Goal: Transaction & Acquisition: Obtain resource

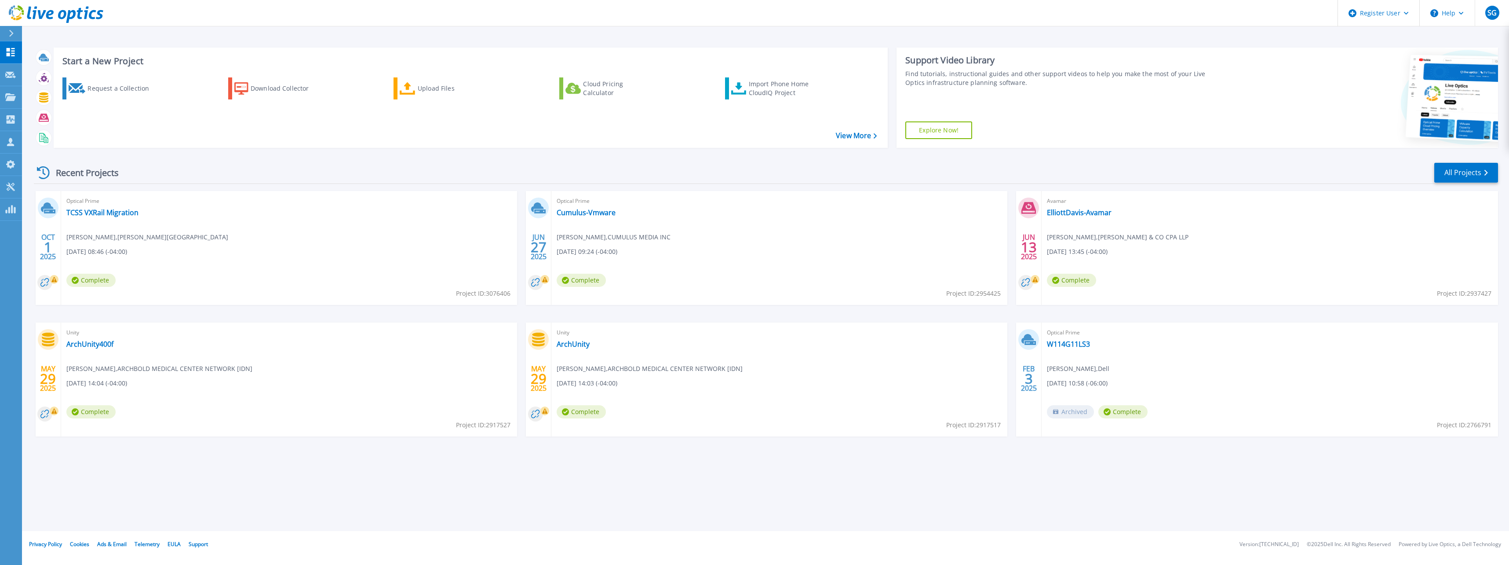
click at [190, 149] on div "Start a New Project Request a Collection Download Collector Upload Files Cloud …" at bounding box center [766, 97] width 1464 height 114
click at [14, 101] on icon at bounding box center [10, 96] width 11 height 7
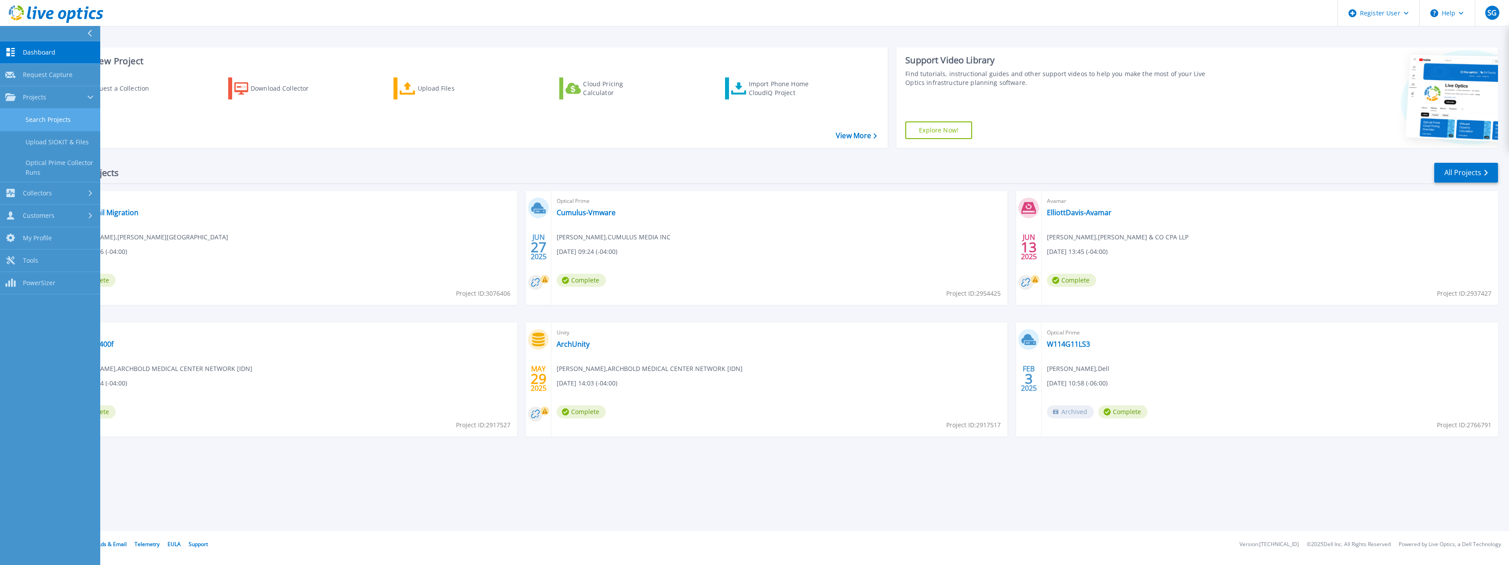
click at [76, 118] on link "Search Projects" at bounding box center [50, 120] width 100 height 22
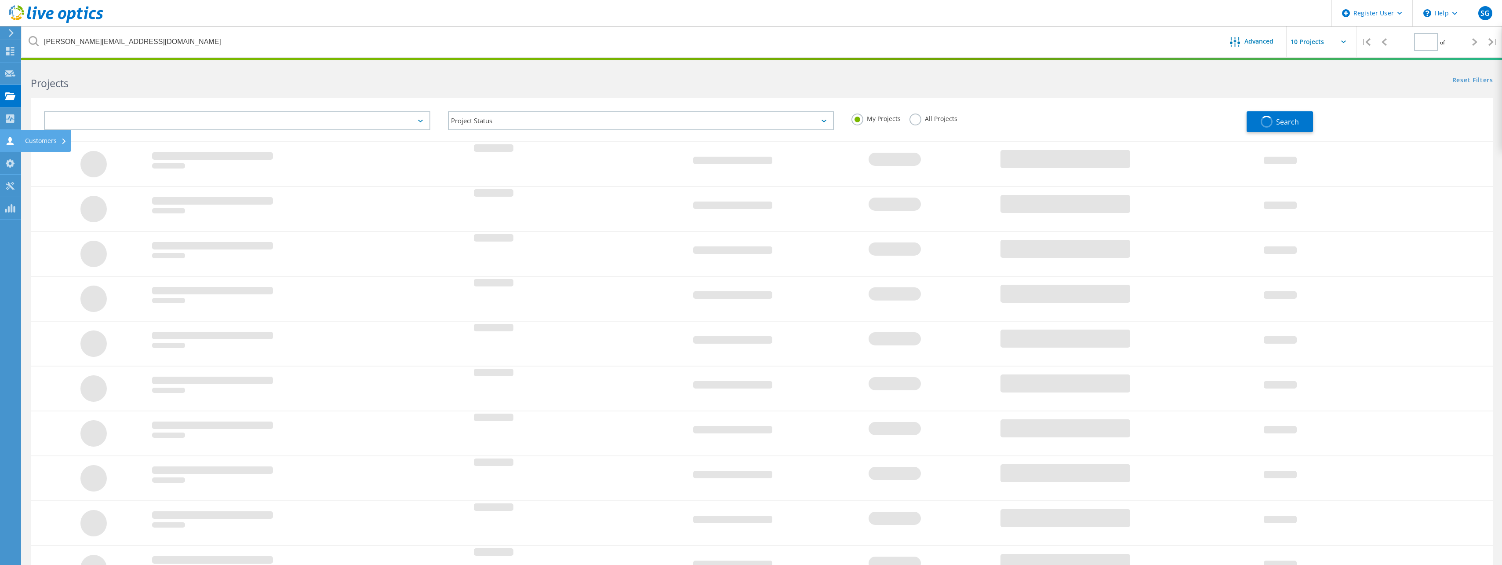
type input "1"
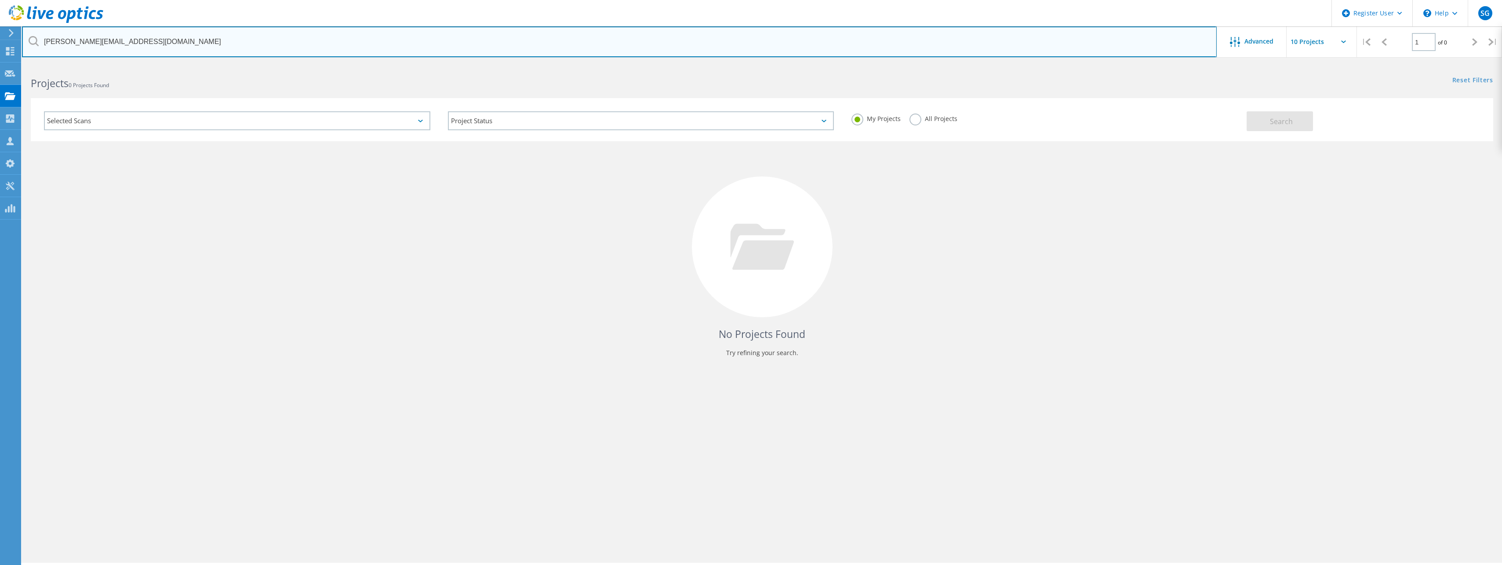
click at [180, 47] on input "Tarajee.White@norcrossga.net" at bounding box center [619, 41] width 1195 height 31
paste input "stansburygw@troup.org"
type input "stansburygw@troup.org"
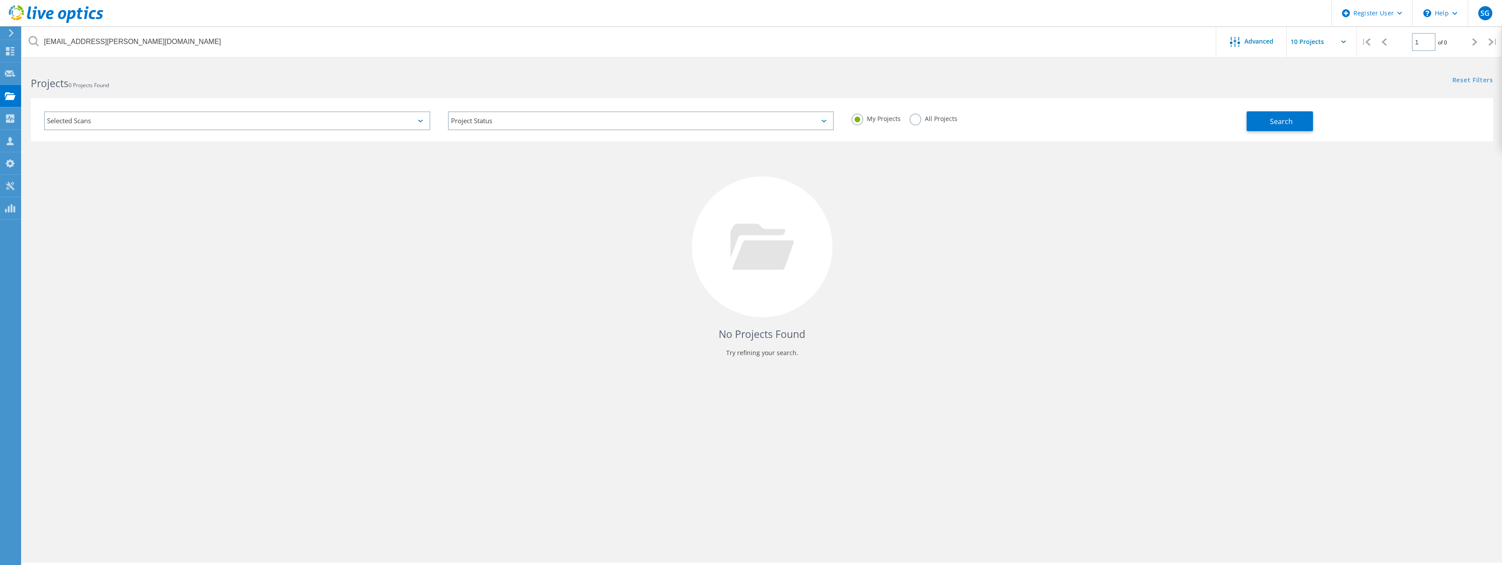
click at [918, 122] on label "All Projects" at bounding box center [934, 117] width 48 height 8
click at [0, 0] on input "All Projects" at bounding box center [0, 0] width 0 height 0
click at [1294, 120] on button "Search" at bounding box center [1280, 121] width 66 height 20
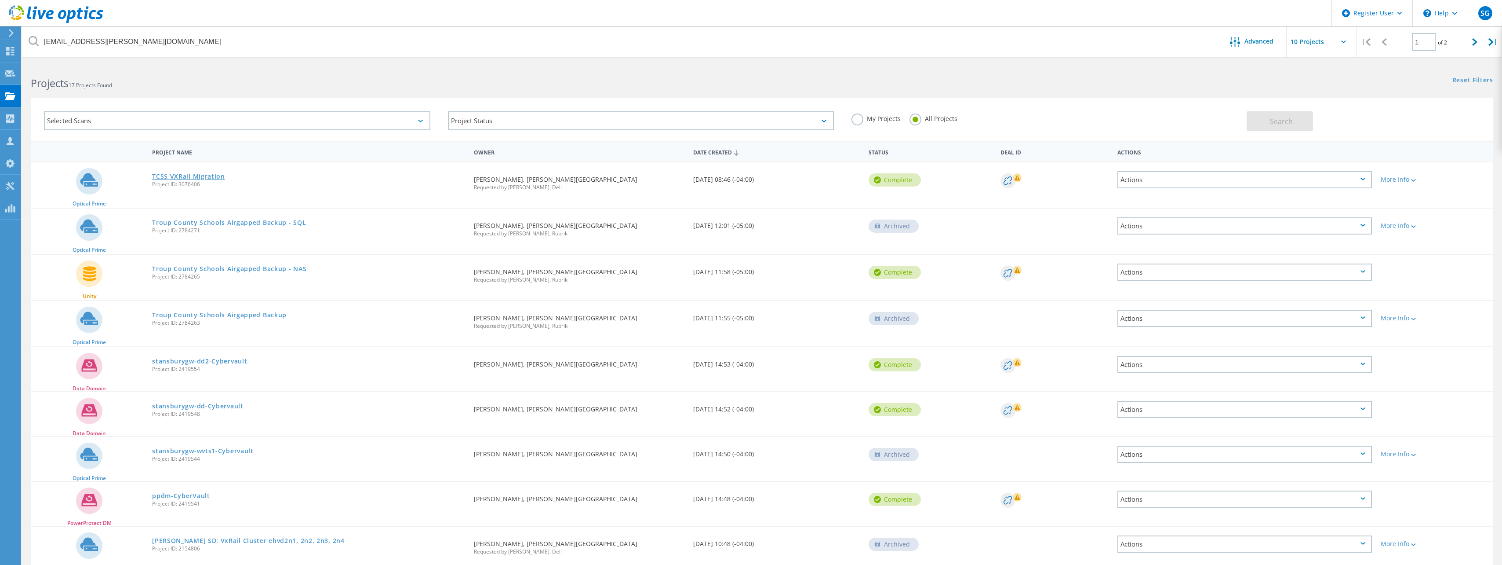
click at [193, 176] on link "TCSS VXRail Migration" at bounding box center [188, 176] width 73 height 6
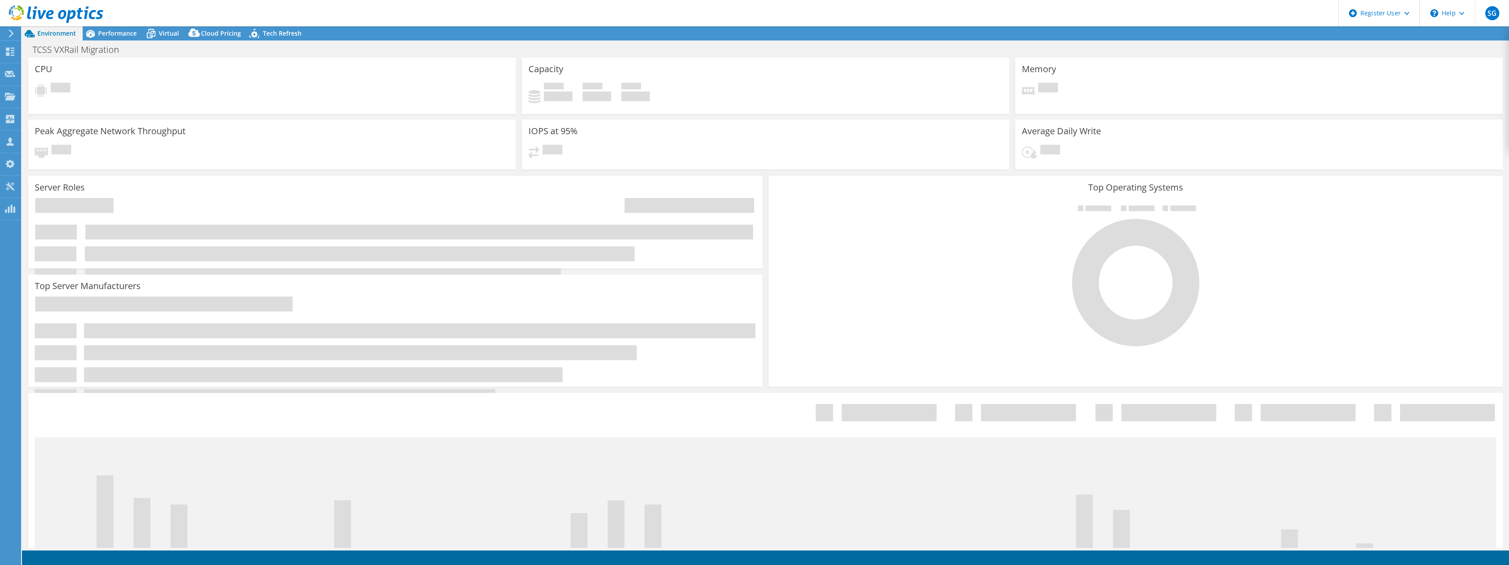
select select "USD"
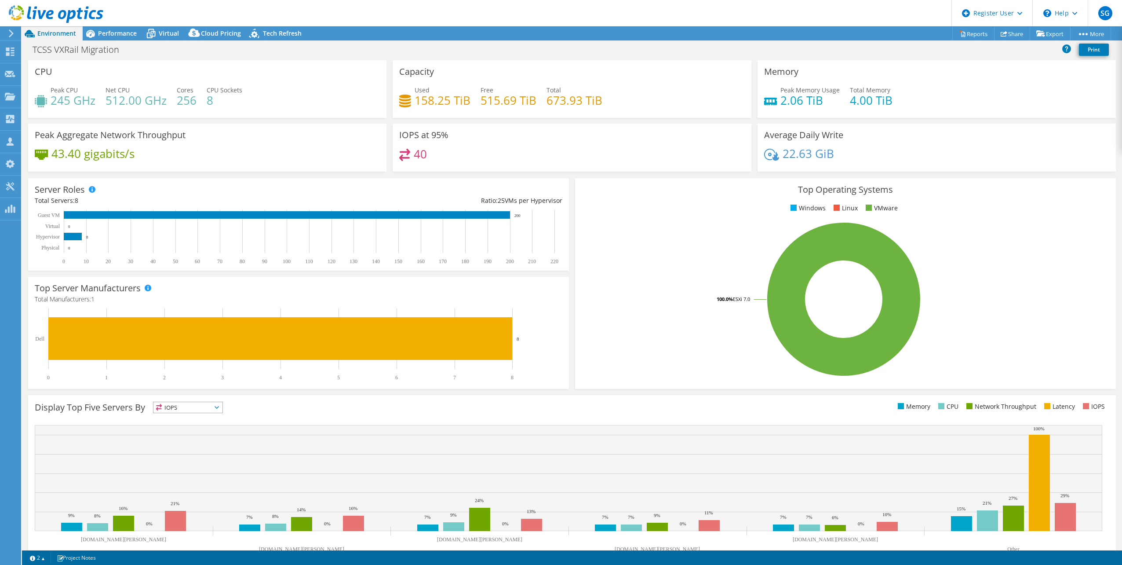
click at [342, 172] on div "Peak Aggregate Network Throughput 43.40 gigabits/s" at bounding box center [207, 151] width 365 height 54
click at [107, 30] on span "Performance" at bounding box center [117, 33] width 39 height 8
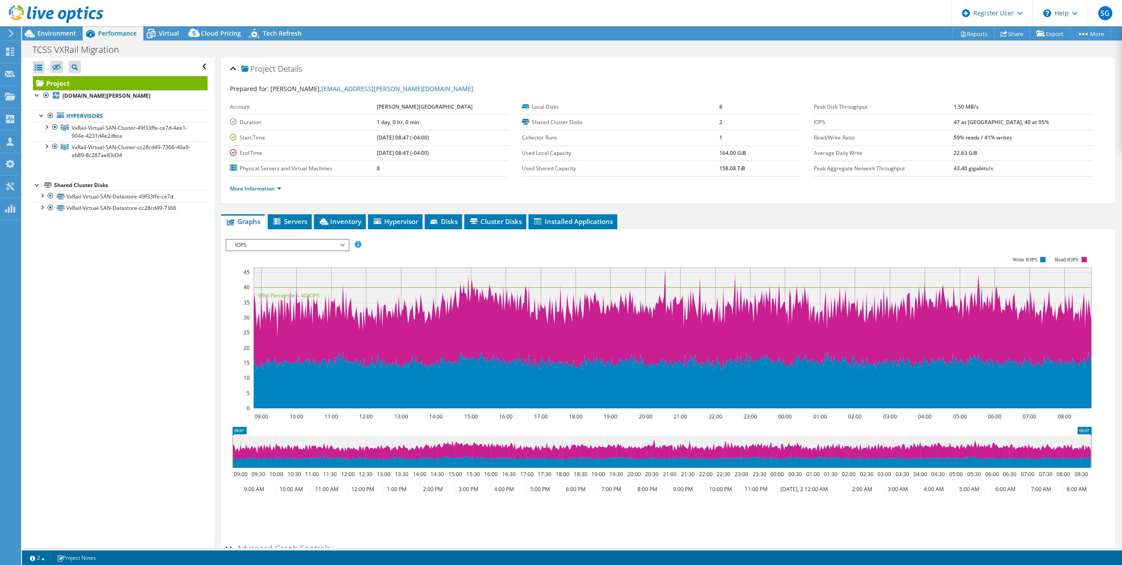
drag, startPoint x: 976, startPoint y: 122, endPoint x: 1036, endPoint y: 121, distance: 59.8
click at [1036, 121] on tr "IOPS 47 at Peak, 40 at 95%" at bounding box center [953, 121] width 279 height 15
drag, startPoint x: 1036, startPoint y: 121, endPoint x: 966, endPoint y: 193, distance: 100.1
click at [966, 193] on div "More Information" at bounding box center [668, 188] width 876 height 25
drag, startPoint x: 395, startPoint y: 136, endPoint x: 422, endPoint y: 135, distance: 26.8
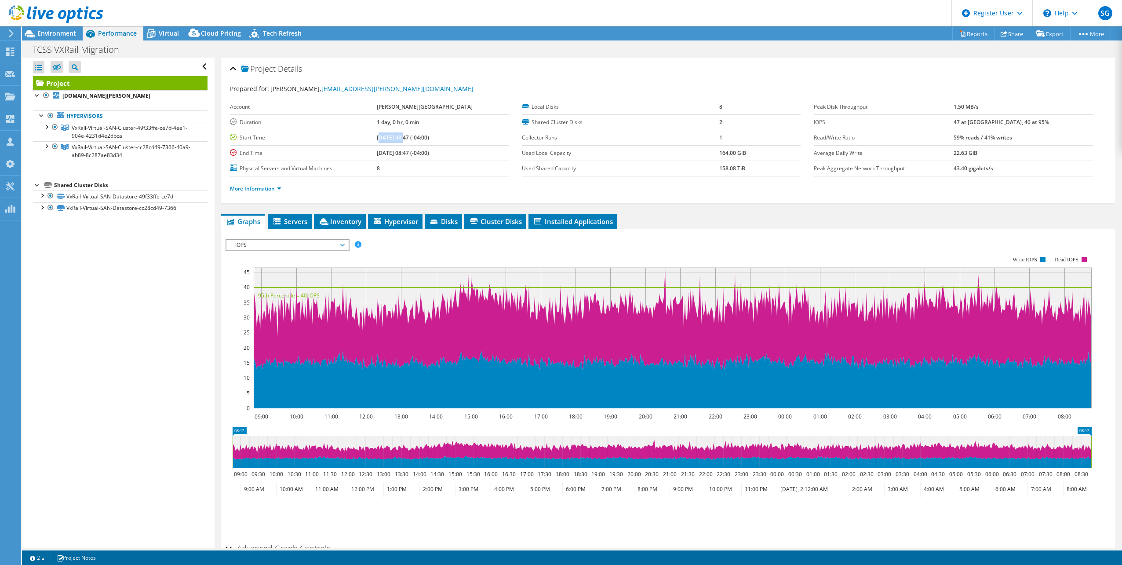
click at [422, 135] on b "10/01/2025, 08:47 (-04:00)" at bounding box center [403, 137] width 52 height 7
drag, startPoint x: 422, startPoint y: 135, endPoint x: 473, endPoint y: 142, distance: 51.4
click at [473, 142] on td "10/01/2025, 08:47 (-04:00)" at bounding box center [443, 137] width 132 height 15
drag, startPoint x: 411, startPoint y: 141, endPoint x: 460, endPoint y: 155, distance: 50.8
click at [460, 155] on tbody "Account TROUP CO SCHOOL DISTRICT Duration 1 day, 0 hr, 0 min Start Time 10/01/2…" at bounding box center [369, 137] width 279 height 77
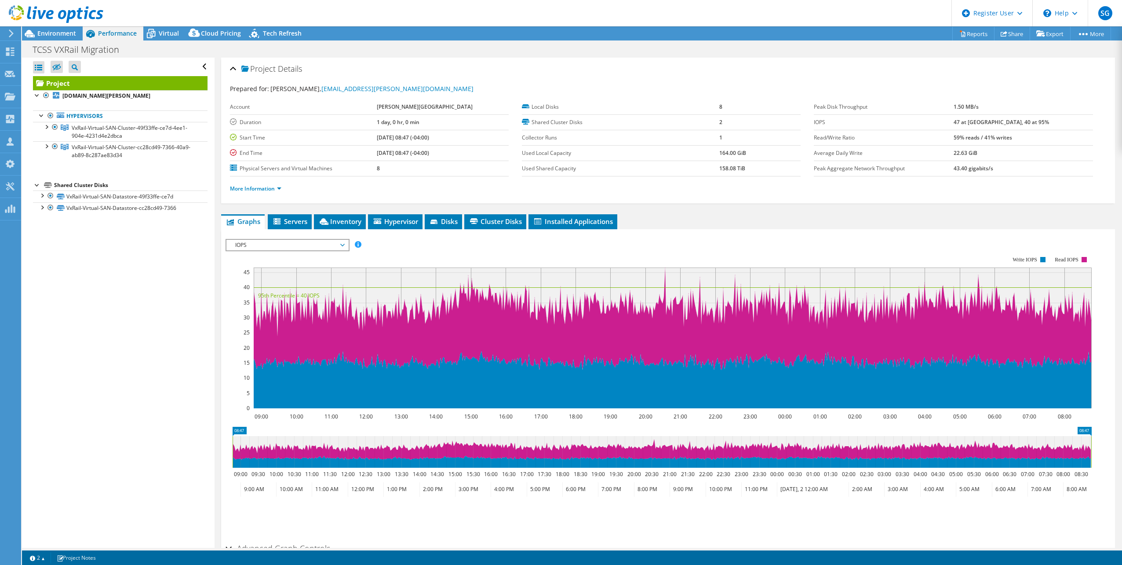
drag, startPoint x: 460, startPoint y: 155, endPoint x: 479, endPoint y: 152, distance: 18.7
click at [479, 152] on td "10/02/2025, 08:47 (-04:00)" at bounding box center [443, 152] width 132 height 15
click at [429, 136] on b "10/01/2025, 08:47 (-04:00)" at bounding box center [403, 137] width 52 height 7
drag, startPoint x: 395, startPoint y: 134, endPoint x: 478, endPoint y: 155, distance: 85.6
click at [478, 155] on tbody "Account TROUP CO SCHOOL DISTRICT Duration 1 day, 0 hr, 0 min Start Time 10/01/2…" at bounding box center [369, 137] width 279 height 77
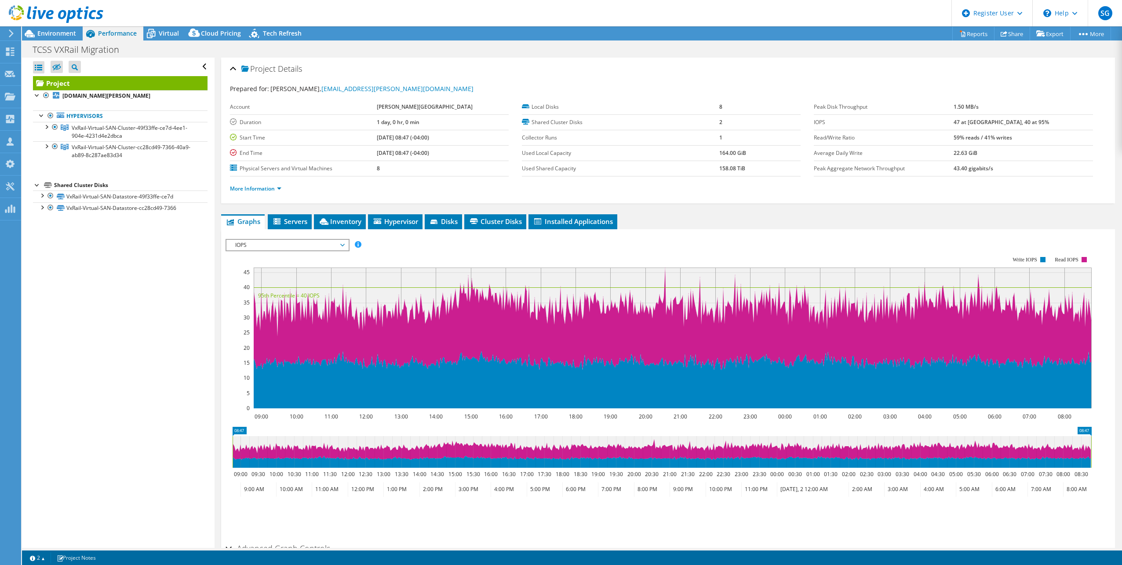
drag, startPoint x: 478, startPoint y: 155, endPoint x: 434, endPoint y: 150, distance: 44.6
click at [429, 150] on b "10/02/2025, 08:47 (-04:00)" at bounding box center [403, 152] width 52 height 7
click at [429, 139] on b "10/01/2025, 08:47 (-04:00)" at bounding box center [403, 137] width 52 height 7
click at [697, 206] on div "Project Details Prepared for: Gary Stansbury, stansburygw@troup.org Account TRO…" at bounding box center [668, 329] width 907 height 542
drag, startPoint x: 177, startPoint y: 35, endPoint x: 183, endPoint y: 36, distance: 6.3
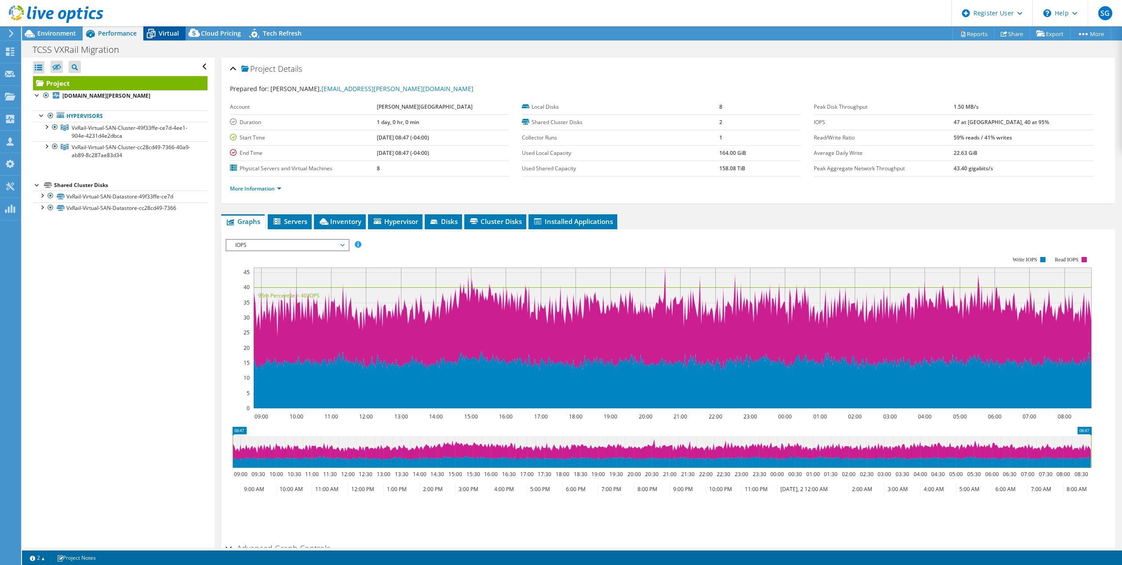
click at [177, 35] on span "Virtual" at bounding box center [169, 33] width 20 height 8
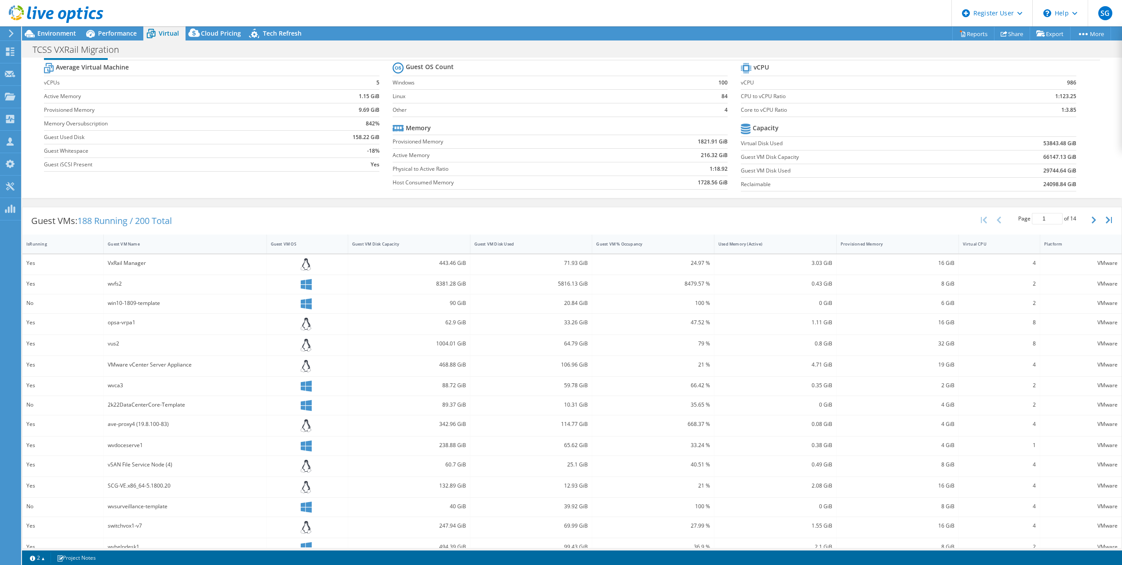
scroll to position [33, 0]
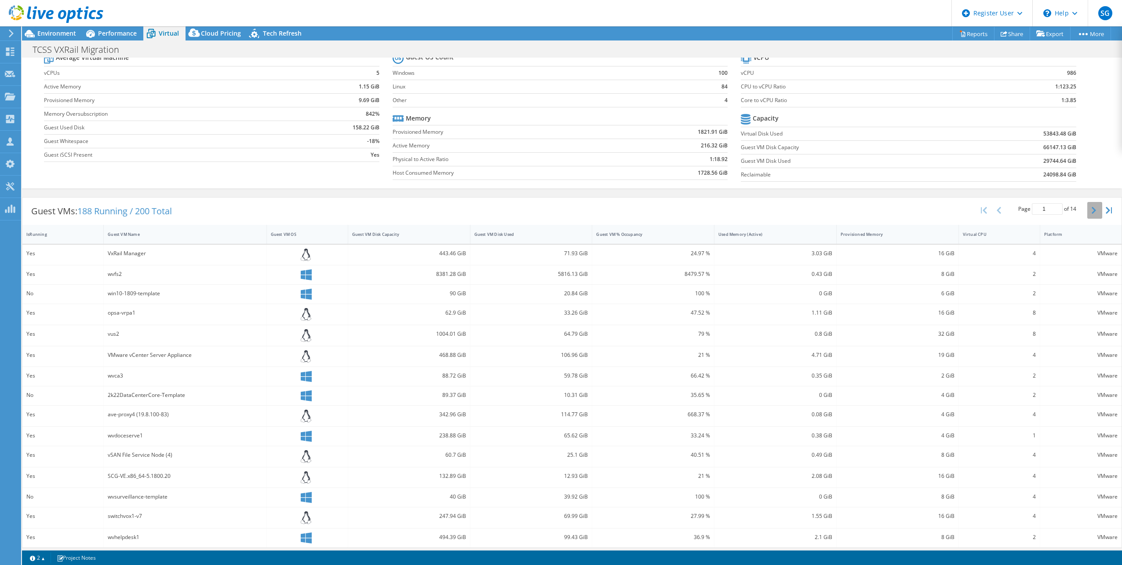
click at [1092, 210] on icon "button" at bounding box center [1094, 210] width 4 height 7
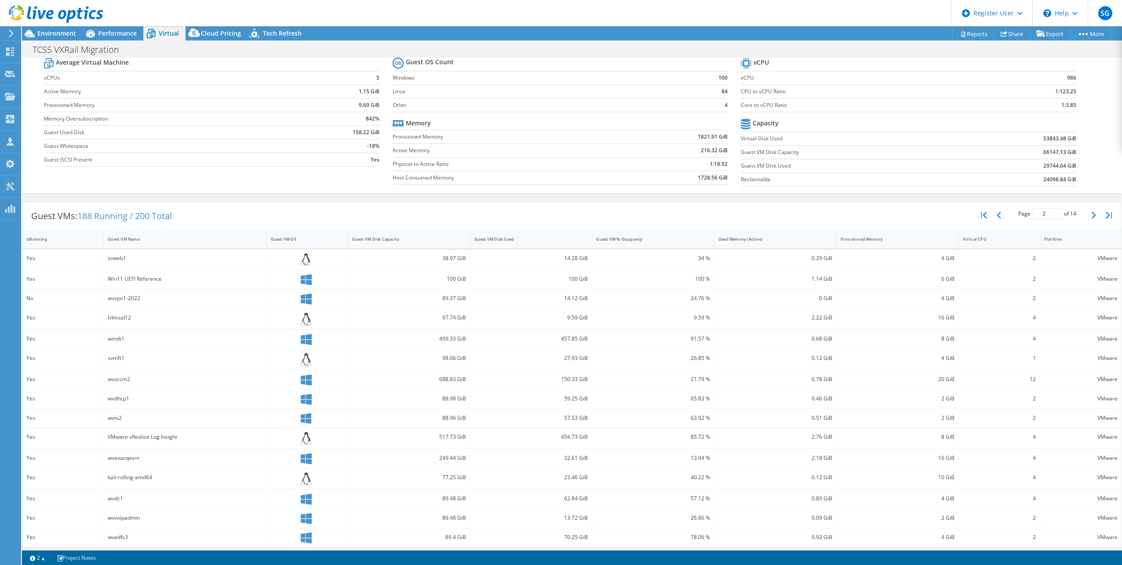
click at [1075, 212] on div "Page 2 of 14 5 rows 10 rows 20 rows 25 rows 50 rows 100 rows" at bounding box center [1047, 215] width 80 height 17
click at [1092, 211] on icon "button" at bounding box center [1094, 214] width 4 height 7
click at [996, 214] on button "button" at bounding box center [999, 215] width 15 height 17
click at [112, 37] on span "Performance" at bounding box center [117, 33] width 39 height 8
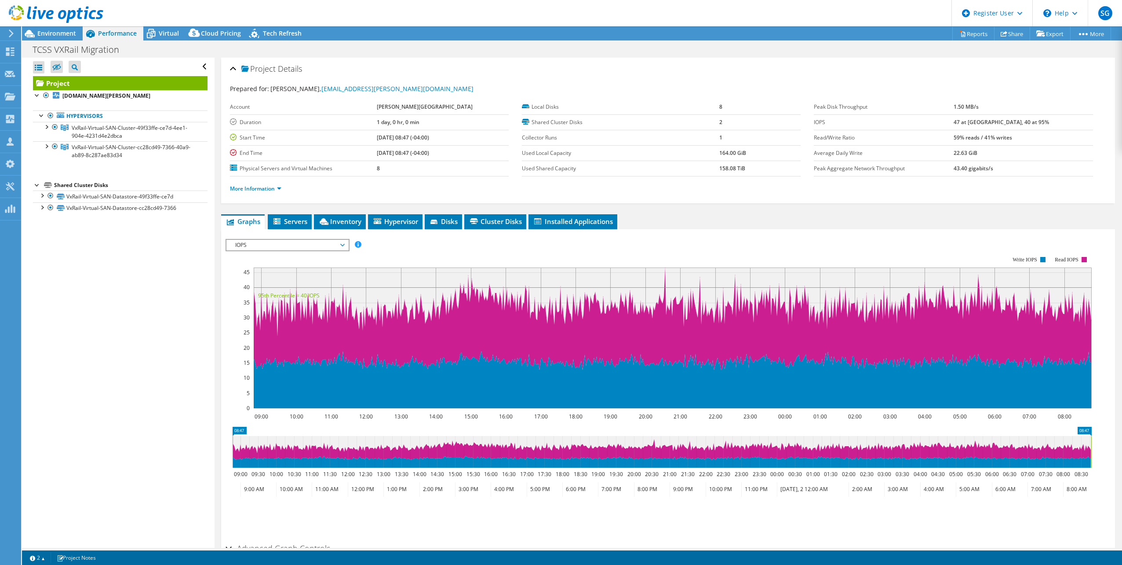
scroll to position [0, 0]
click at [306, 219] on span "Servers" at bounding box center [289, 221] width 35 height 9
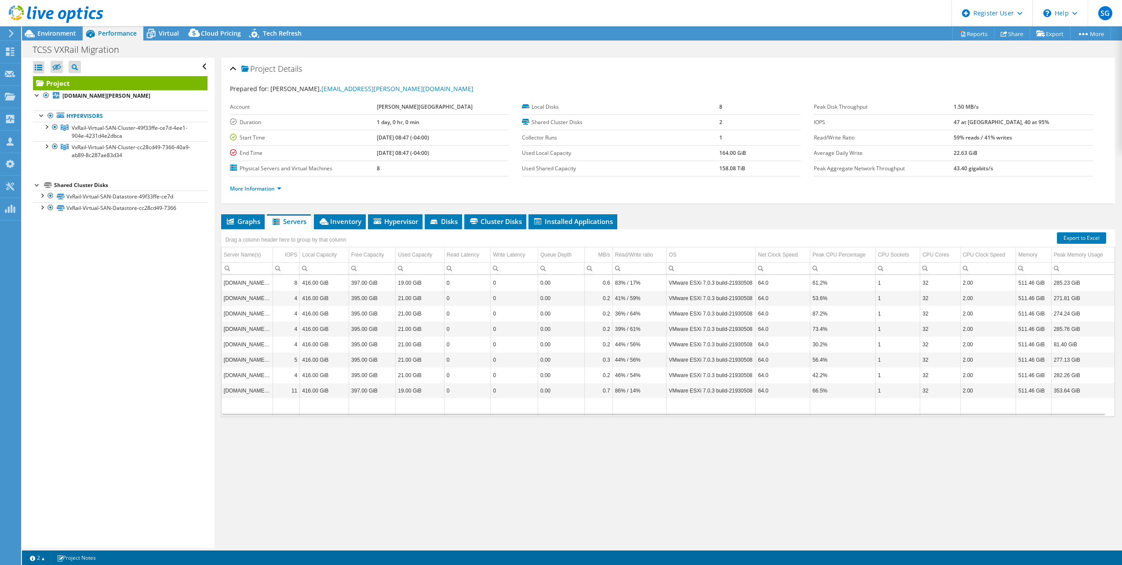
click at [542, 447] on div "Project Details Prepared for: Gary Stansbury, stansburygw@troup.org Account TRO…" at bounding box center [668, 303] width 907 height 490
click at [249, 220] on span "Graphs" at bounding box center [243, 221] width 35 height 9
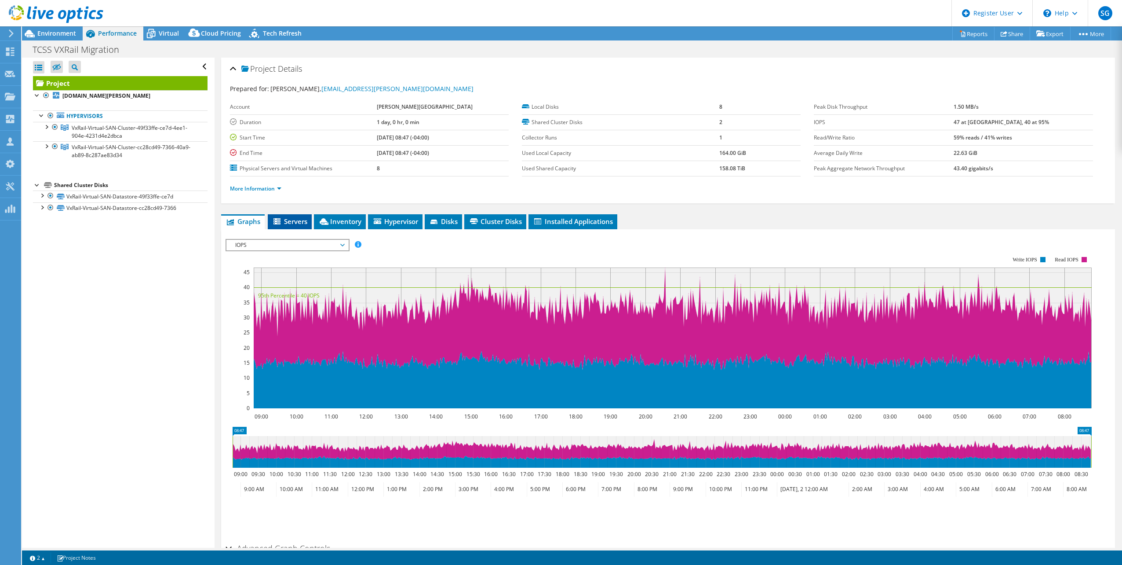
click at [306, 222] on span "Servers" at bounding box center [289, 221] width 35 height 9
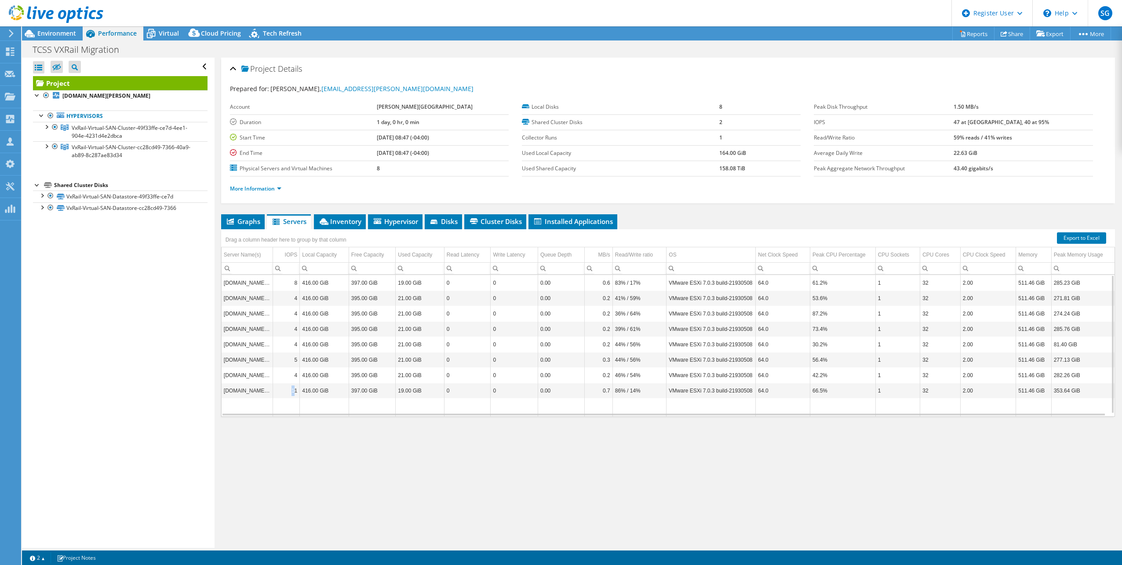
drag, startPoint x: 288, startPoint y: 387, endPoint x: 295, endPoint y: 387, distance: 7.0
click at [295, 387] on td "11" at bounding box center [286, 390] width 27 height 15
drag, startPoint x: 295, startPoint y: 387, endPoint x: 289, endPoint y: 441, distance: 53.9
click at [289, 441] on div "Project Details Prepared for: Gary Stansbury, stansburygw@troup.org Account TRO…" at bounding box center [668, 303] width 907 height 490
drag, startPoint x: 286, startPoint y: 386, endPoint x: 298, endPoint y: 388, distance: 12.4
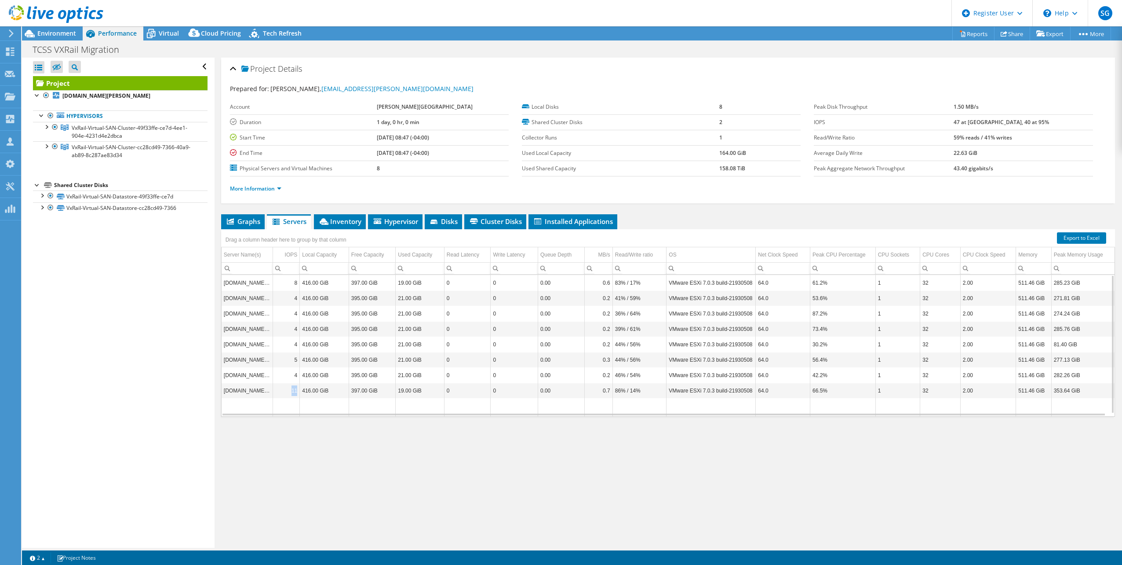
click at [298, 388] on td "11" at bounding box center [286, 390] width 27 height 15
drag, startPoint x: 298, startPoint y: 388, endPoint x: 288, endPoint y: 308, distance: 80.6
click at [289, 310] on td "4" at bounding box center [286, 313] width 27 height 15
drag, startPoint x: 290, startPoint y: 279, endPoint x: 296, endPoint y: 279, distance: 6.2
click at [296, 279] on td "8" at bounding box center [286, 282] width 27 height 15
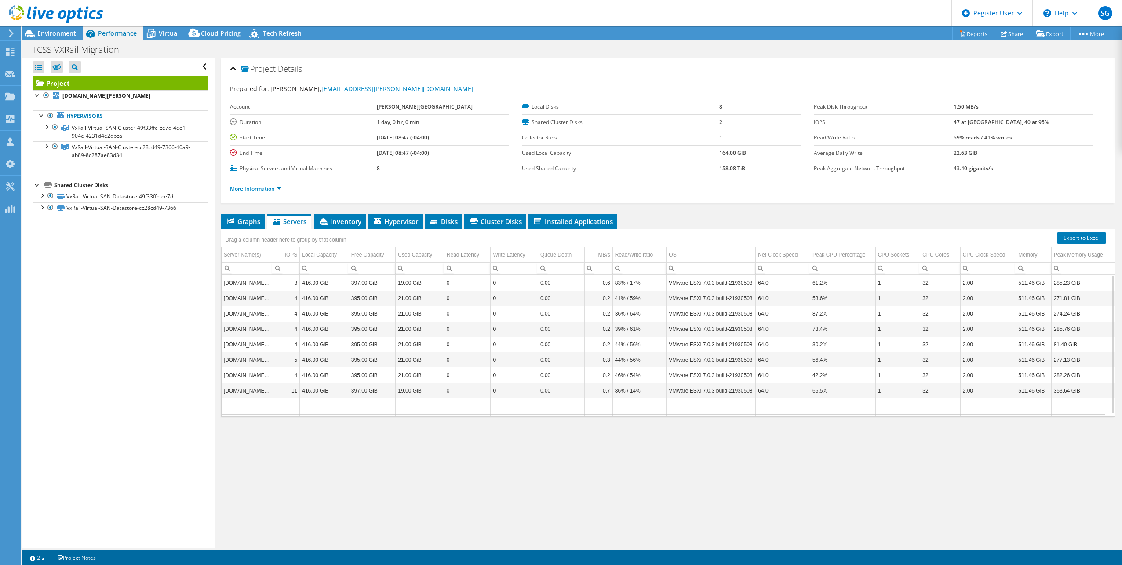
click at [305, 436] on div "Project Details Prepared for: Gary Stansbury, stansburygw@troup.org Account TRO…" at bounding box center [668, 303] width 907 height 490
click at [317, 450] on div "Project Details Prepared for: Gary Stansbury, stansburygw@troup.org Account TRO…" at bounding box center [668, 303] width 907 height 490
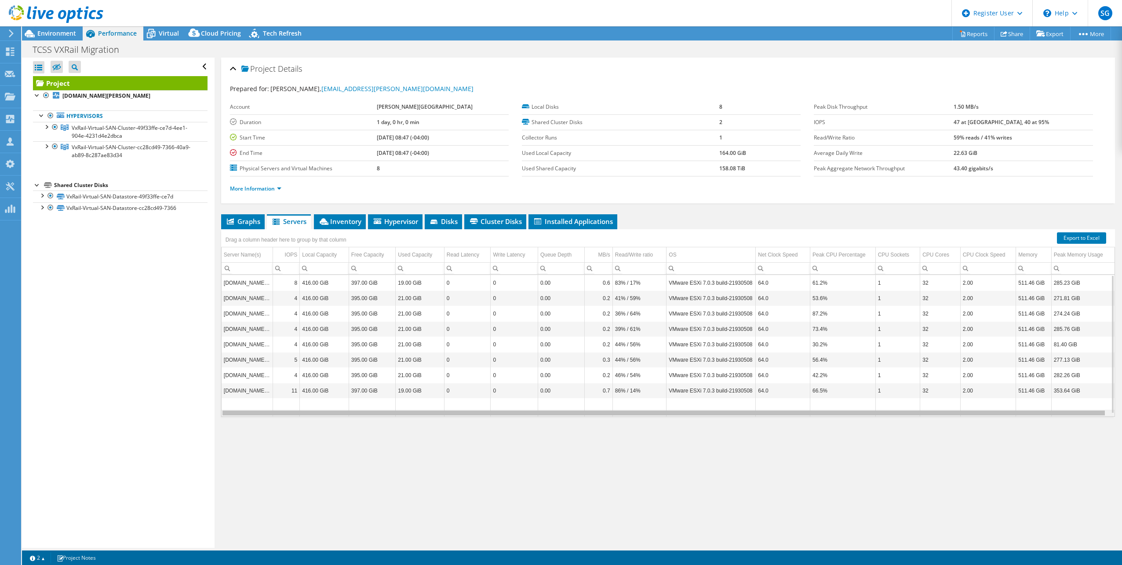
drag, startPoint x: 297, startPoint y: 412, endPoint x: 288, endPoint y: 418, distance: 11.2
click at [288, 418] on body "SG Dell User Sachin Ganeshbabu Sachin.Ganeshbabu@Dell.com Dell My Profile Log O…" at bounding box center [561, 282] width 1122 height 565
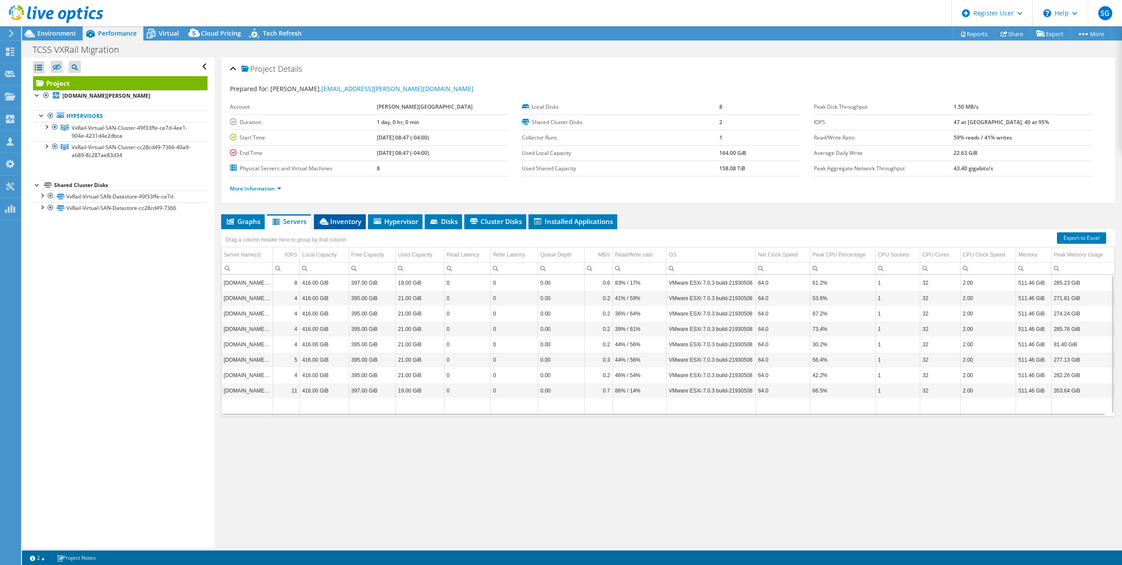
click at [346, 224] on li "Inventory" at bounding box center [340, 221] width 52 height 15
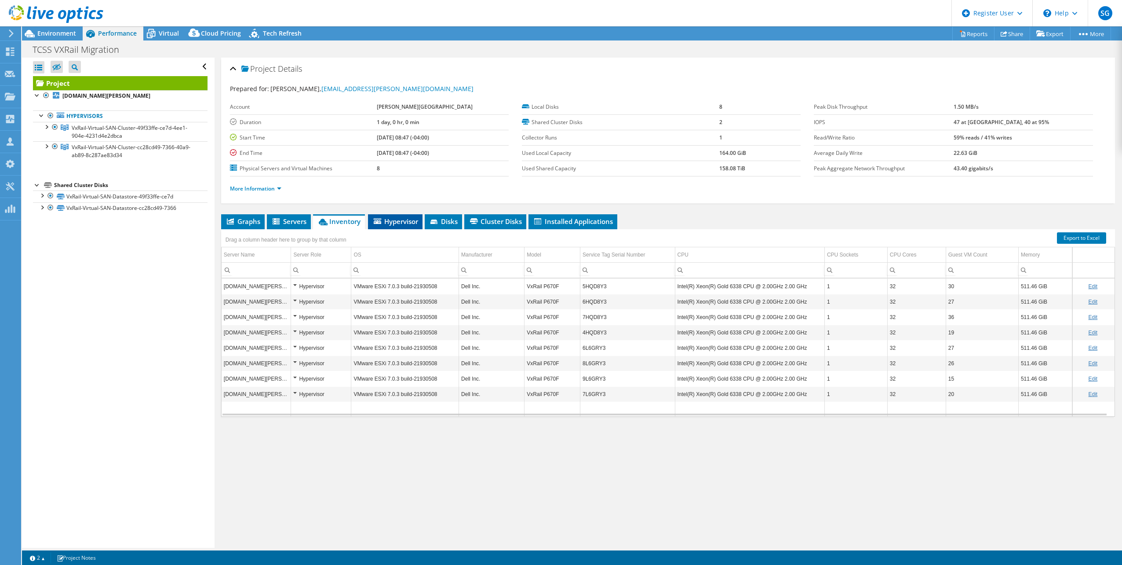
click at [381, 219] on icon at bounding box center [377, 221] width 7 height 6
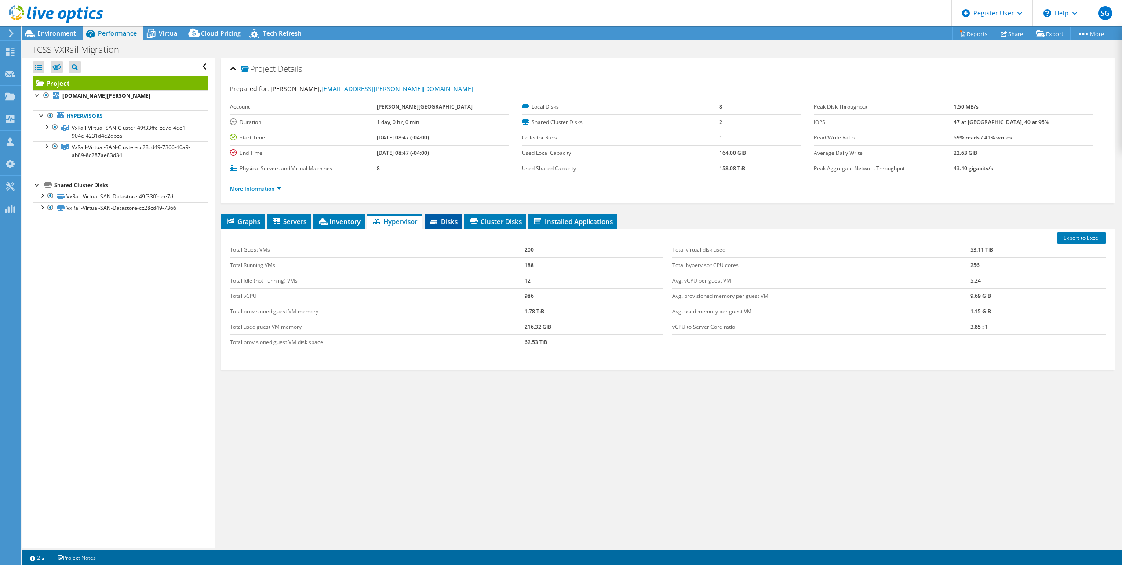
click at [436, 224] on li "Disks" at bounding box center [443, 221] width 37 height 15
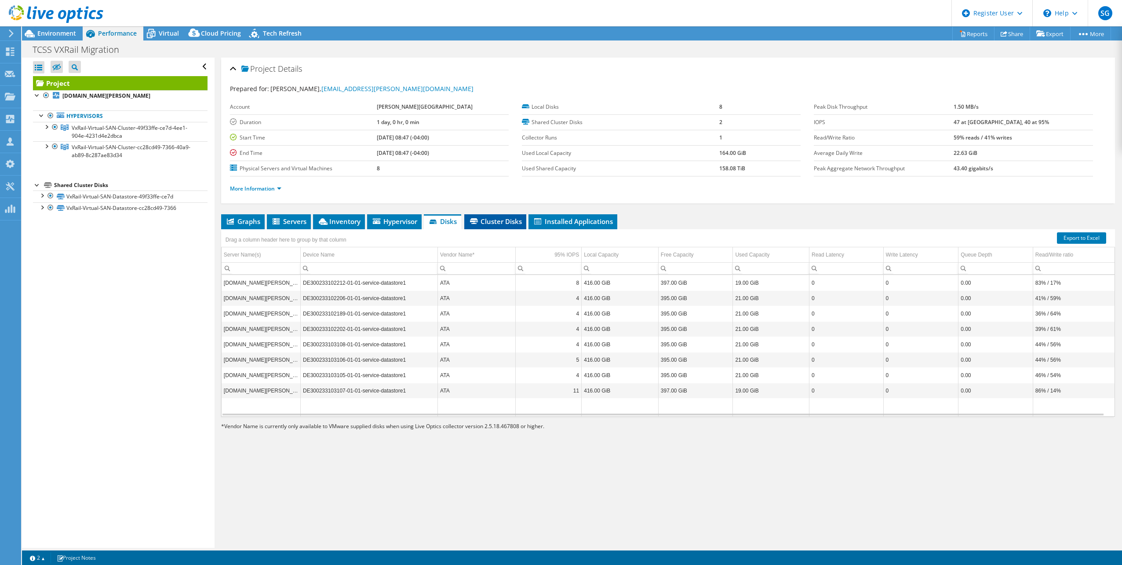
click at [491, 224] on li "Cluster Disks" at bounding box center [495, 221] width 62 height 15
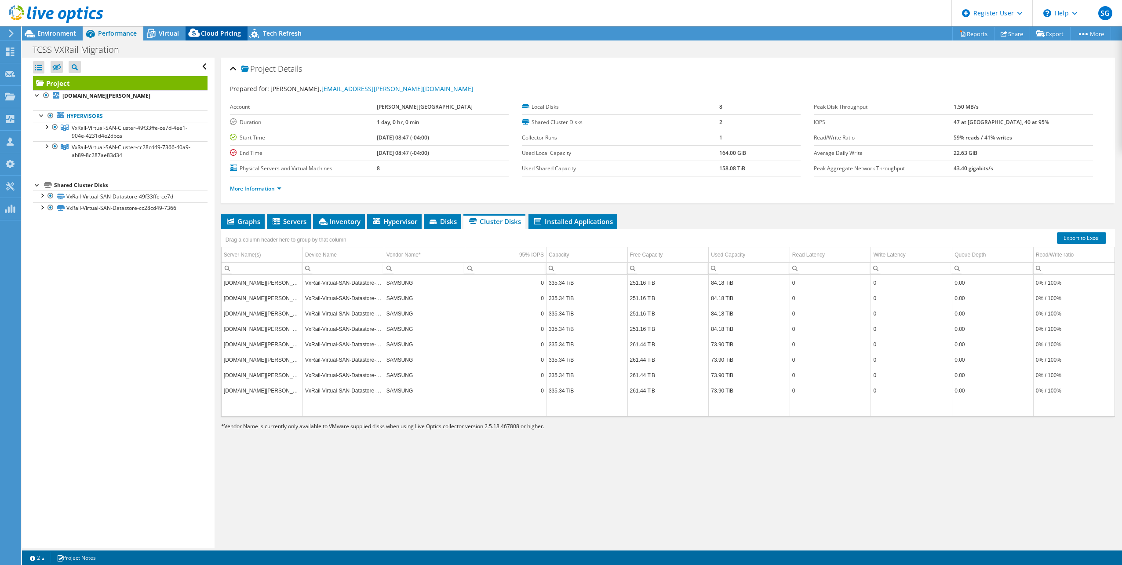
drag, startPoint x: 171, startPoint y: 31, endPoint x: 188, endPoint y: 38, distance: 19.1
click at [171, 31] on span "Virtual" at bounding box center [169, 33] width 20 height 8
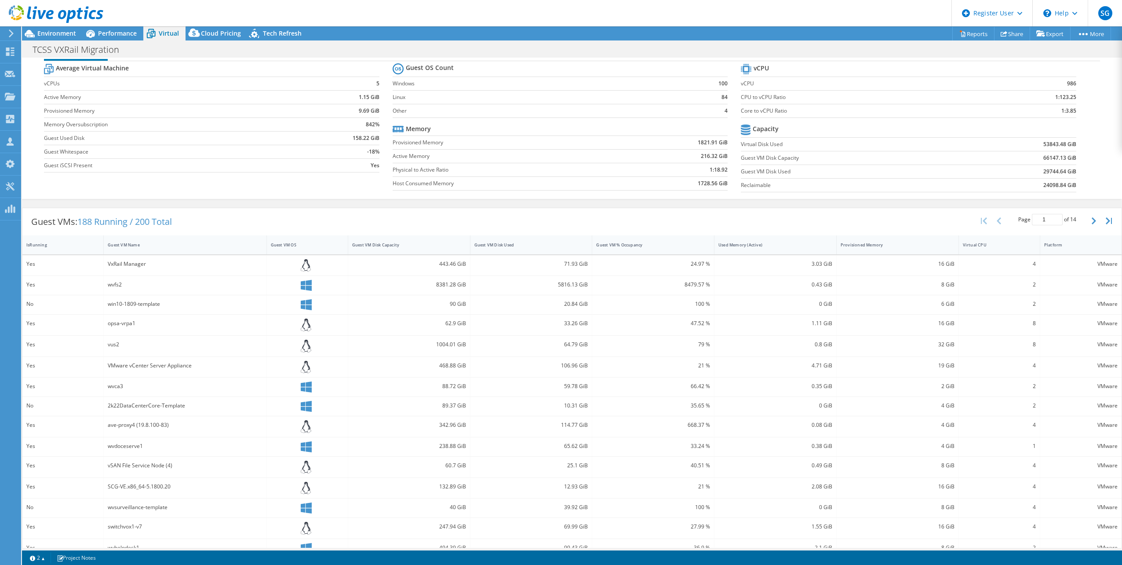
scroll to position [33, 0]
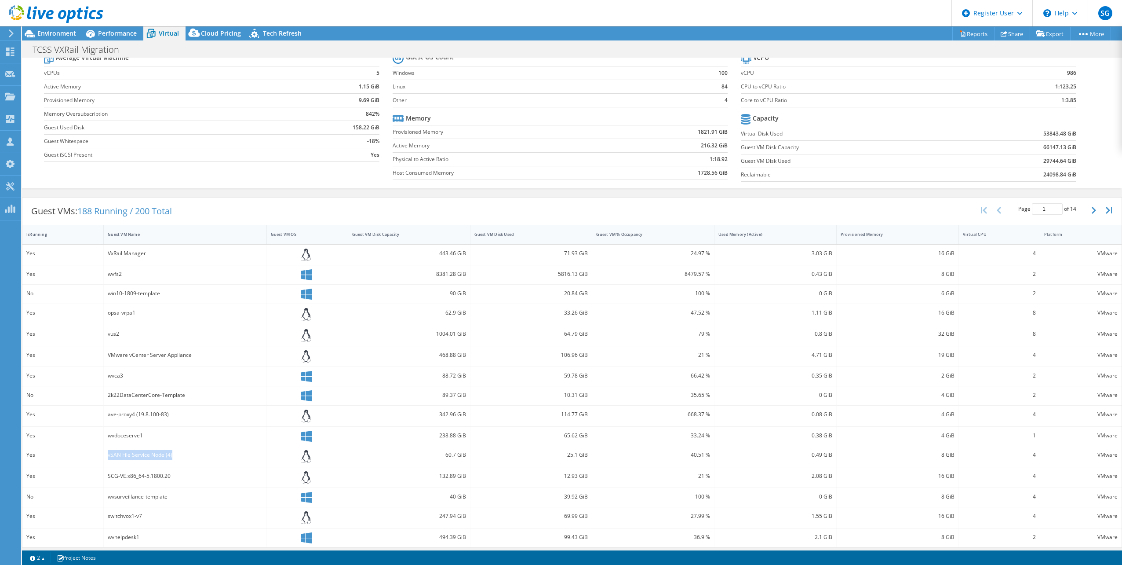
drag, startPoint x: 103, startPoint y: 449, endPoint x: 180, endPoint y: 453, distance: 76.6
click at [180, 453] on div "vSAN File Service Node (4)" at bounding box center [185, 456] width 163 height 21
drag, startPoint x: 180, startPoint y: 453, endPoint x: 216, endPoint y: 453, distance: 36.5
click at [216, 453] on div "vSAN File Service Node (4)" at bounding box center [185, 455] width 154 height 10
click at [204, 455] on div "vSAN File Service Node (4)" at bounding box center [185, 455] width 154 height 10
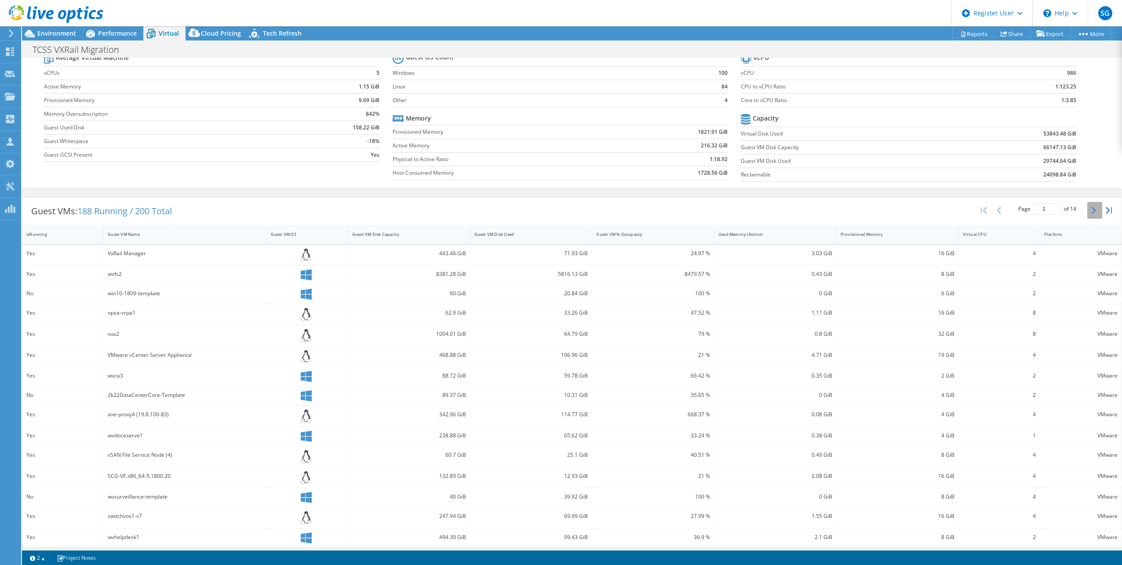
click at [1087, 206] on button "button" at bounding box center [1094, 210] width 15 height 17
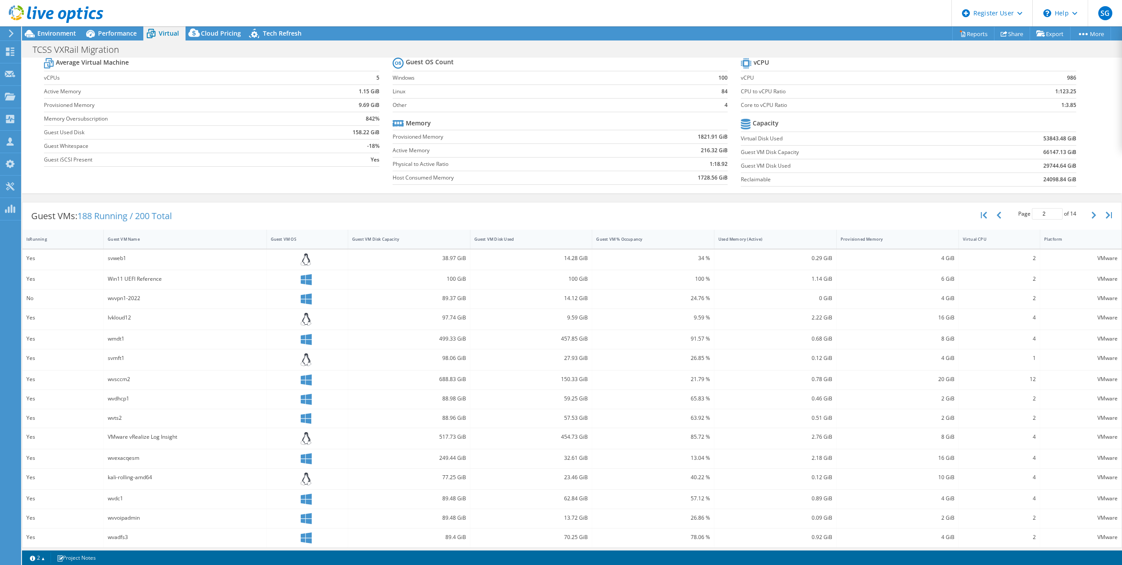
click at [317, 205] on div "Guest VMs: 188 Running / 200 Total Page 2 of 14 5 rows 10 rows 20 rows 25 rows …" at bounding box center [571, 215] width 1099 height 27
click at [1080, 210] on div "Page 2 of 14 5 rows 10 rows 20 rows 25 rows 50 rows 100 rows" at bounding box center [1047, 215] width 80 height 17
click at [1087, 214] on button "button" at bounding box center [1094, 215] width 15 height 17
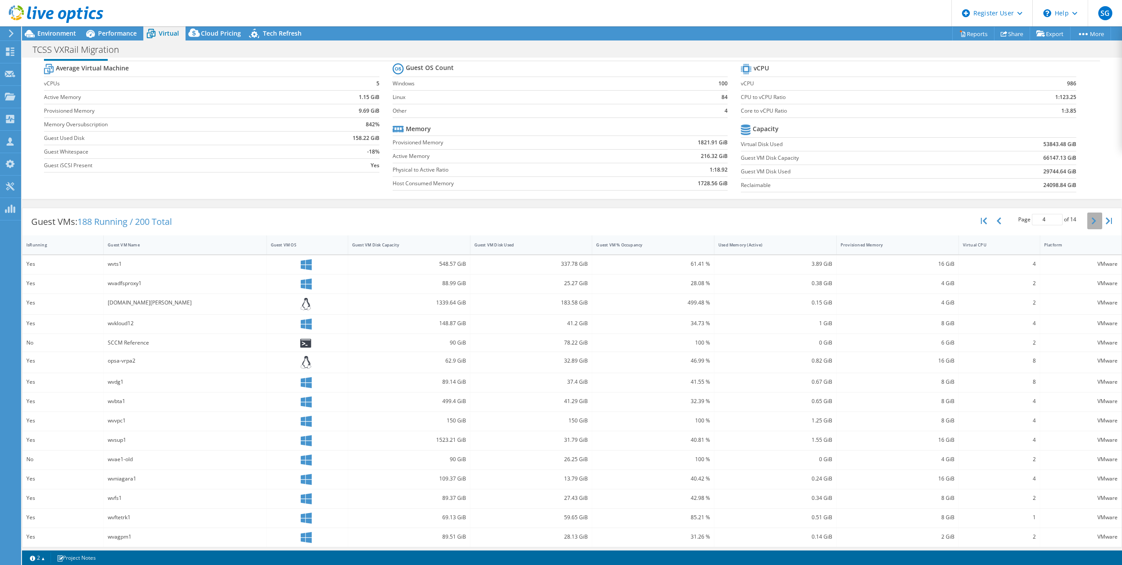
click at [1087, 214] on button "button" at bounding box center [1094, 220] width 15 height 17
click at [1093, 222] on div "Page 5 of 14 5 rows 10 rows 20 rows 25 rows 50 rows 100 rows" at bounding box center [1047, 215] width 149 height 26
click at [1087, 211] on button "button" at bounding box center [1094, 215] width 15 height 17
click at [1087, 212] on button "button" at bounding box center [1094, 215] width 15 height 17
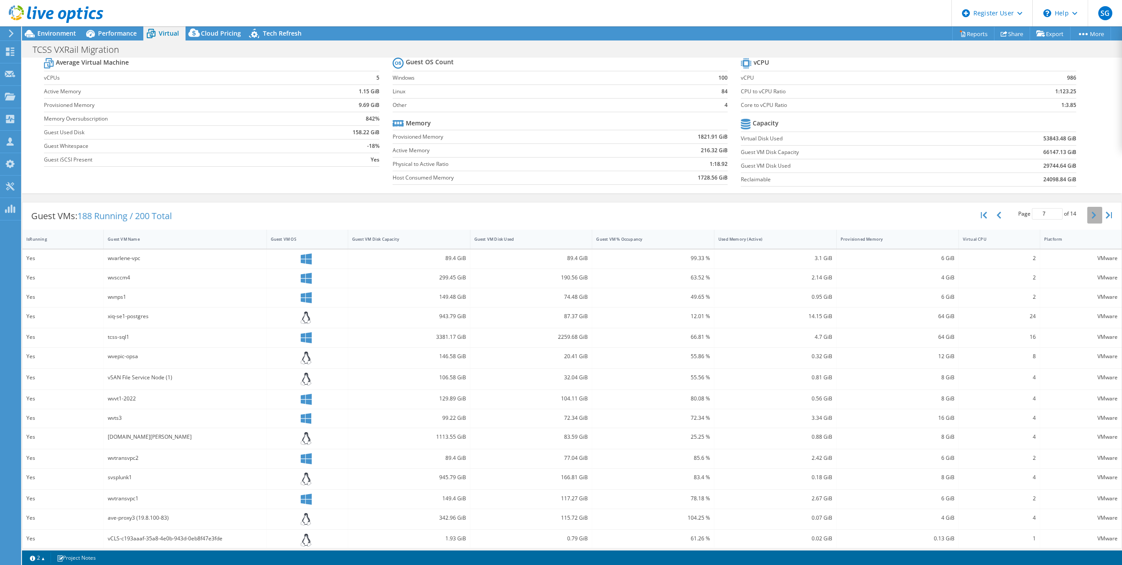
click at [1087, 212] on button "button" at bounding box center [1094, 215] width 15 height 17
click at [1087, 212] on button "button" at bounding box center [1094, 216] width 15 height 17
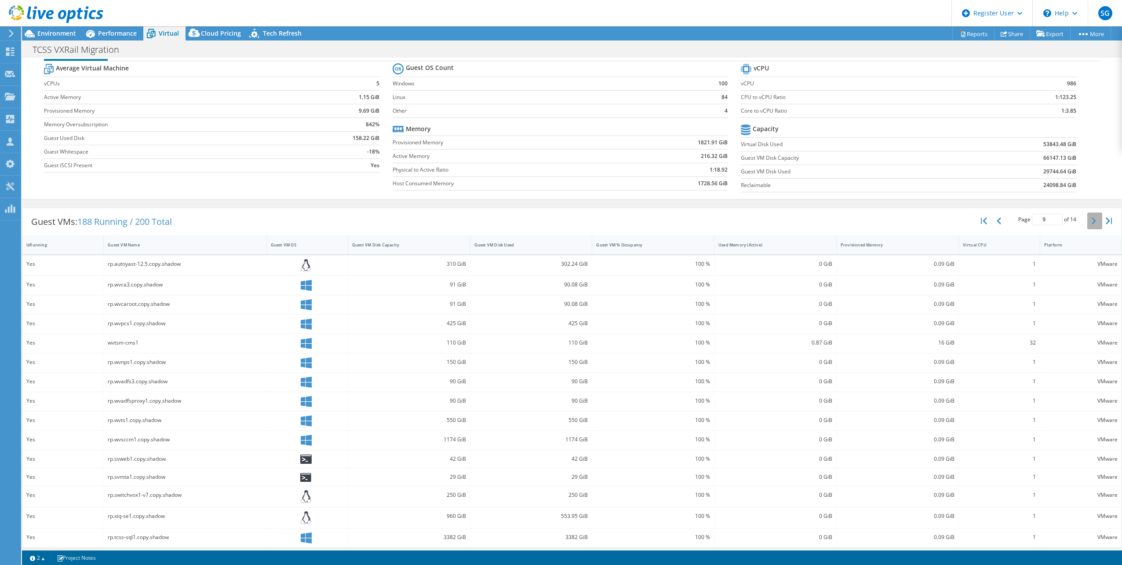
click at [1087, 212] on button "button" at bounding box center [1094, 220] width 15 height 17
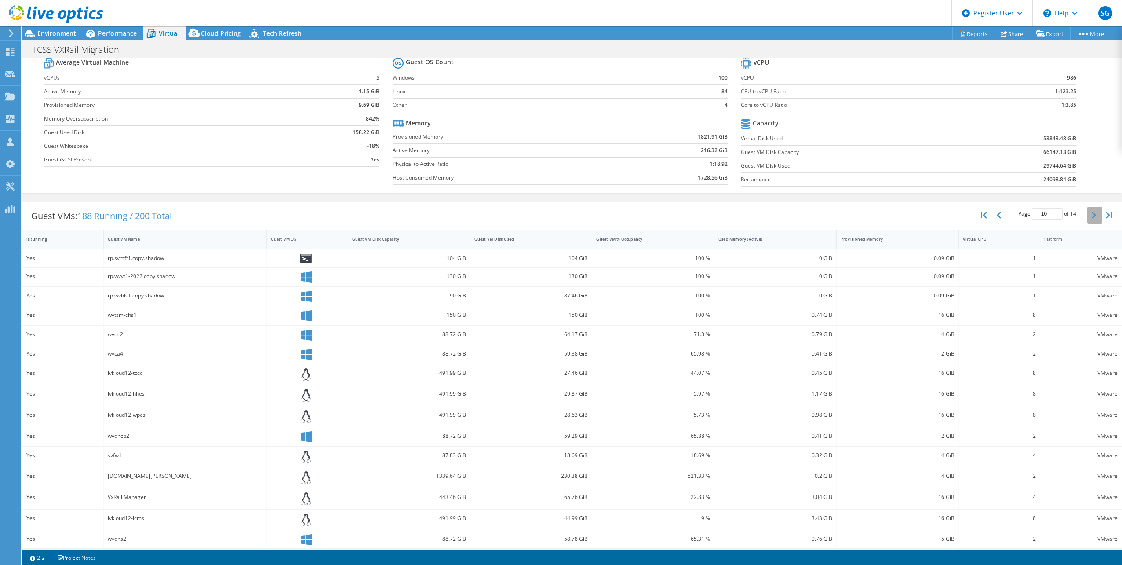
click at [1087, 212] on button "button" at bounding box center [1094, 215] width 15 height 17
click at [1087, 207] on button "button" at bounding box center [1094, 215] width 15 height 17
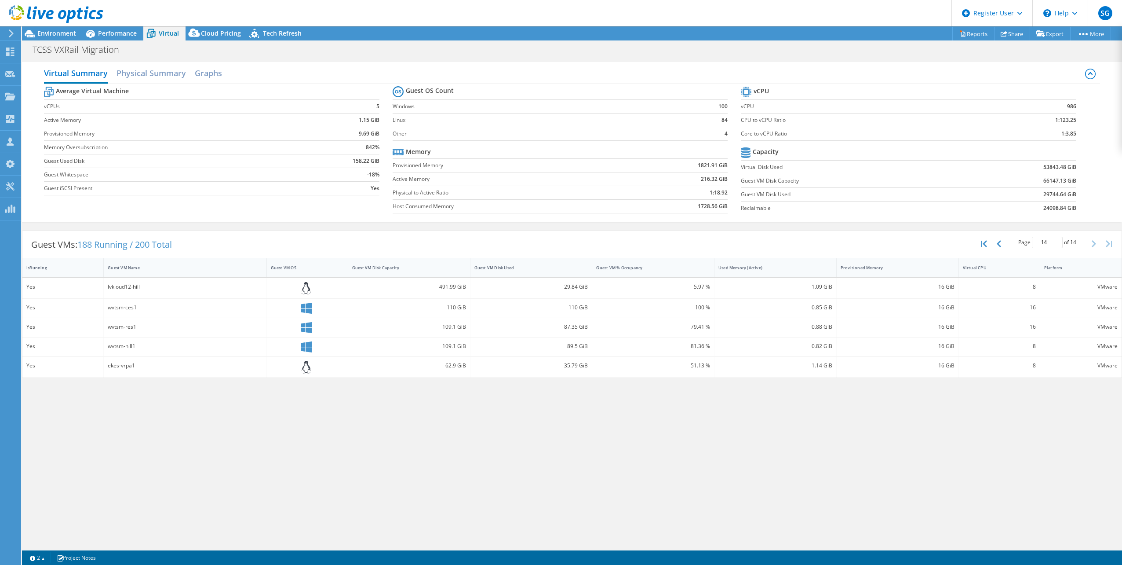
scroll to position [0, 0]
click at [985, 241] on icon "button" at bounding box center [984, 243] width 6 height 7
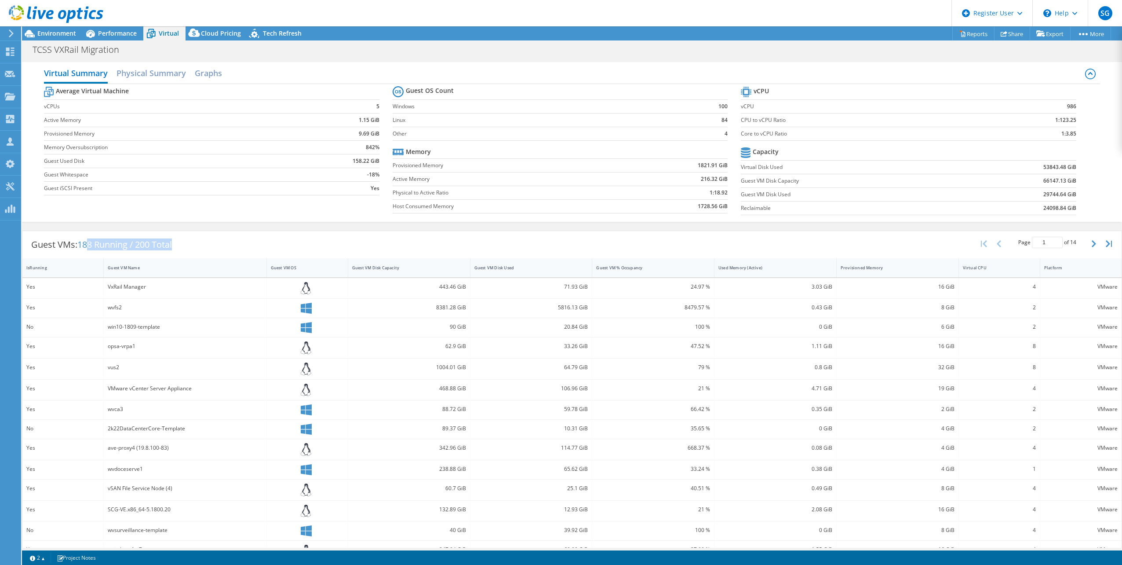
drag, startPoint x: 183, startPoint y: 244, endPoint x: 91, endPoint y: 243, distance: 92.4
click at [91, 243] on div "Guest VMs: 188 Running / 200 Total" at bounding box center [101, 244] width 158 height 27
drag, startPoint x: 91, startPoint y: 243, endPoint x: 115, endPoint y: 243, distance: 24.2
click at [109, 243] on span "188 Running / 200 Total" at bounding box center [124, 244] width 95 height 12
click at [170, 239] on span "188 Running / 200 Total" at bounding box center [124, 244] width 95 height 12
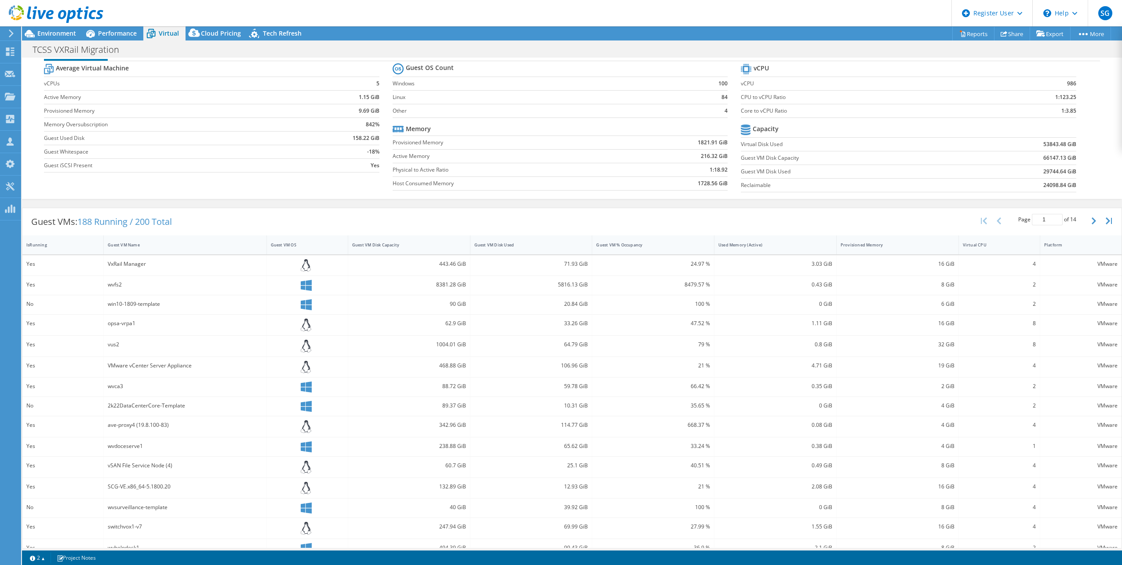
scroll to position [33, 0]
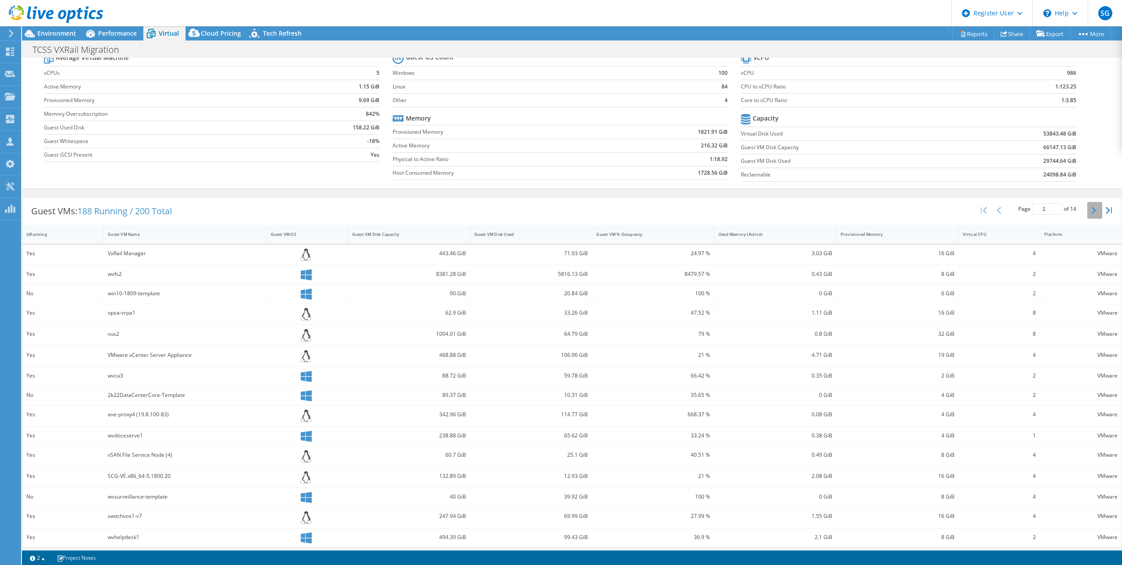
click at [1092, 208] on icon "button" at bounding box center [1094, 210] width 4 height 7
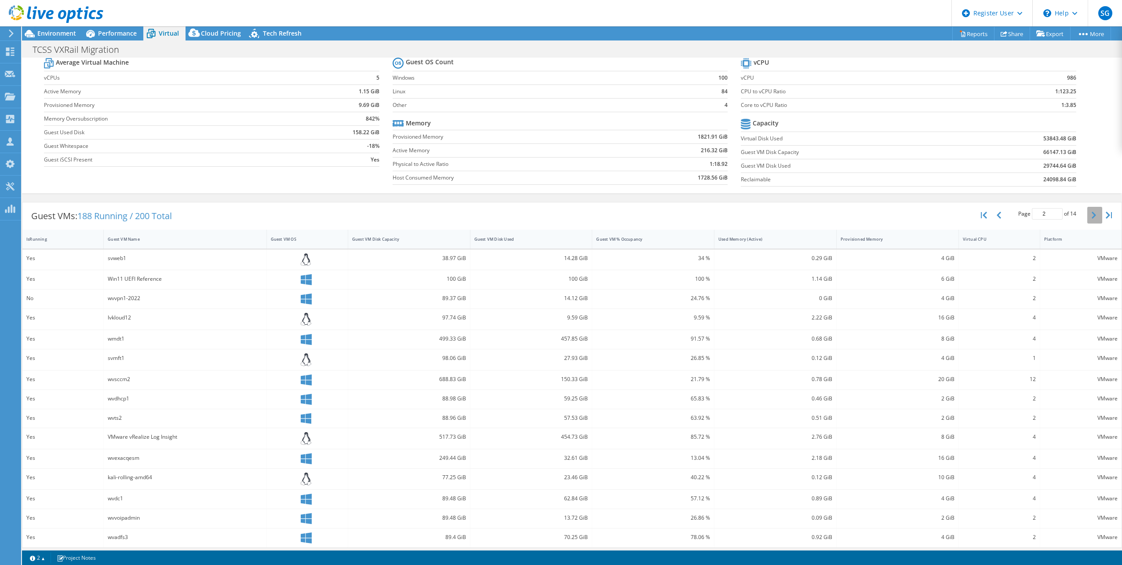
click at [1089, 208] on button "button" at bounding box center [1094, 215] width 15 height 17
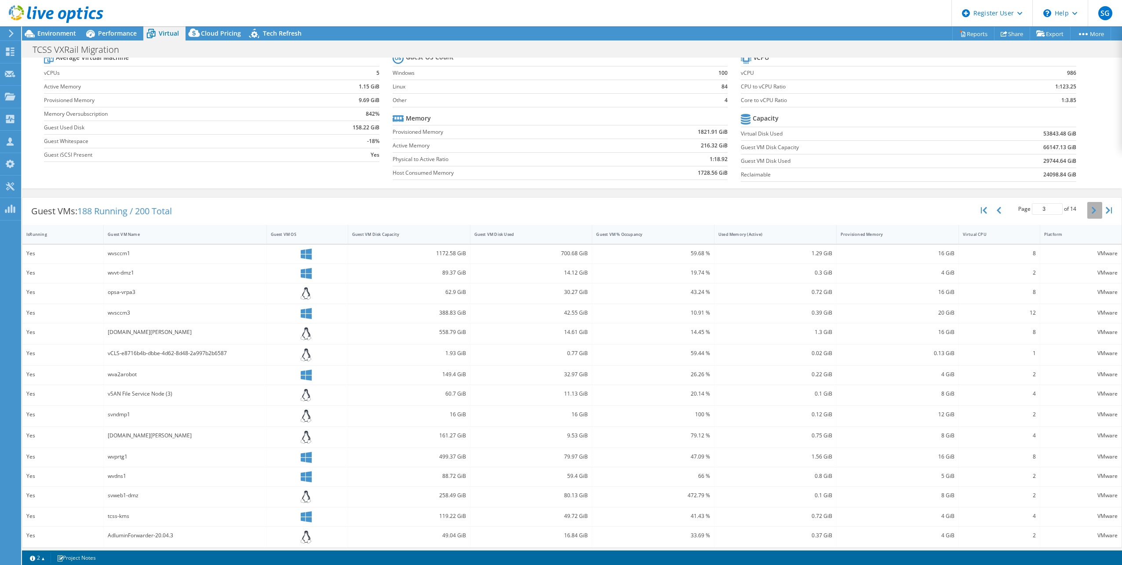
click at [1092, 208] on icon "button" at bounding box center [1094, 210] width 4 height 7
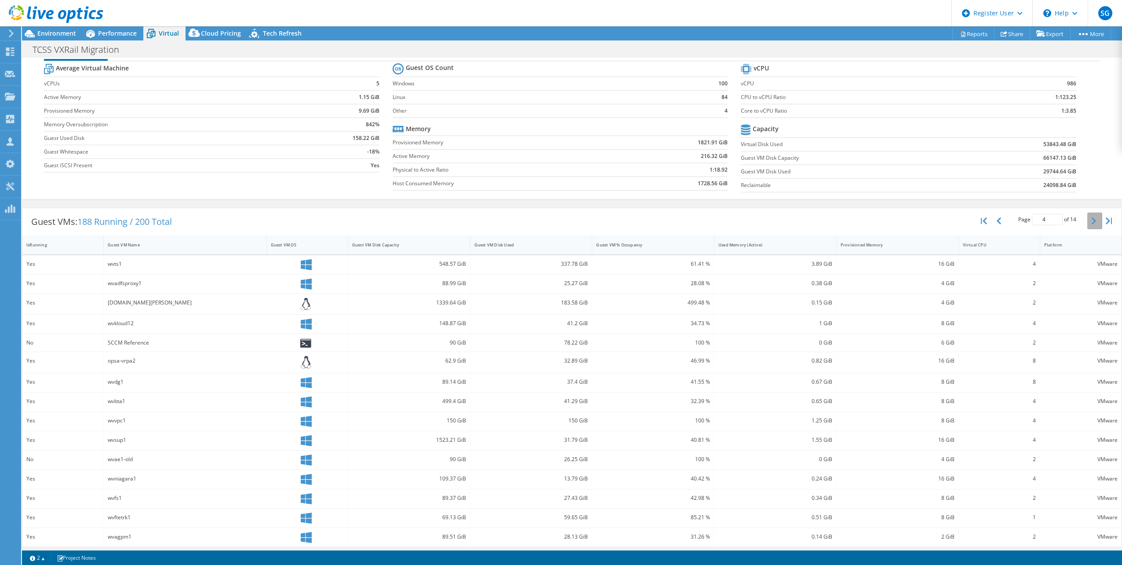
click at [1089, 208] on div "Page 4 of 14 5 rows 10 rows 20 rows 25 rows 50 rows 100 rows" at bounding box center [1047, 221] width 149 height 26
click at [1092, 219] on icon "button" at bounding box center [1094, 220] width 4 height 7
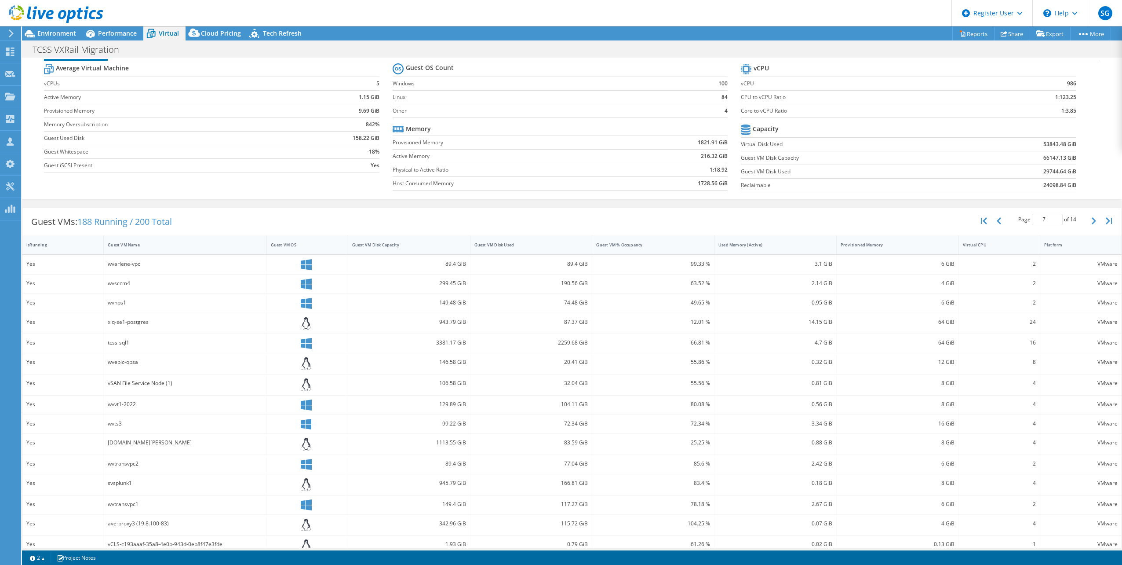
scroll to position [32, 0]
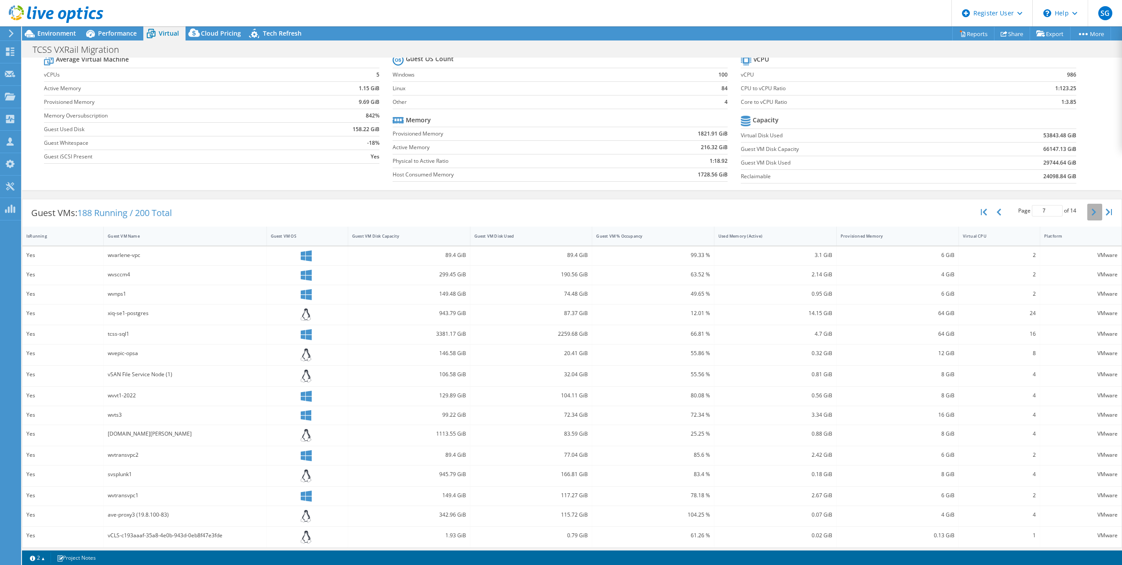
click at [1089, 213] on button "button" at bounding box center [1094, 212] width 15 height 17
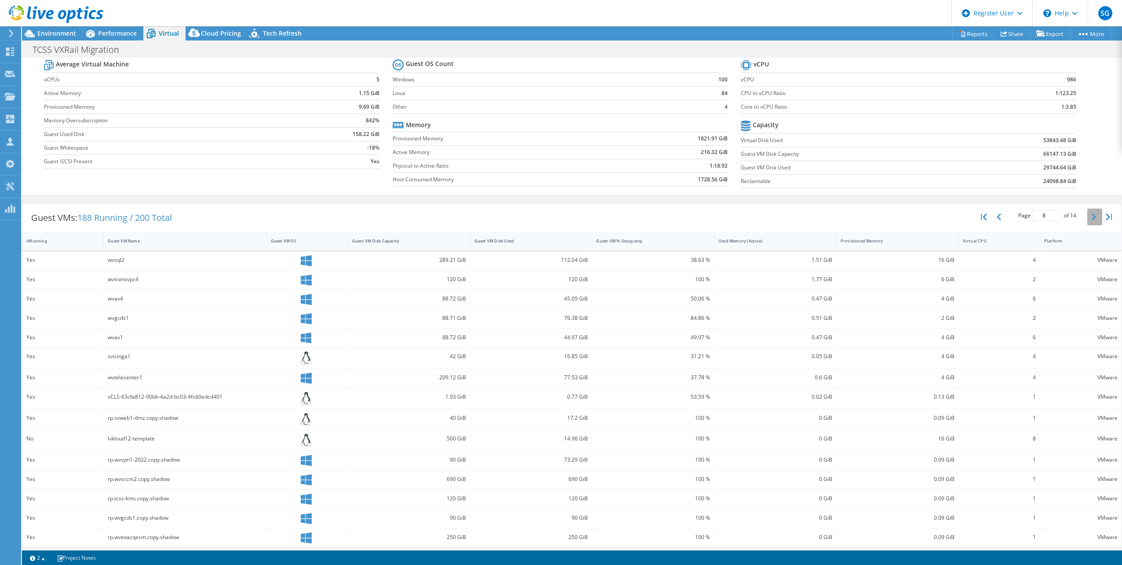
click at [1092, 213] on icon "button" at bounding box center [1094, 216] width 4 height 7
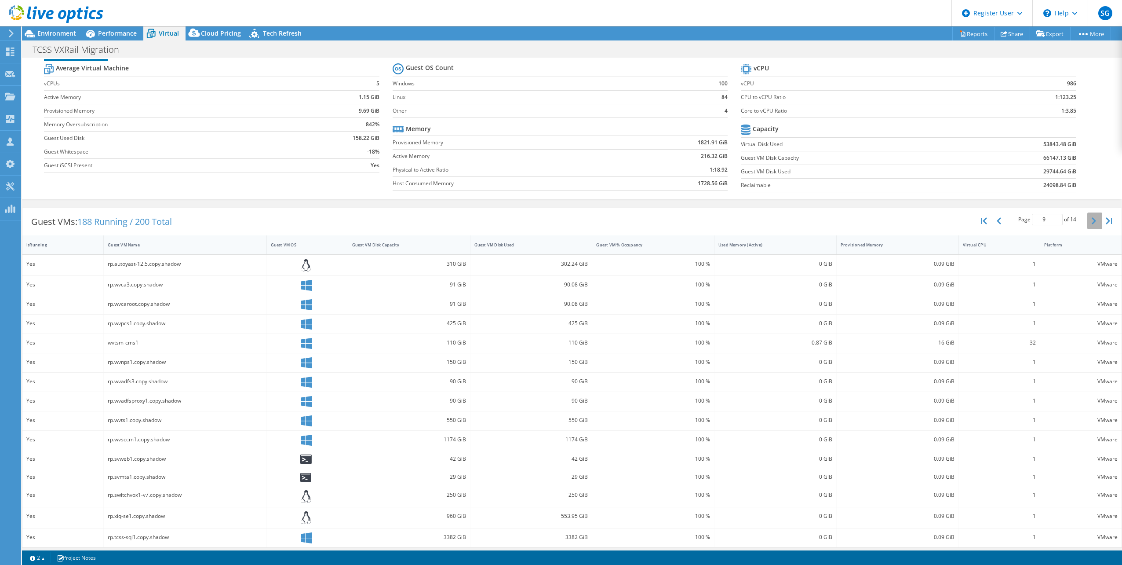
click at [1089, 213] on button "button" at bounding box center [1094, 220] width 15 height 17
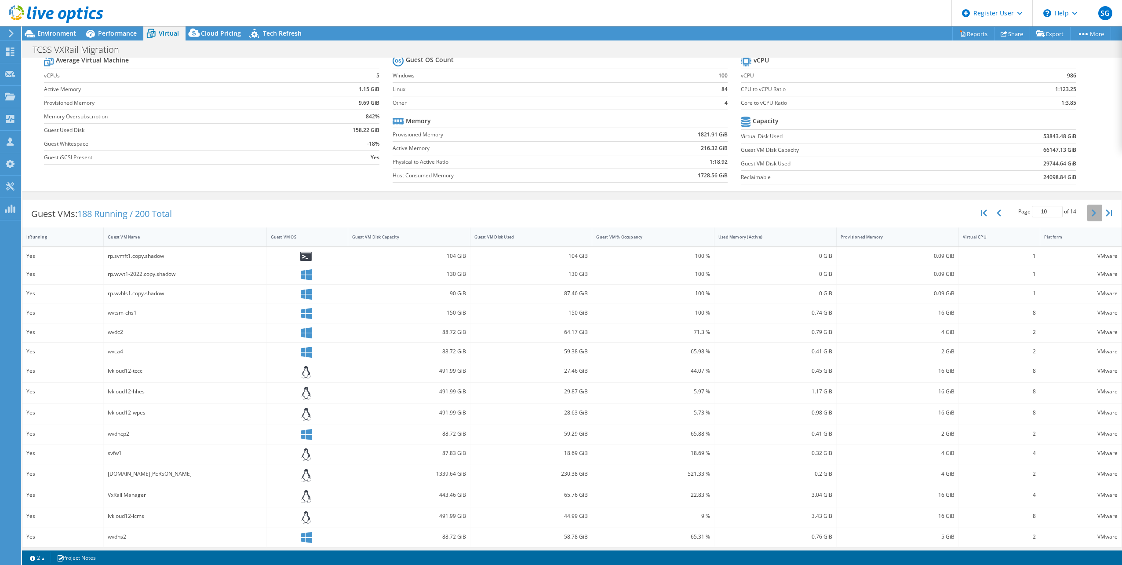
click at [1092, 213] on icon "button" at bounding box center [1094, 212] width 4 height 7
click at [1089, 213] on button "button" at bounding box center [1094, 212] width 15 height 17
click at [1090, 214] on button "button" at bounding box center [1094, 212] width 15 height 17
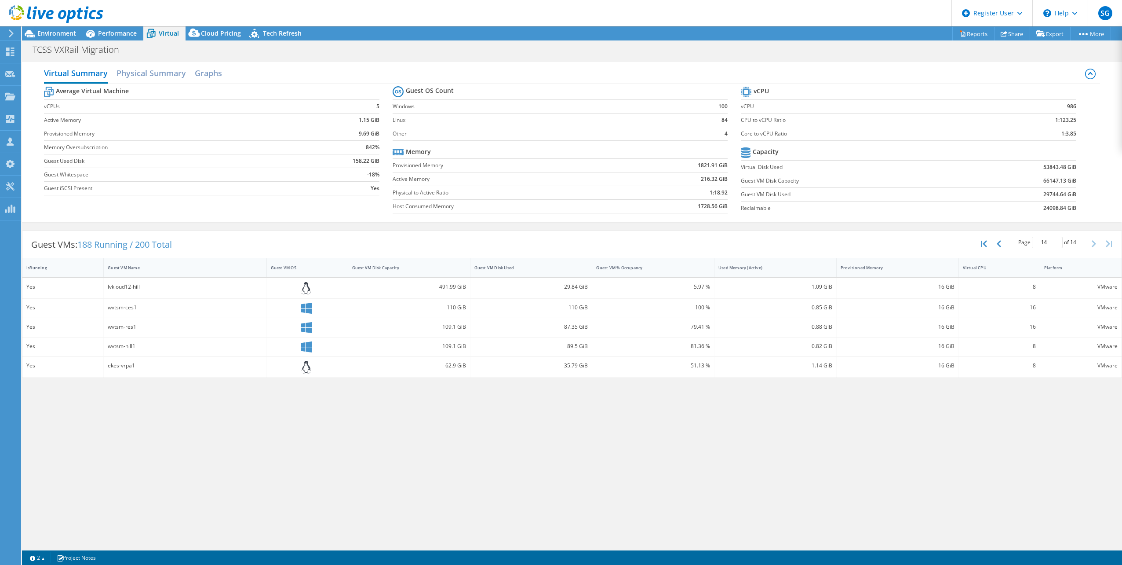
scroll to position [0, 0]
click at [114, 36] on span "Performance" at bounding box center [117, 33] width 39 height 8
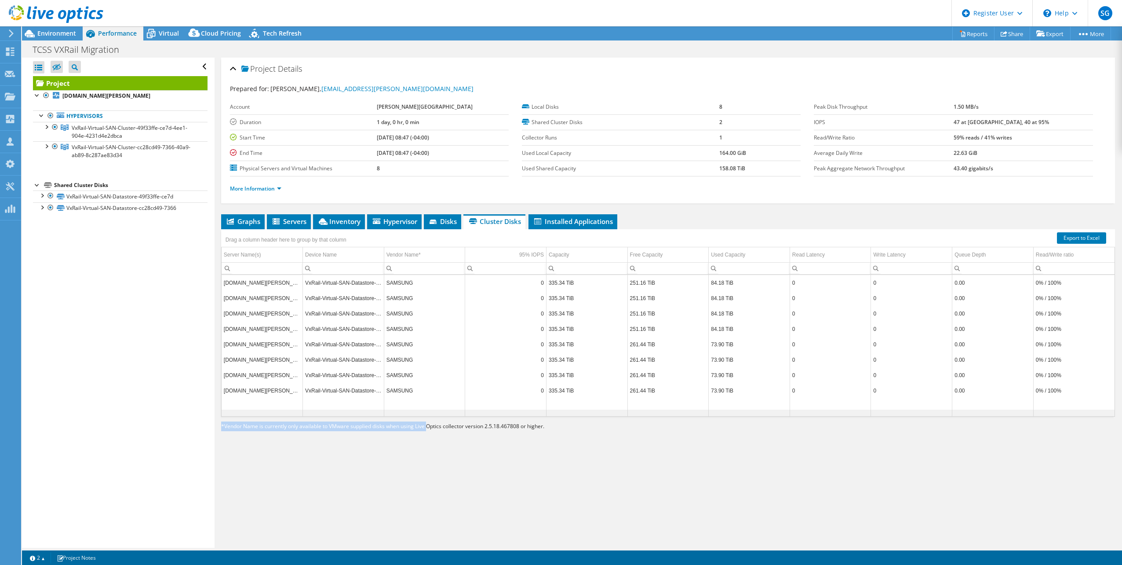
drag, startPoint x: 415, startPoint y: 411, endPoint x: 423, endPoint y: 420, distance: 12.5
click at [423, 420] on section "Export to Excel Drag a column header here to group by that column Server Name(s…" at bounding box center [668, 330] width 894 height 202
drag, startPoint x: 423, startPoint y: 420, endPoint x: 465, endPoint y: 448, distance: 49.9
click at [465, 448] on div "Project Details Prepared for: Gary Stansbury, stansburygw@troup.org Account TRO…" at bounding box center [668, 303] width 907 height 490
click at [287, 226] on li "Servers" at bounding box center [289, 221] width 44 height 15
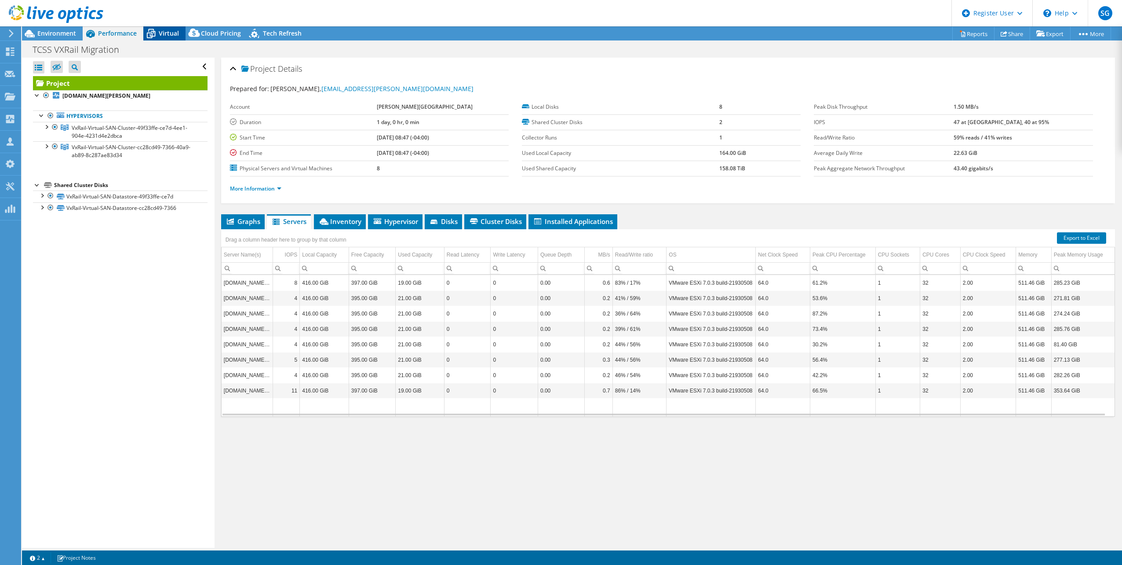
click at [170, 36] on span "Virtual" at bounding box center [169, 33] width 20 height 8
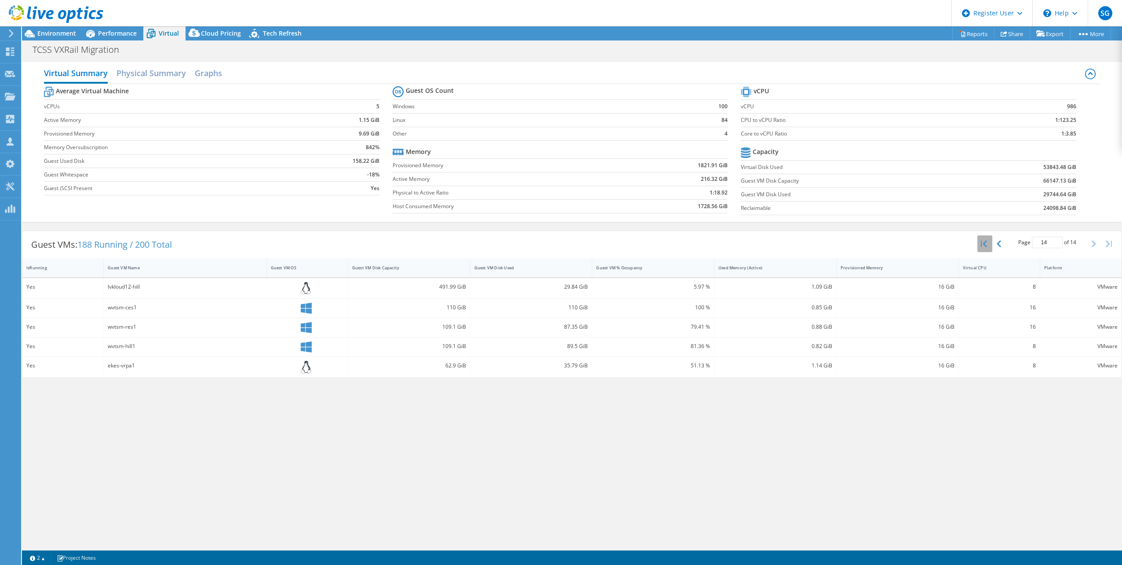
click at [981, 242] on button "button" at bounding box center [984, 243] width 15 height 17
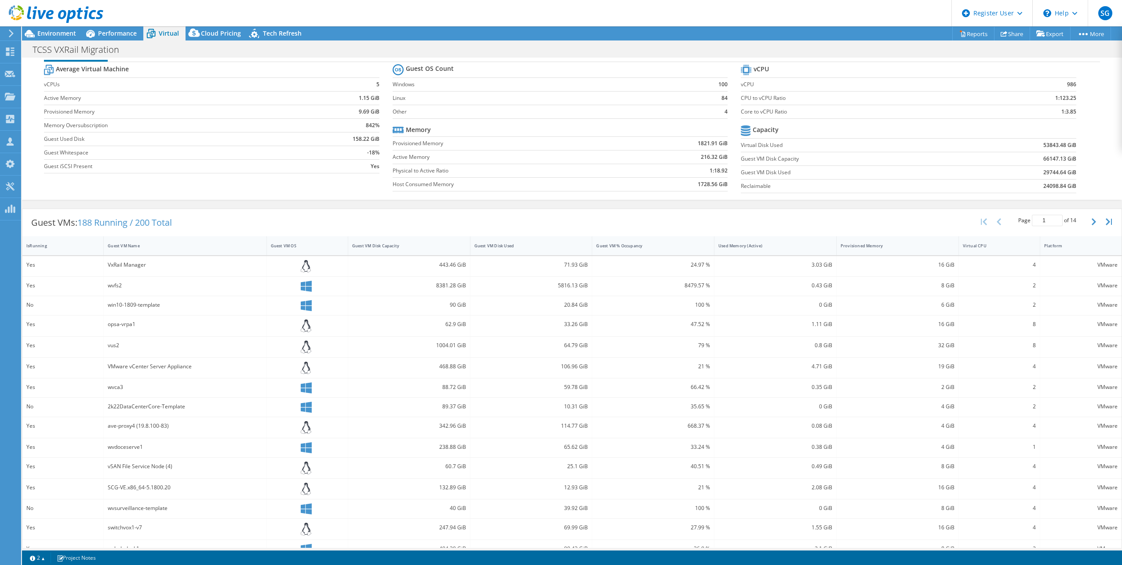
scroll to position [33, 0]
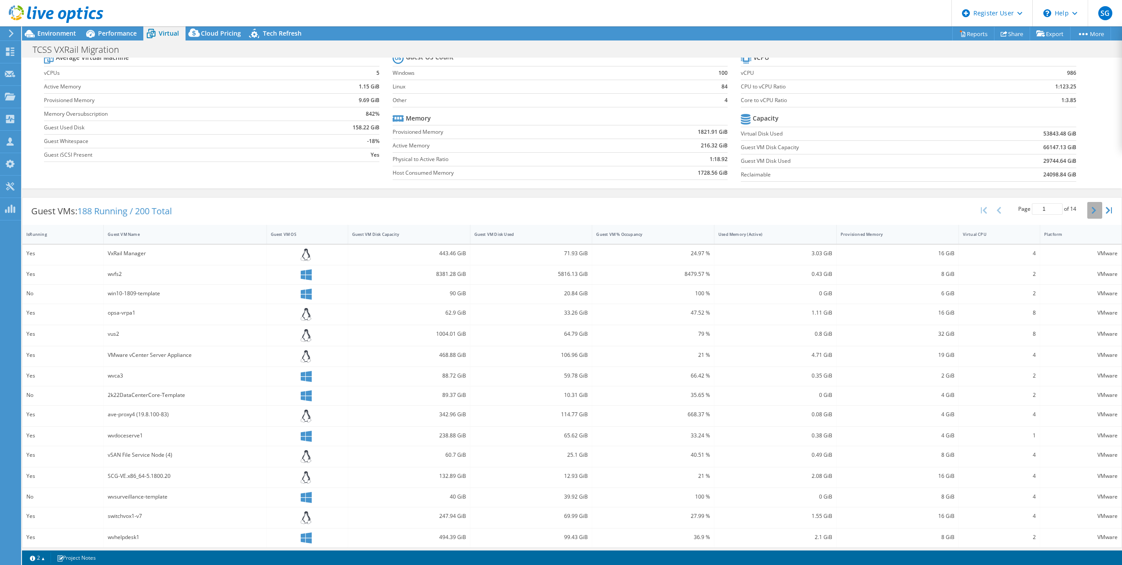
click at [1092, 208] on icon "button" at bounding box center [1094, 210] width 4 height 7
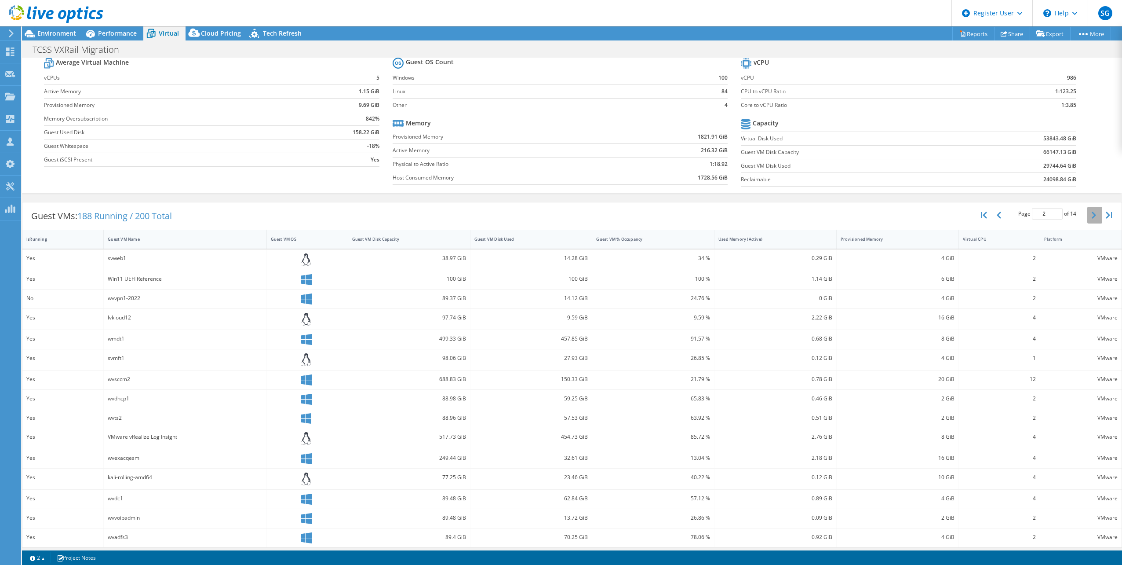
click at [1087, 208] on button "button" at bounding box center [1094, 215] width 15 height 17
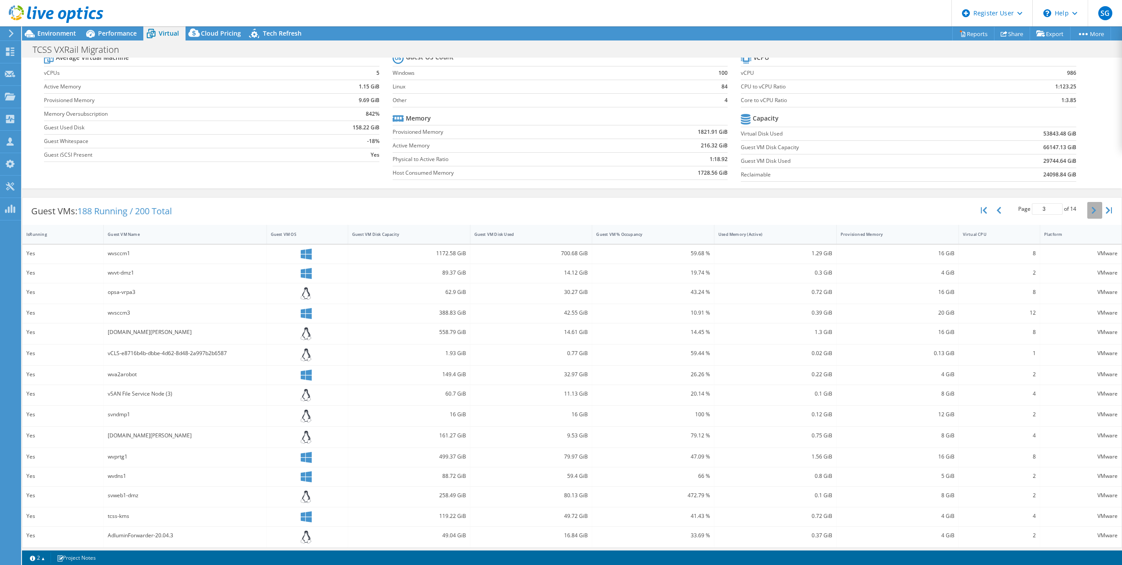
click at [1092, 208] on icon "button" at bounding box center [1094, 210] width 4 height 7
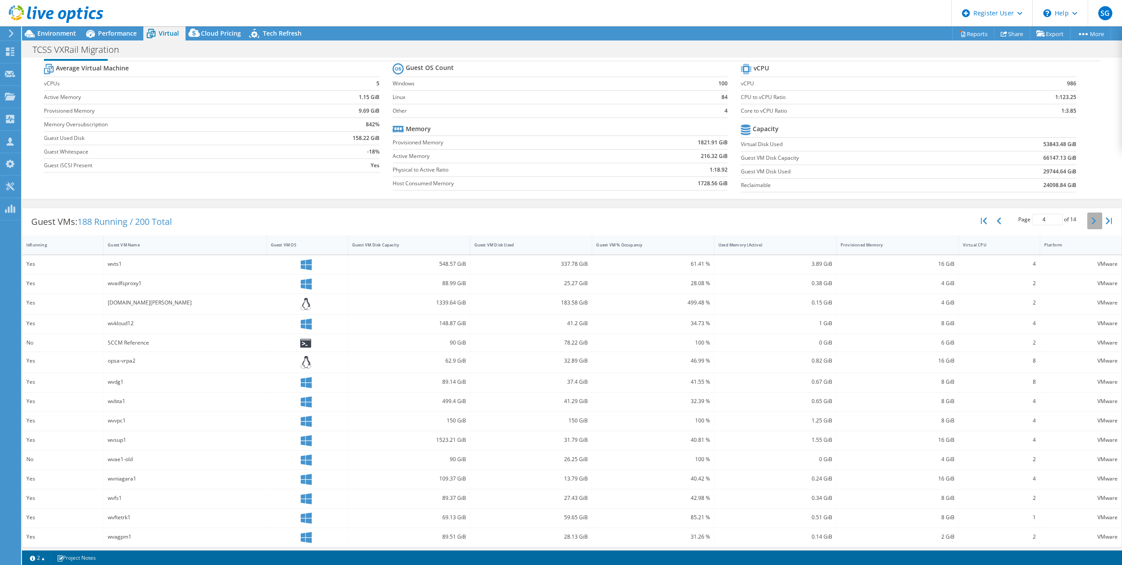
click at [1087, 212] on button "button" at bounding box center [1094, 220] width 15 height 17
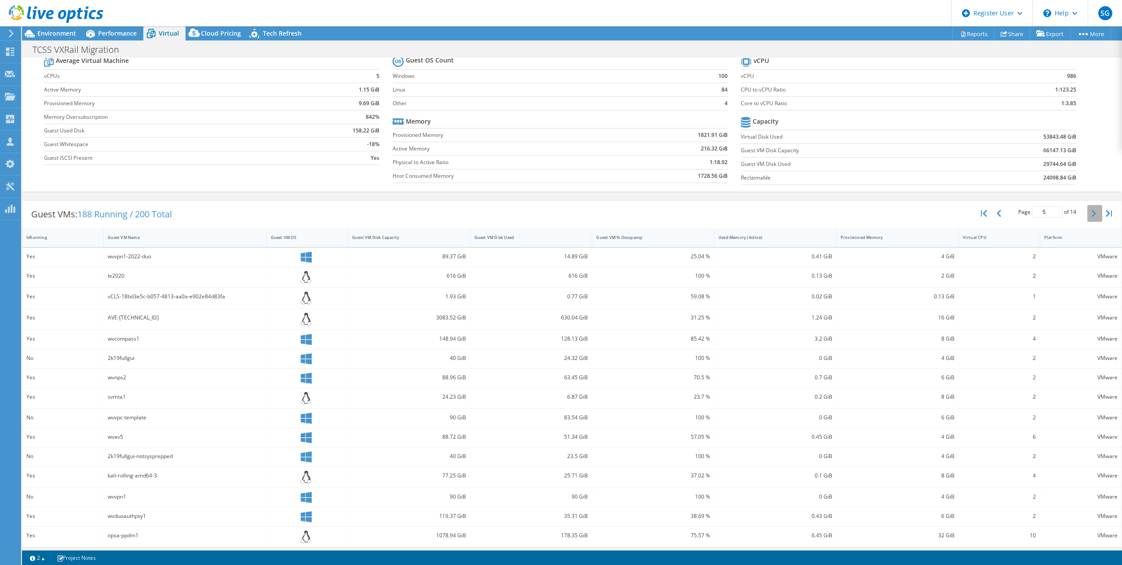
click at [1087, 218] on button "button" at bounding box center [1094, 213] width 15 height 17
drag, startPoint x: 134, startPoint y: 473, endPoint x: 316, endPoint y: 469, distance: 182.1
click at [316, 469] on div "Yes lvuvsa 39.89 GiB 12.84 GiB 0.12 % 0.89 GiB 12 GiB 2 VMware" at bounding box center [571, 477] width 1099 height 21
drag, startPoint x: 443, startPoint y: 470, endPoint x: 481, endPoint y: 475, distance: 38.6
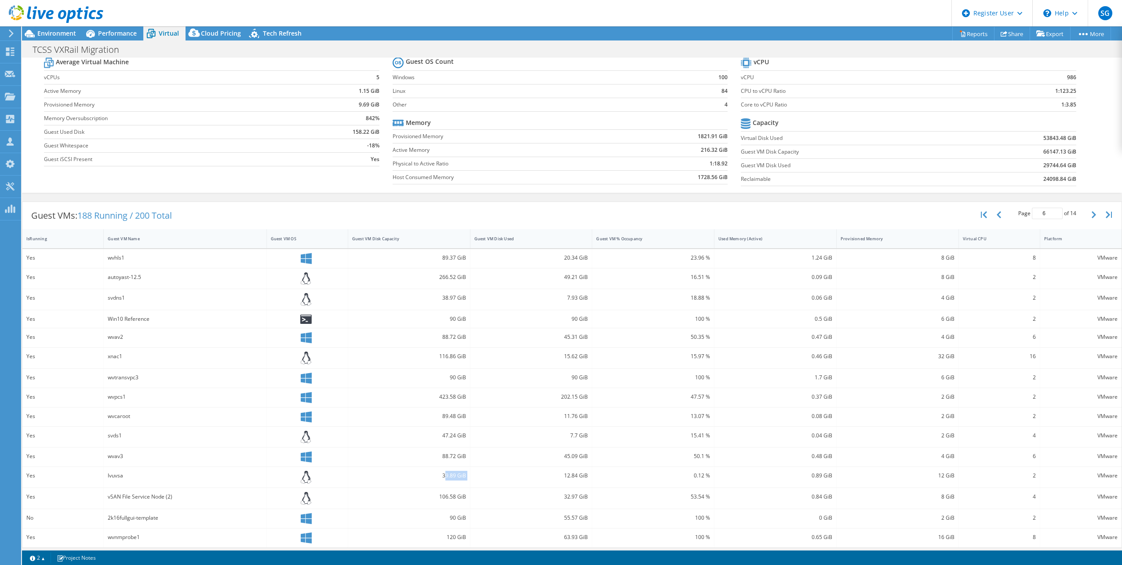
click at [481, 475] on div "Yes lvuvsa 39.89 GiB 12.84 GiB 0.12 % 0.89 GiB 12 GiB 2 VMware" at bounding box center [571, 477] width 1099 height 21
drag, startPoint x: 481, startPoint y: 475, endPoint x: 437, endPoint y: 475, distance: 44.0
click at [437, 475] on div "39.89 GiB" at bounding box center [409, 475] width 114 height 10
drag, startPoint x: 434, startPoint y: 474, endPoint x: 467, endPoint y: 474, distance: 33.4
click at [467, 474] on div "Yes lvuvsa 39.89 GiB 12.84 GiB 0.12 % 0.89 GiB 12 GiB 2 VMware" at bounding box center [571, 477] width 1099 height 21
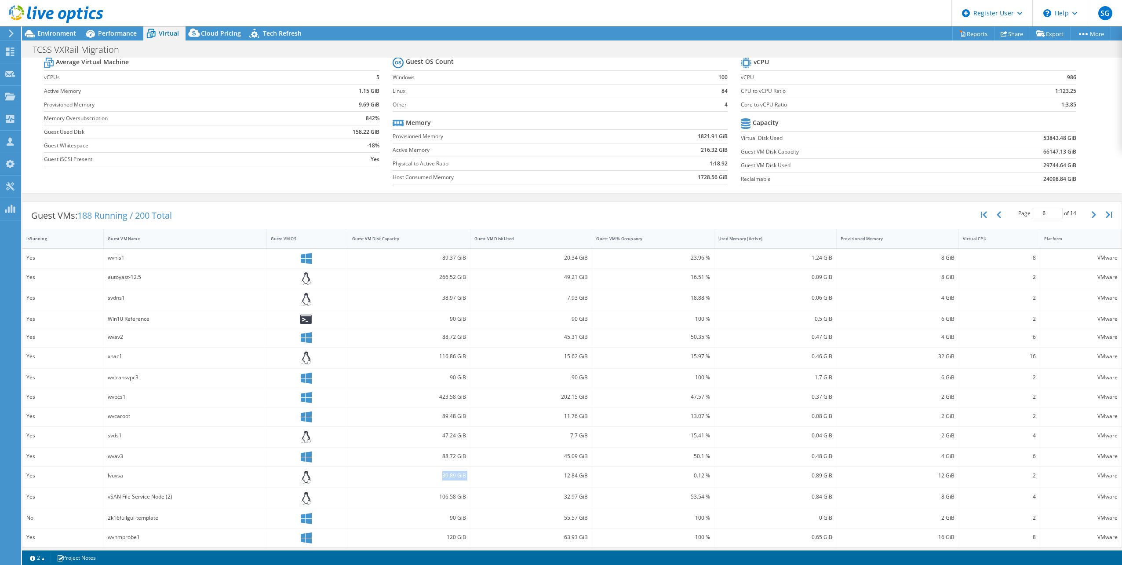
drag, startPoint x: 467, startPoint y: 474, endPoint x: 441, endPoint y: 474, distance: 26.4
click at [441, 474] on div "39.89 GiB" at bounding box center [409, 475] width 114 height 10
click at [450, 474] on div "39.89 GiB" at bounding box center [409, 475] width 114 height 10
click at [452, 478] on div "39.89 GiB" at bounding box center [409, 477] width 122 height 21
drag, startPoint x: 437, startPoint y: 471, endPoint x: 463, endPoint y: 471, distance: 25.5
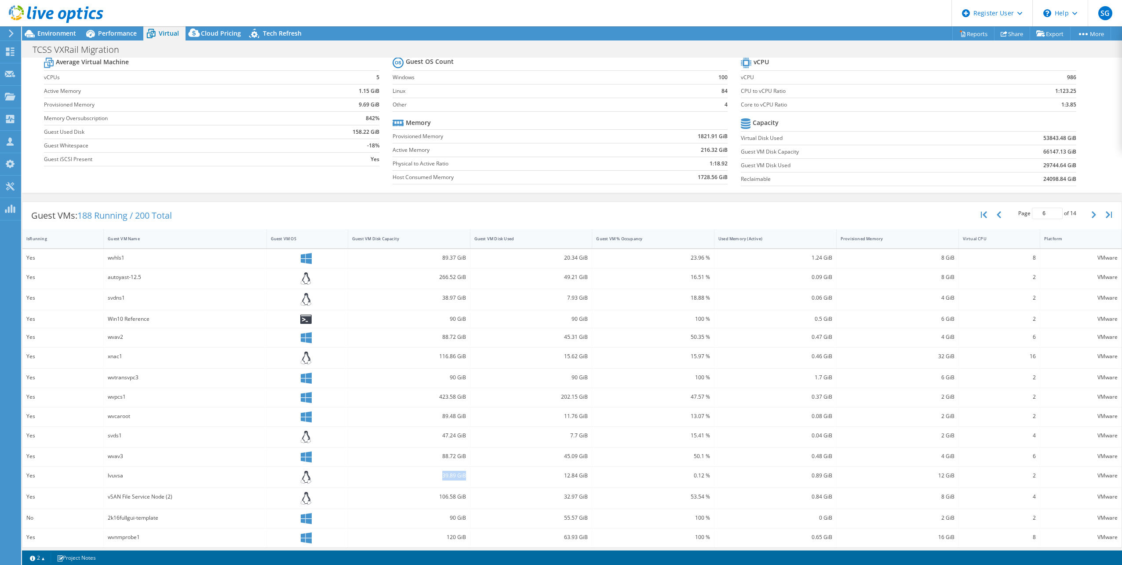
click at [463, 471] on div "39.89 GiB" at bounding box center [409, 475] width 114 height 10
drag, startPoint x: 463, startPoint y: 471, endPoint x: 432, endPoint y: 475, distance: 31.0
click at [432, 475] on div "39.89 GiB" at bounding box center [409, 475] width 114 height 10
click at [441, 473] on div "39.89 GiB" at bounding box center [409, 475] width 114 height 10
drag, startPoint x: 441, startPoint y: 472, endPoint x: 463, endPoint y: 472, distance: 22.0
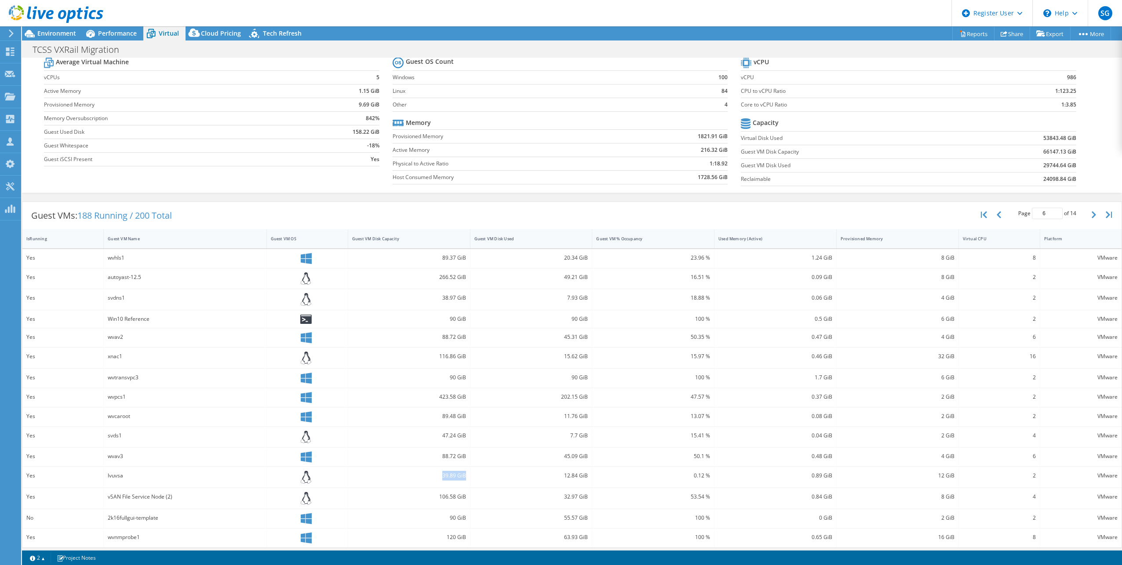
click at [463, 472] on div "39.89 GiB" at bounding box center [409, 475] width 114 height 10
drag, startPoint x: 463, startPoint y: 472, endPoint x: 413, endPoint y: 476, distance: 49.8
click at [413, 476] on div "39.89 GiB" at bounding box center [409, 475] width 114 height 10
click at [430, 476] on div "39.89 GiB" at bounding box center [409, 475] width 114 height 10
drag, startPoint x: 448, startPoint y: 472, endPoint x: 460, endPoint y: 470, distance: 12.9
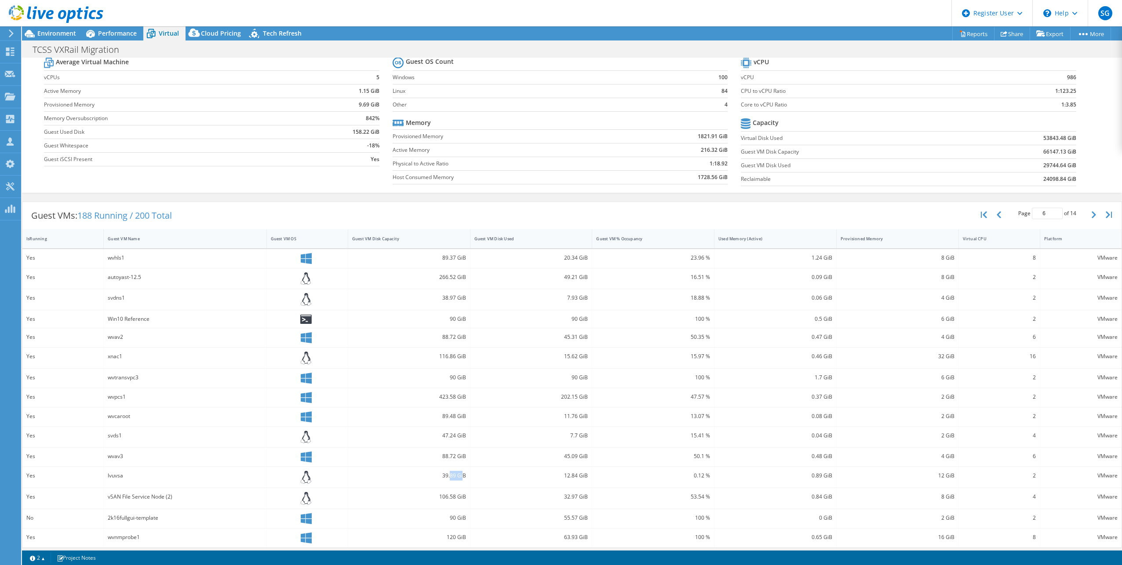
click at [460, 470] on div "39.89 GiB" at bounding box center [409, 475] width 114 height 10
drag, startPoint x: 460, startPoint y: 470, endPoint x: 441, endPoint y: 475, distance: 19.9
click at [441, 475] on div "39.89 GiB" at bounding box center [409, 475] width 114 height 10
drag, startPoint x: 440, startPoint y: 470, endPoint x: 463, endPoint y: 472, distance: 22.9
click at [463, 472] on div "39.89 GiB" at bounding box center [409, 475] width 114 height 10
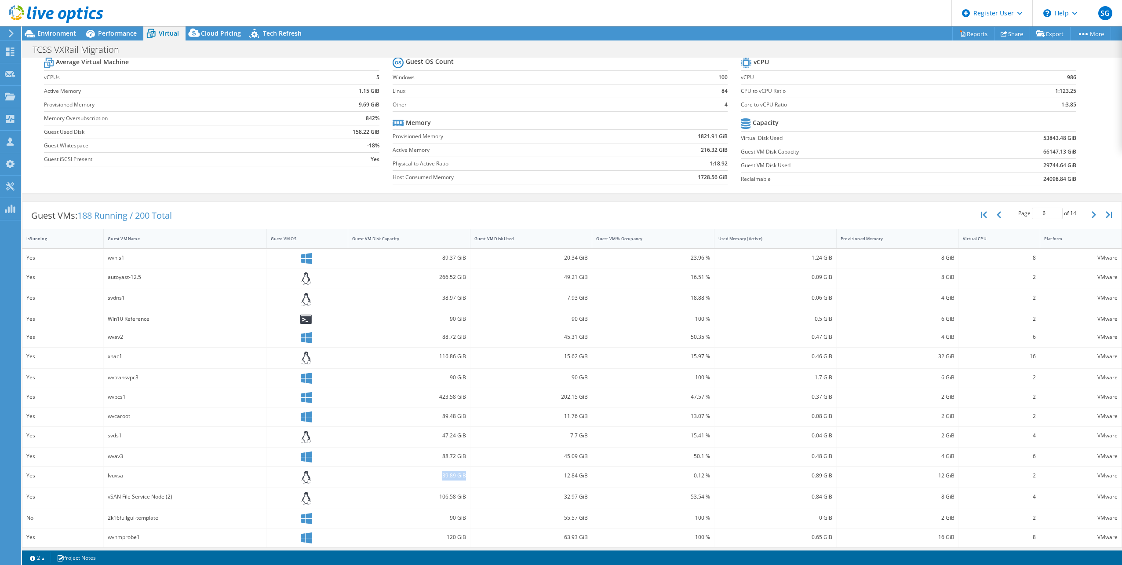
drag, startPoint x: 463, startPoint y: 472, endPoint x: 437, endPoint y: 474, distance: 26.0
click at [437, 474] on div "39.89 GiB" at bounding box center [409, 475] width 114 height 10
click at [428, 474] on div "39.89 GiB" at bounding box center [409, 475] width 114 height 10
drag, startPoint x: 441, startPoint y: 472, endPoint x: 462, endPoint y: 473, distance: 21.1
click at [462, 473] on div "39.89 GiB" at bounding box center [409, 475] width 114 height 10
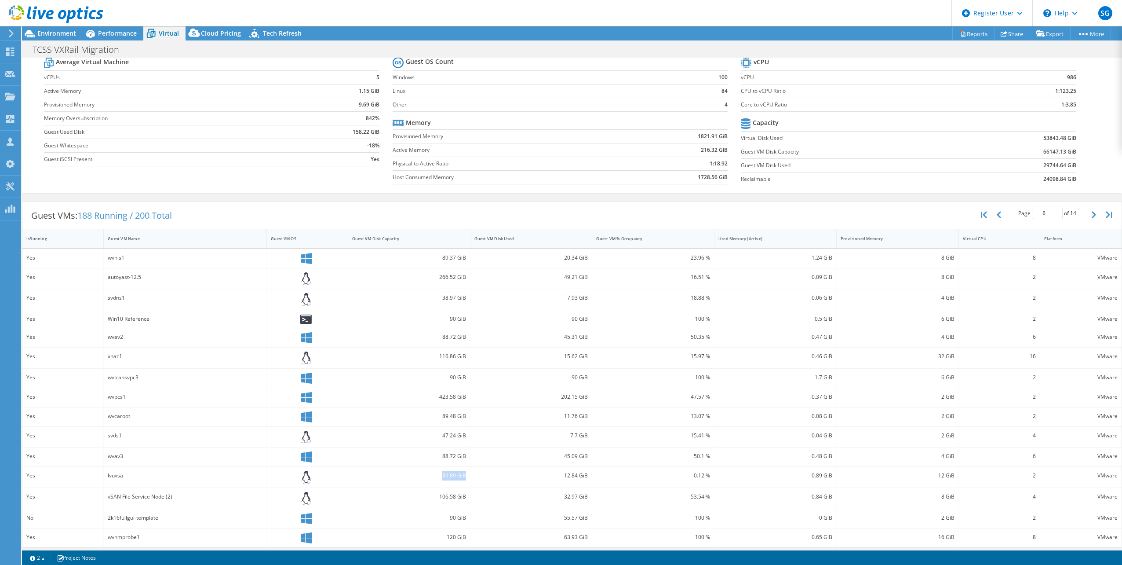
drag, startPoint x: 462, startPoint y: 473, endPoint x: 427, endPoint y: 478, distance: 35.5
click at [427, 478] on div "39.89 GiB" at bounding box center [409, 477] width 122 height 21
click at [438, 473] on div "39.89 GiB" at bounding box center [409, 475] width 114 height 10
click at [442, 473] on div "39.89 GiB" at bounding box center [409, 475] width 114 height 10
drag, startPoint x: 439, startPoint y: 472, endPoint x: 461, endPoint y: 474, distance: 22.5
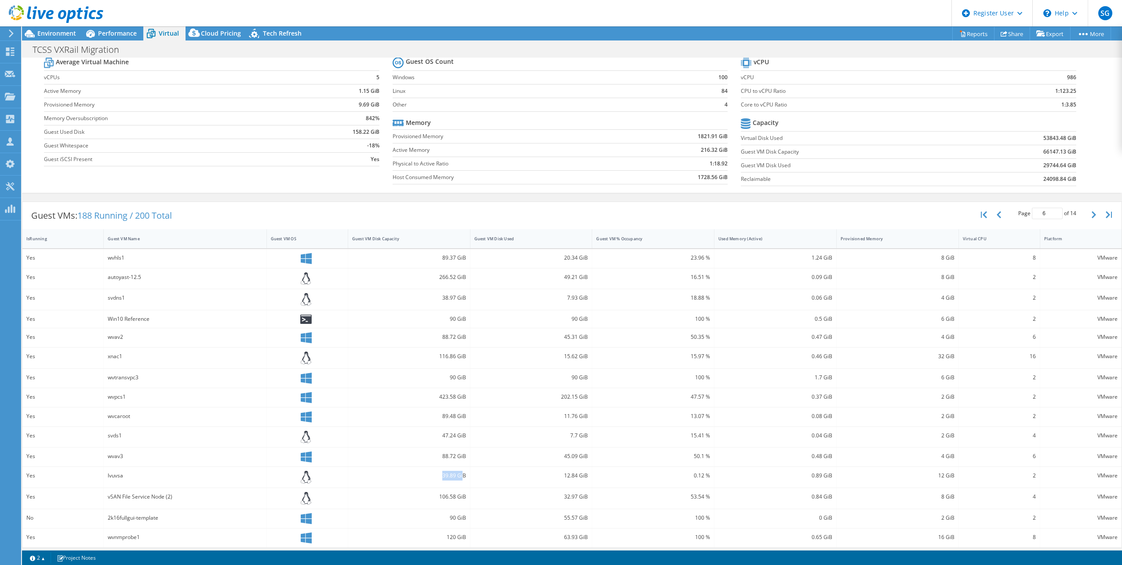
click at [461, 474] on div "39.89 GiB" at bounding box center [409, 475] width 114 height 10
drag, startPoint x: 461, startPoint y: 474, endPoint x: 448, endPoint y: 476, distance: 12.9
click at [448, 476] on div "39.89 GiB" at bounding box center [409, 475] width 114 height 10
click at [447, 470] on div "39.89 GiB" at bounding box center [409, 475] width 114 height 10
drag, startPoint x: 437, startPoint y: 451, endPoint x: 472, endPoint y: 457, distance: 35.6
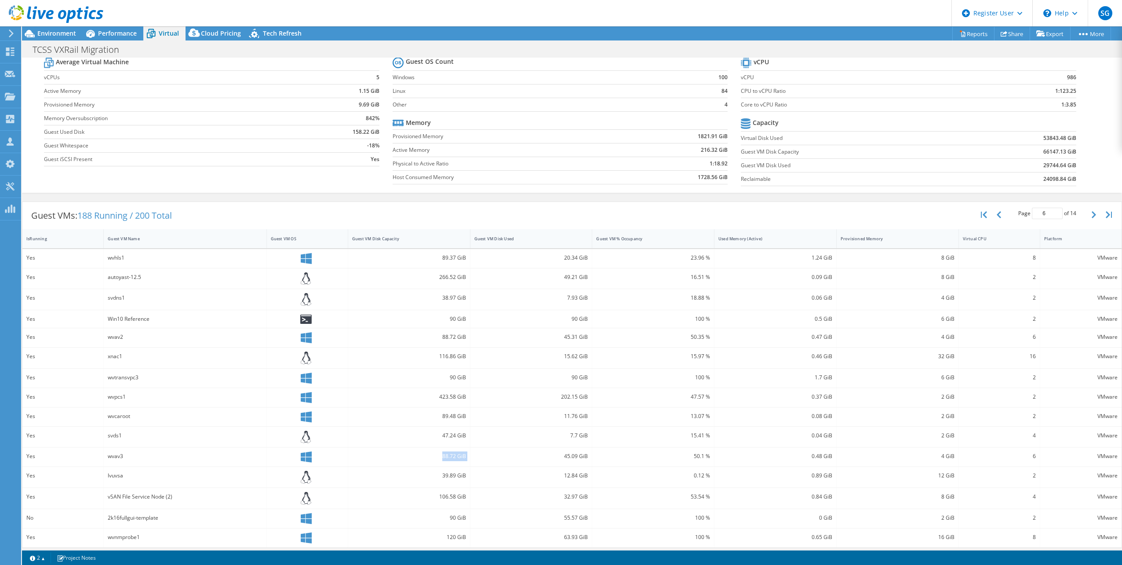
click at [472, 457] on div "Yes wvav3 88.72 GiB 45.09 GiB 50.1 % 0.48 GiB 4 GiB 6 VMware" at bounding box center [571, 456] width 1099 height 19
drag, startPoint x: 472, startPoint y: 457, endPoint x: 452, endPoint y: 456, distance: 20.7
click at [452, 456] on div "88.72 GiB" at bounding box center [409, 456] width 114 height 10
click at [454, 451] on div "88.72 GiB" at bounding box center [409, 456] width 114 height 10
drag, startPoint x: 441, startPoint y: 433, endPoint x: 472, endPoint y: 439, distance: 31.4
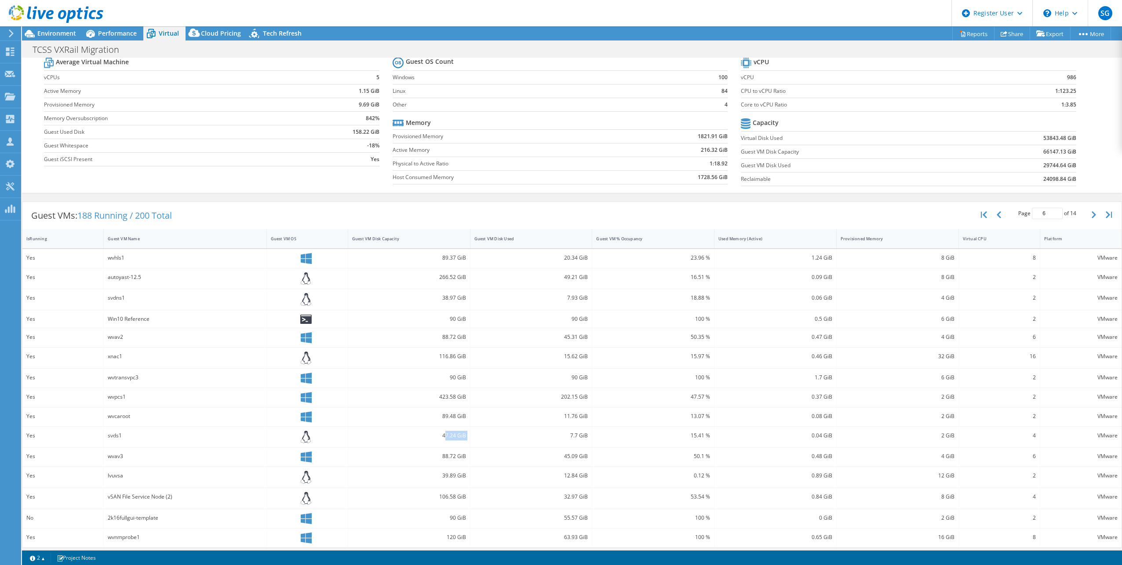
click at [472, 439] on div "Yes svds1 47.24 GiB 7.7 GiB 15.41 % 0.04 GiB 2 GiB 4 VMware" at bounding box center [571, 437] width 1099 height 21
drag, startPoint x: 472, startPoint y: 439, endPoint x: 456, endPoint y: 433, distance: 17.2
click at [455, 433] on div "47.24 GiB" at bounding box center [409, 435] width 114 height 10
click at [457, 433] on div "47.24 GiB" at bounding box center [409, 435] width 114 height 10
drag, startPoint x: 101, startPoint y: 470, endPoint x: 491, endPoint y: 486, distance: 390.3
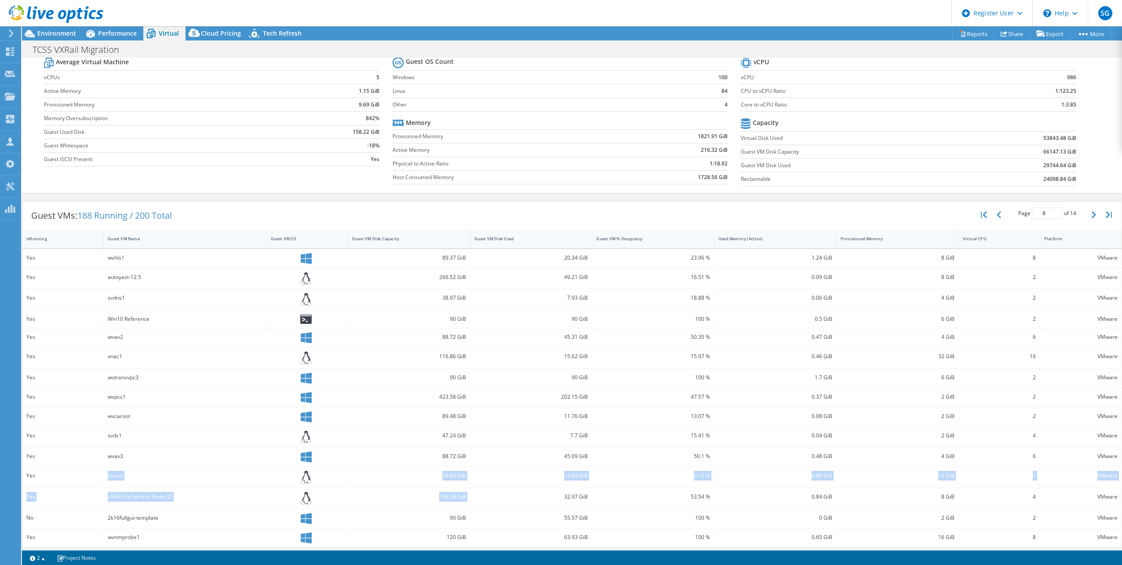
click at [491, 486] on div "Yes wvhls1 89.37 GiB 20.34 GiB 23.96 % 1.24 GiB 8 GiB 8 VMware Yes autoyast-12.…" at bounding box center [571, 398] width 1099 height 298
drag, startPoint x: 491, startPoint y: 486, endPoint x: 471, endPoint y: 471, distance: 24.9
click at [471, 471] on div "12.84 GiB" at bounding box center [531, 477] width 122 height 21
click at [470, 469] on div "12.84 GiB" at bounding box center [531, 477] width 122 height 21
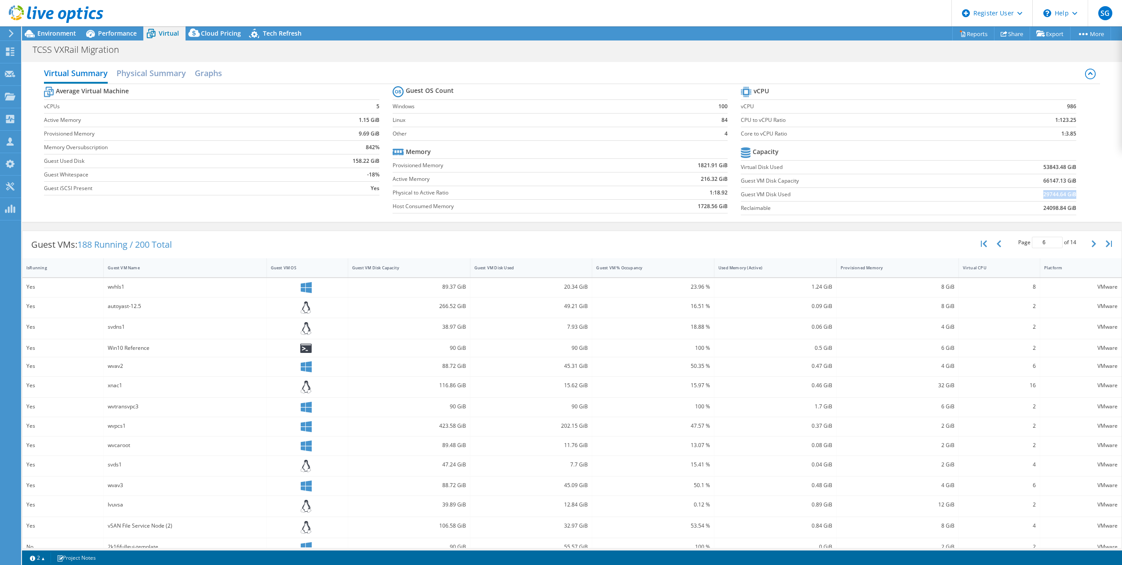
drag, startPoint x: 1037, startPoint y: 194, endPoint x: 1069, endPoint y: 193, distance: 32.5
click at [1069, 193] on b "29744.64 GiB" at bounding box center [1059, 194] width 33 height 9
drag, startPoint x: 1069, startPoint y: 193, endPoint x: 1073, endPoint y: 198, distance: 6.0
click at [1074, 198] on section "vCPU vCPU 986 CPU to vCPU Ratio 1:123.25 Core to vCPU Ratio 1:3.85 Capacity Vir…" at bounding box center [915, 151] width 349 height 135
drag, startPoint x: 1035, startPoint y: 195, endPoint x: 1071, endPoint y: 194, distance: 35.6
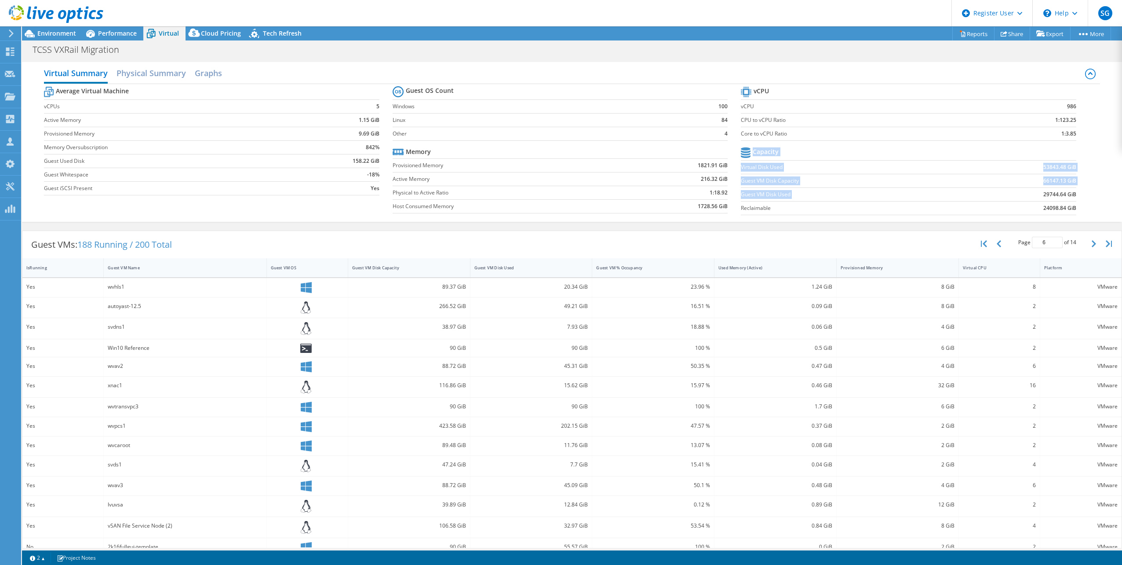
click at [1071, 194] on section "vCPU vCPU 986 CPU to vCPU Ratio 1:123.25 Core to vCPU Ratio 1:3.85 Capacity Vir…" at bounding box center [915, 151] width 349 height 135
click at [66, 35] on span "Environment" at bounding box center [56, 33] width 39 height 8
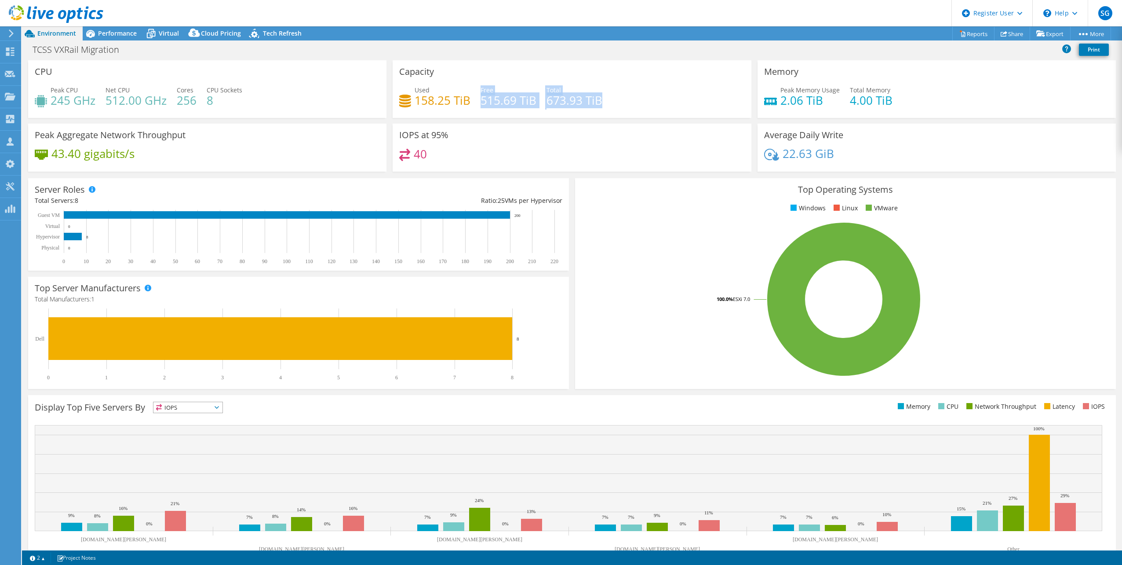
drag, startPoint x: 478, startPoint y: 98, endPoint x: 591, endPoint y: 108, distance: 114.3
click at [591, 108] on div "Used 158.25 TiB Free 515.69 TiB Total 673.93 TiB" at bounding box center [571, 99] width 345 height 29
click at [620, 98] on div "Used 158.25 TiB Free 515.69 TiB Total 673.93 TiB" at bounding box center [571, 99] width 345 height 29
drag, startPoint x: 478, startPoint y: 100, endPoint x: 593, endPoint y: 110, distance: 115.6
click at [593, 110] on div "Used 158.25 TiB Free 515.69 TiB Total 673.93 TiB" at bounding box center [571, 99] width 345 height 29
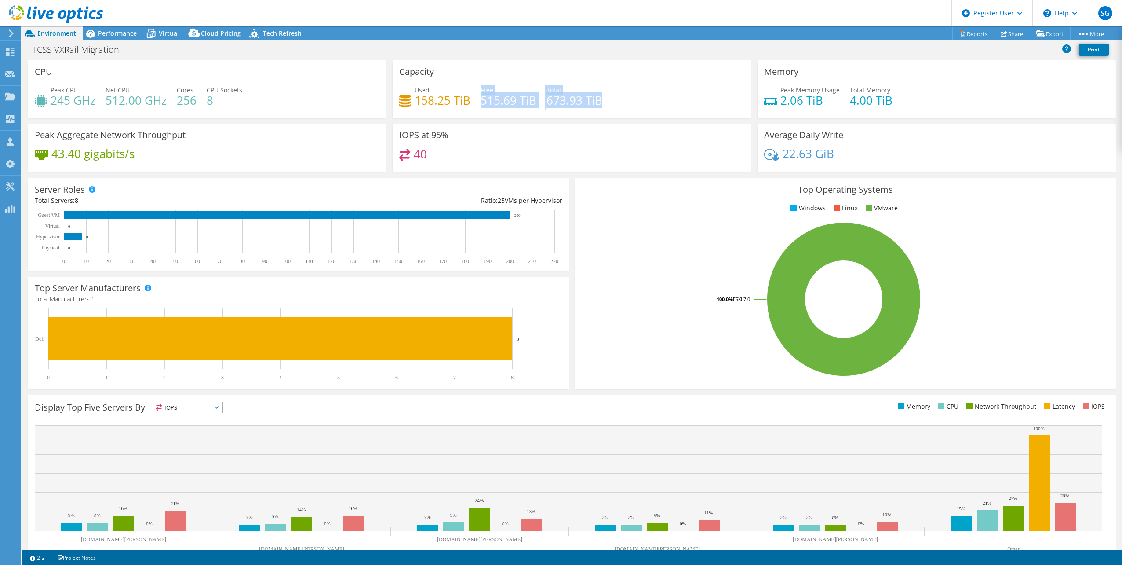
drag, startPoint x: 593, startPoint y: 110, endPoint x: 594, endPoint y: 103, distance: 6.8
click at [594, 103] on h4 "673.93 TiB" at bounding box center [575, 100] width 56 height 10
click at [493, 103] on h4 "515.69 TiB" at bounding box center [509, 100] width 56 height 10
click at [121, 31] on span "Performance" at bounding box center [117, 33] width 39 height 8
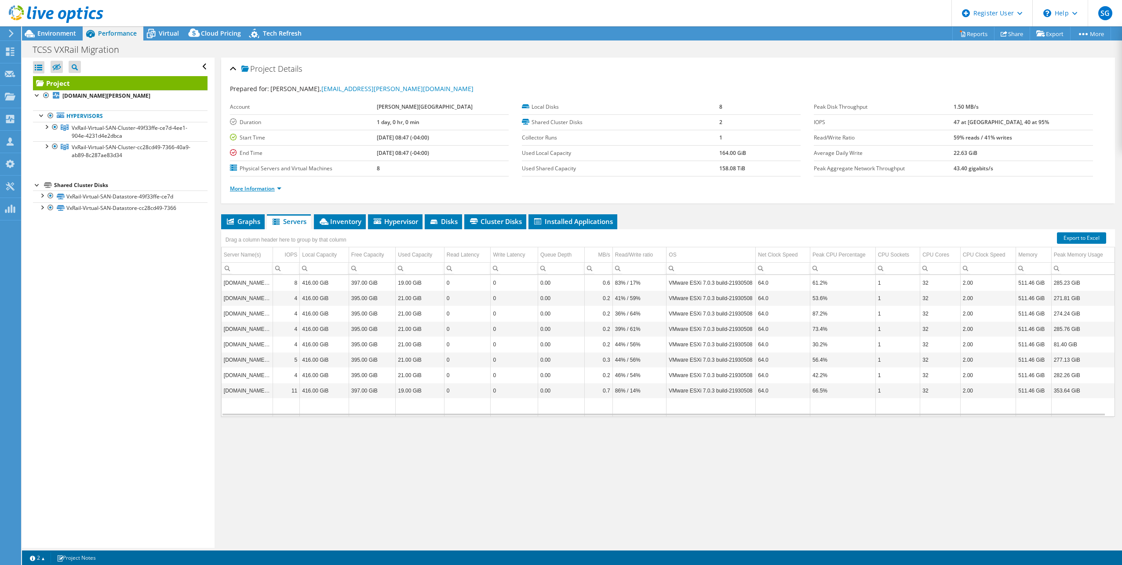
click at [271, 185] on link "More Information" at bounding box center [255, 188] width 51 height 7
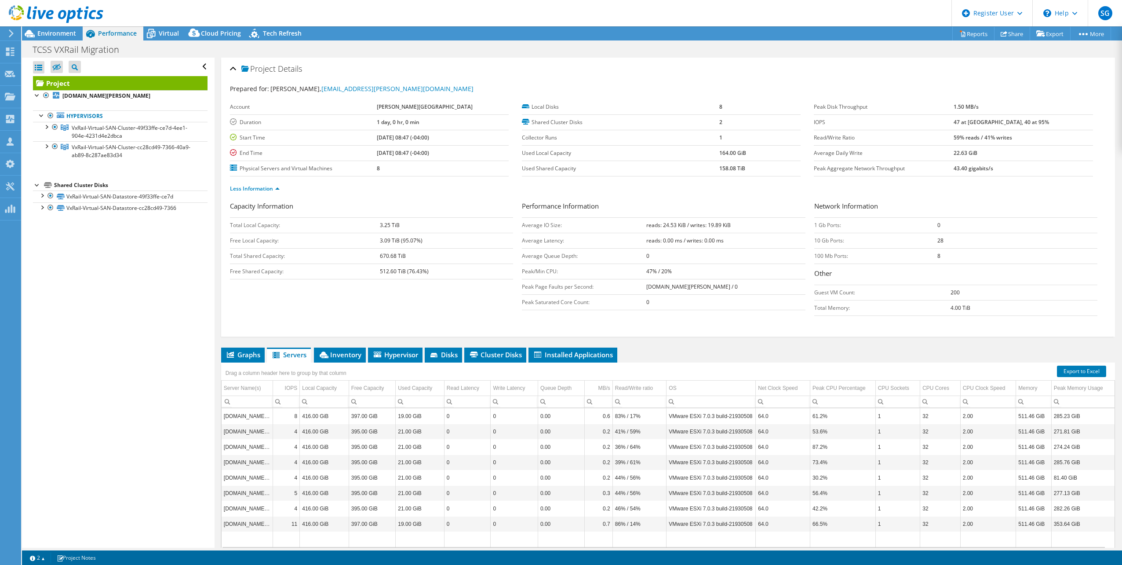
click at [984, 206] on h3 "Network Information" at bounding box center [955, 207] width 283 height 12
click at [171, 32] on span "Virtual" at bounding box center [169, 33] width 20 height 8
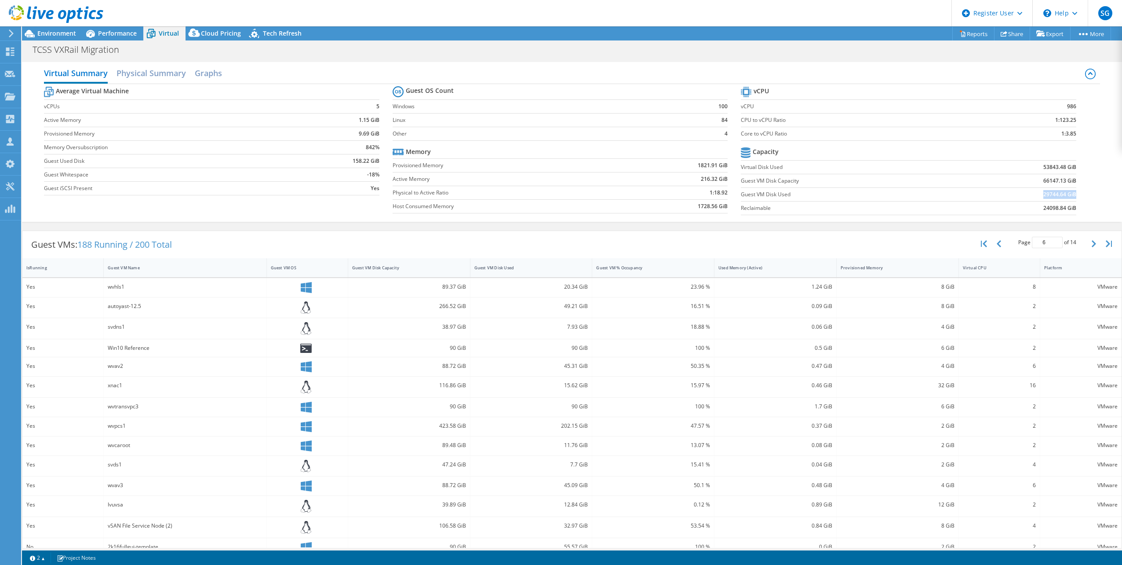
drag, startPoint x: 1036, startPoint y: 191, endPoint x: 1069, endPoint y: 194, distance: 33.6
click at [1069, 194] on td "29744.64 GiB" at bounding box center [1018, 194] width 116 height 14
click at [62, 33] on span "Environment" at bounding box center [56, 33] width 39 height 8
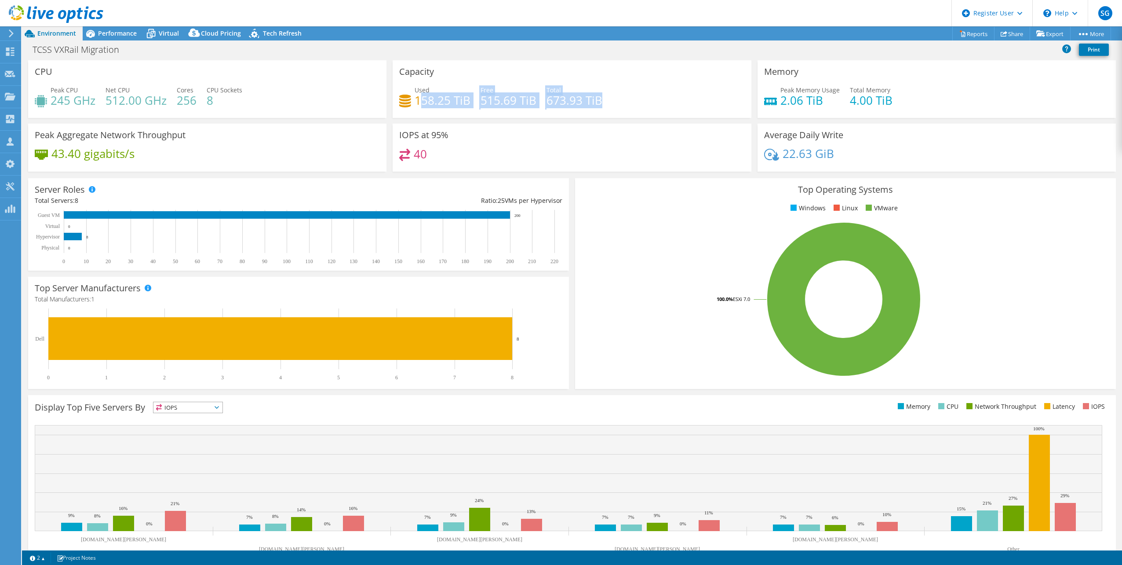
drag, startPoint x: 419, startPoint y: 102, endPoint x: 603, endPoint y: 113, distance: 184.6
click at [603, 113] on div "Used 158.25 TiB Free 515.69 TiB Total 673.93 TiB" at bounding box center [571, 99] width 345 height 29
drag, startPoint x: 603, startPoint y: 113, endPoint x: 598, endPoint y: 94, distance: 19.8
click at [608, 94] on div "Used 158.25 TiB Free 515.69 TiB Total 673.93 TiB" at bounding box center [571, 99] width 345 height 29
click at [567, 90] on div "Total 673.93 TiB" at bounding box center [575, 95] width 56 height 20
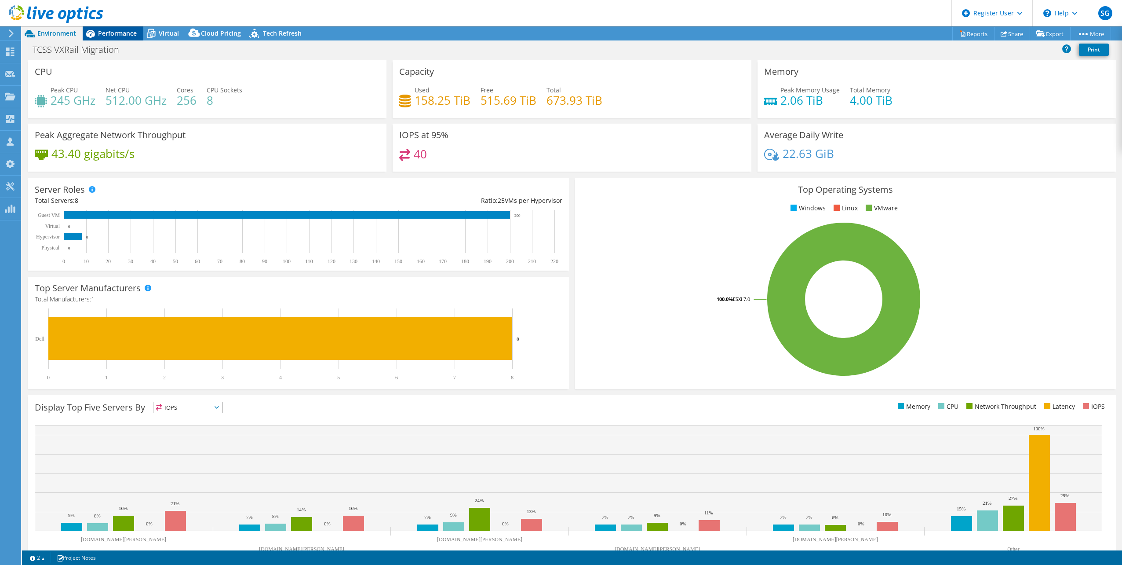
click at [109, 33] on span "Performance" at bounding box center [117, 33] width 39 height 8
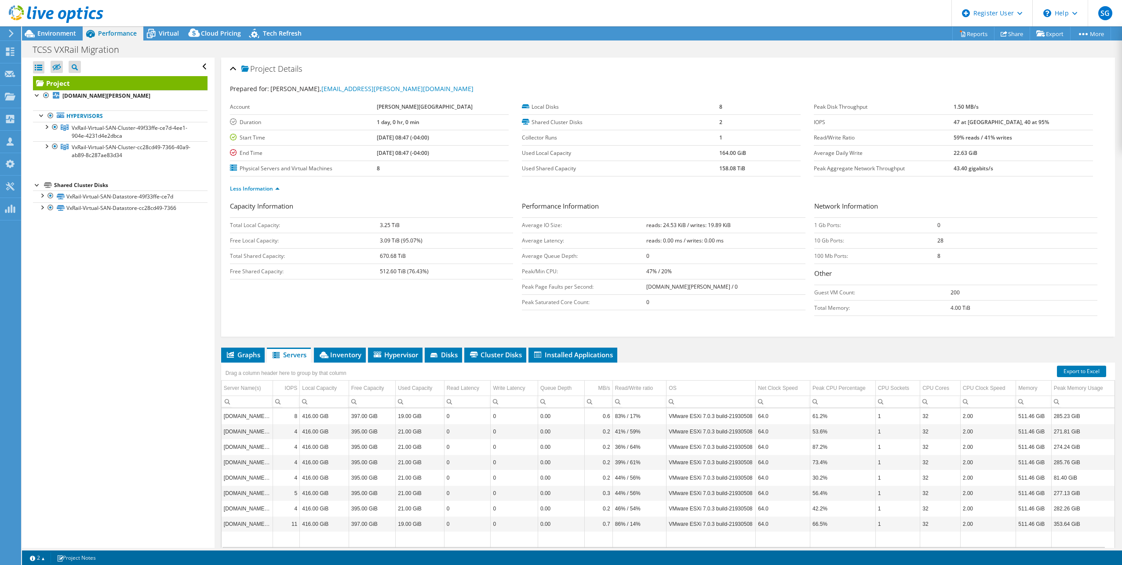
drag, startPoint x: 977, startPoint y: 149, endPoint x: 981, endPoint y: 152, distance: 4.7
click at [981, 152] on tr "Average Daily Write 22.63 GiB" at bounding box center [953, 152] width 279 height 15
click at [622, 113] on td "Local Disks" at bounding box center [620, 106] width 197 height 15
click at [161, 38] on div "Virtual" at bounding box center [164, 33] width 42 height 14
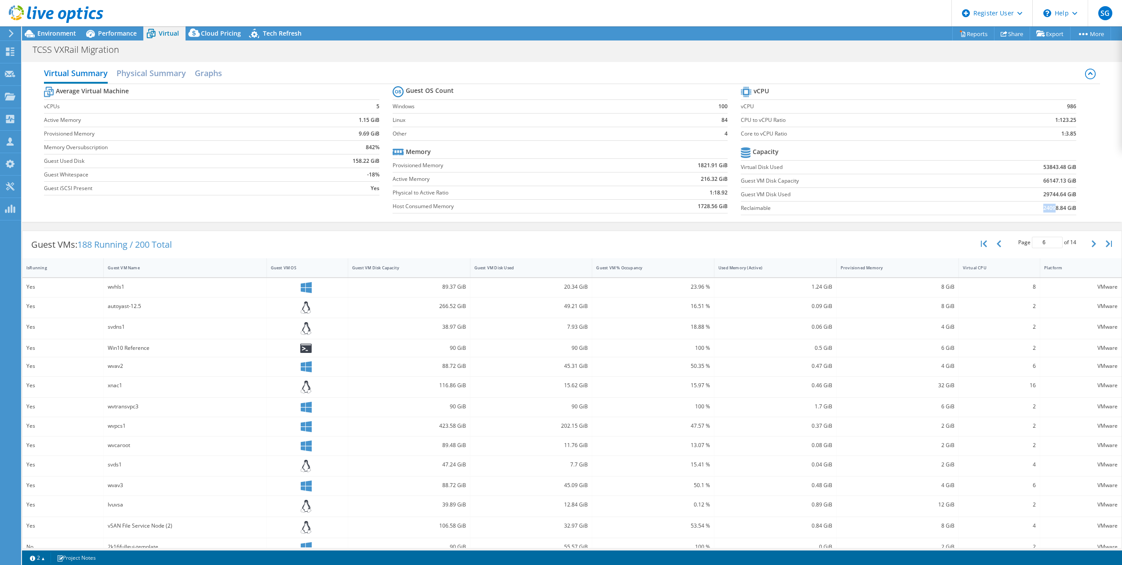
drag, startPoint x: 1034, startPoint y: 204, endPoint x: 1050, endPoint y: 204, distance: 16.3
click at [1050, 204] on td "24098.84 GiB" at bounding box center [1018, 208] width 116 height 14
click at [1053, 204] on b "24098.84 GiB" at bounding box center [1059, 208] width 33 height 9
drag, startPoint x: 1032, startPoint y: 192, endPoint x: 1067, endPoint y: 195, distance: 34.9
click at [1067, 195] on td "29744.64 GiB" at bounding box center [1018, 194] width 116 height 14
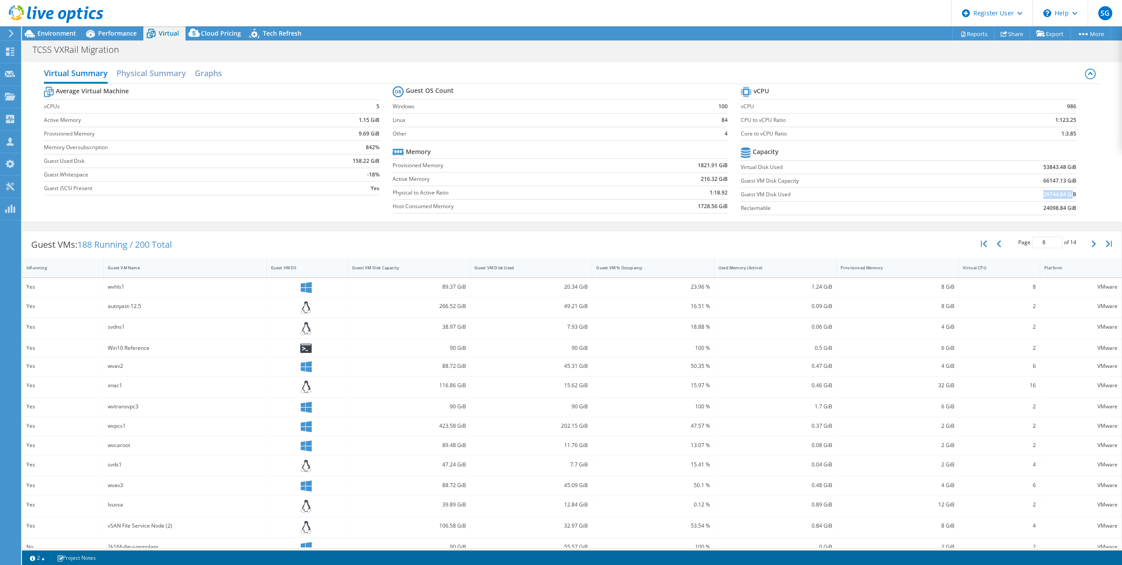
click at [1067, 195] on b "29744.64 GiB" at bounding box center [1059, 194] width 33 height 9
click at [1048, 194] on b "29744.64 GiB" at bounding box center [1059, 194] width 33 height 9
drag, startPoint x: 1037, startPoint y: 177, endPoint x: 1068, endPoint y: 179, distance: 30.9
click at [1068, 179] on td "66147.13 GiB" at bounding box center [1018, 181] width 116 height 14
click at [69, 32] on span "Environment" at bounding box center [56, 33] width 39 height 8
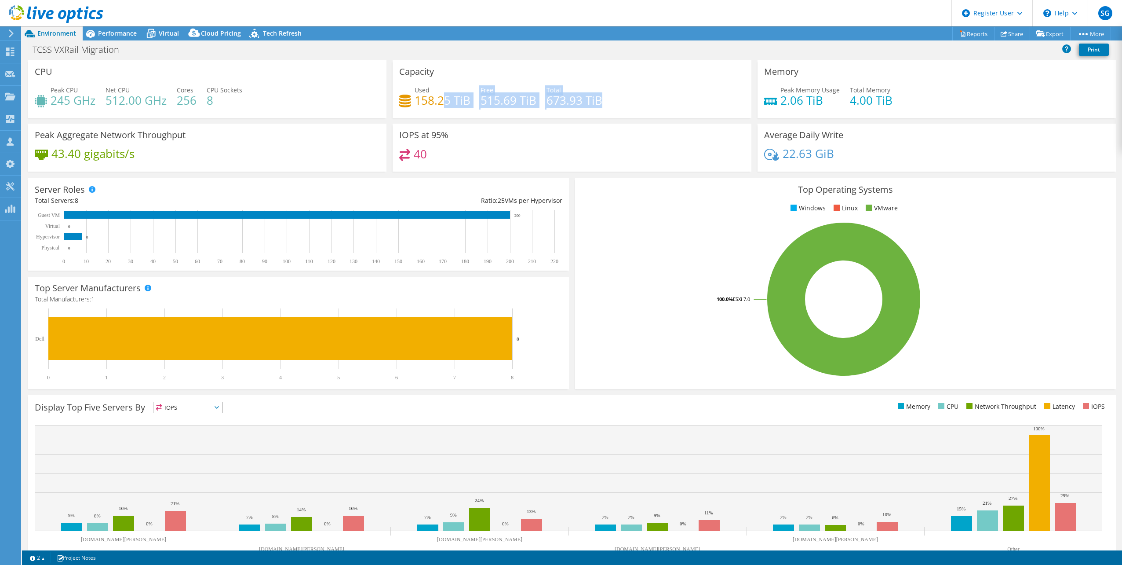
drag, startPoint x: 440, startPoint y: 105, endPoint x: 614, endPoint y: 109, distance: 174.2
click at [614, 109] on div "Used 158.25 TiB Free 515.69 TiB Total 673.93 TiB" at bounding box center [571, 99] width 345 height 29
drag, startPoint x: 614, startPoint y: 109, endPoint x: 587, endPoint y: 103, distance: 27.0
click at [587, 103] on h4 "673.93 TiB" at bounding box center [575, 100] width 56 height 10
click at [591, 102] on h4 "673.93 TiB" at bounding box center [575, 100] width 56 height 10
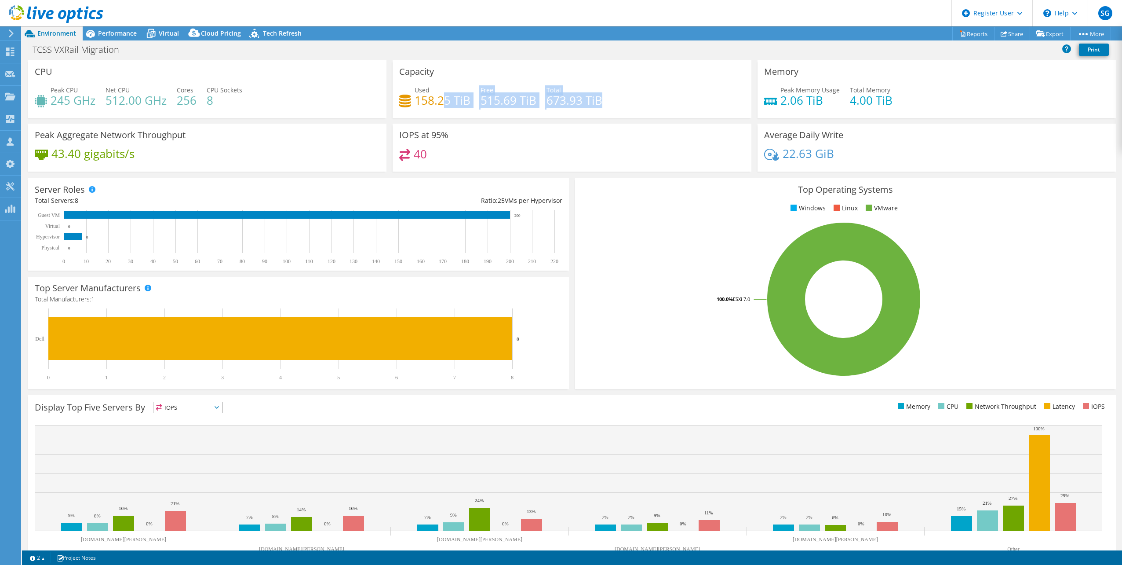
click at [579, 105] on h4 "673.93 TiB" at bounding box center [575, 100] width 56 height 10
click at [120, 30] on span "Performance" at bounding box center [117, 33] width 39 height 8
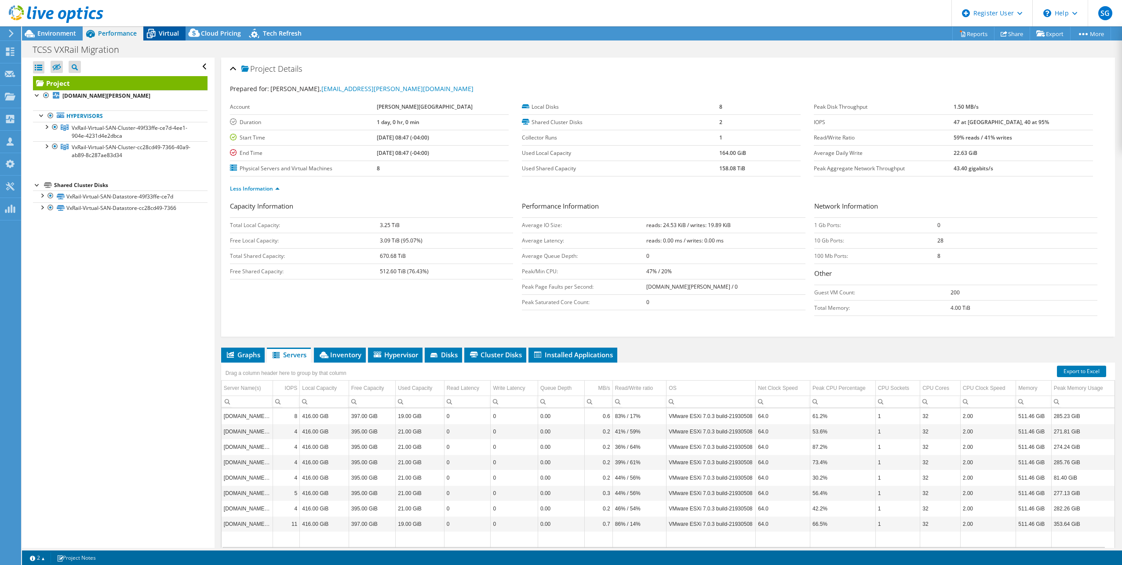
click at [160, 33] on span "Virtual" at bounding box center [169, 33] width 20 height 8
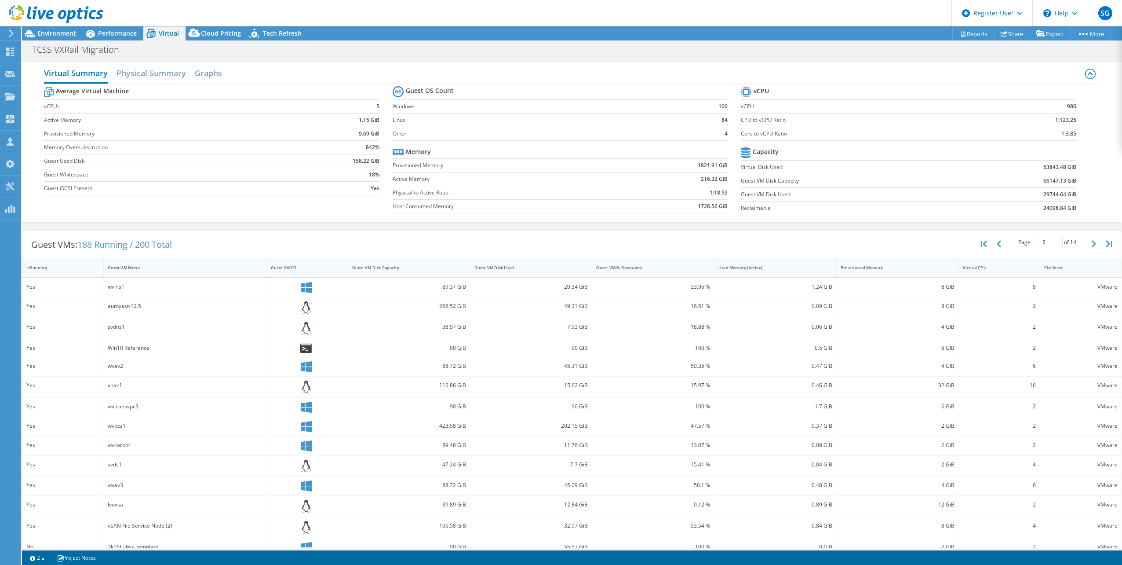
click at [1033, 188] on td "29744.64 GiB" at bounding box center [1018, 194] width 116 height 14
drag, startPoint x: 1039, startPoint y: 179, endPoint x: 1071, endPoint y: 179, distance: 31.7
click at [1071, 179] on section "vCPU vCPU 986 CPU to vCPU Ratio 1:123.25 Core to vCPU Ratio 1:3.85 Capacity Vir…" at bounding box center [915, 151] width 349 height 135
drag, startPoint x: 1071, startPoint y: 179, endPoint x: 1040, endPoint y: 179, distance: 31.2
click at [1043, 179] on b "66147.13 GiB" at bounding box center [1059, 180] width 33 height 9
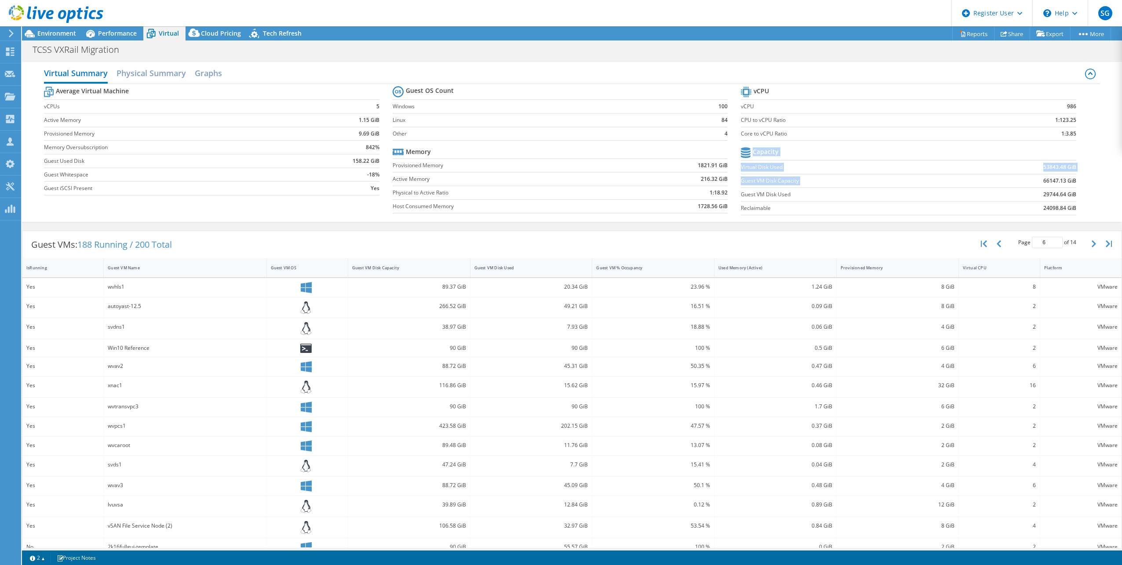
drag, startPoint x: 1034, startPoint y: 179, endPoint x: 1074, endPoint y: 179, distance: 39.6
click at [1074, 179] on section "vCPU vCPU 986 CPU to vCPU Ratio 1:123.25 Core to vCPU Ratio 1:3.85 Capacity Vir…" at bounding box center [915, 151] width 349 height 135
drag, startPoint x: 1074, startPoint y: 179, endPoint x: 1079, endPoint y: 182, distance: 6.3
click at [1079, 182] on section "vCPU vCPU 986 CPU to vCPU Ratio 1:123.25 Core to vCPU Ratio 1:3.85 Capacity Vir…" at bounding box center [915, 151] width 349 height 135
click at [1063, 184] on td "66147.13 GiB" at bounding box center [1018, 181] width 116 height 14
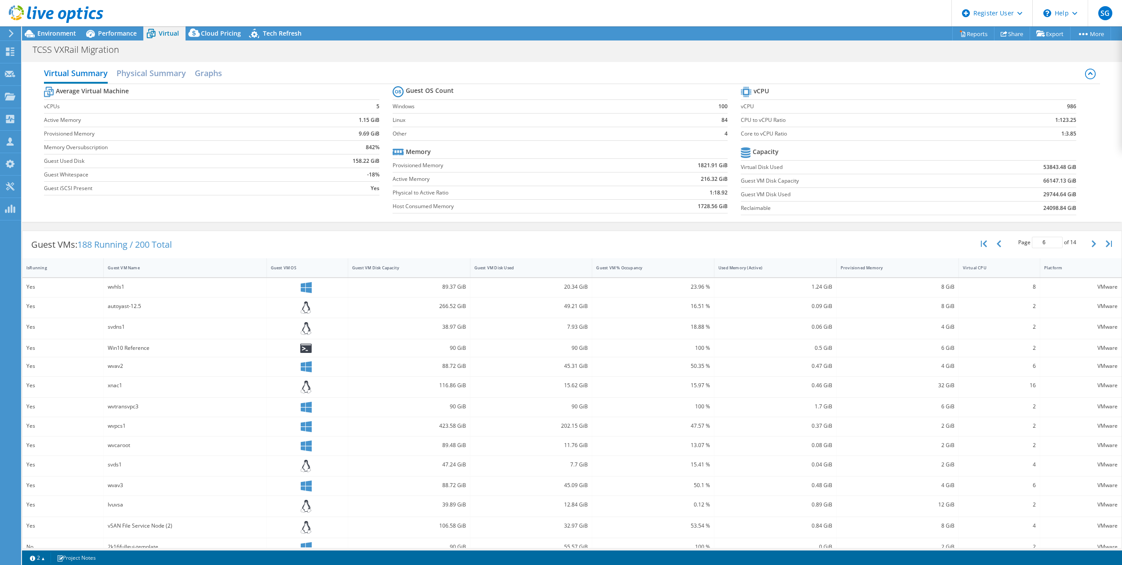
click at [1043, 195] on b "29744.64 GiB" at bounding box center [1059, 194] width 33 height 9
drag, startPoint x: 1037, startPoint y: 195, endPoint x: 1093, endPoint y: 199, distance: 56.0
click at [1093, 199] on div "Average Virtual Machine vCPUs 5 Active Memory 1.15 GiB Provisioned Memory 9.69 …" at bounding box center [572, 151] width 1056 height 135
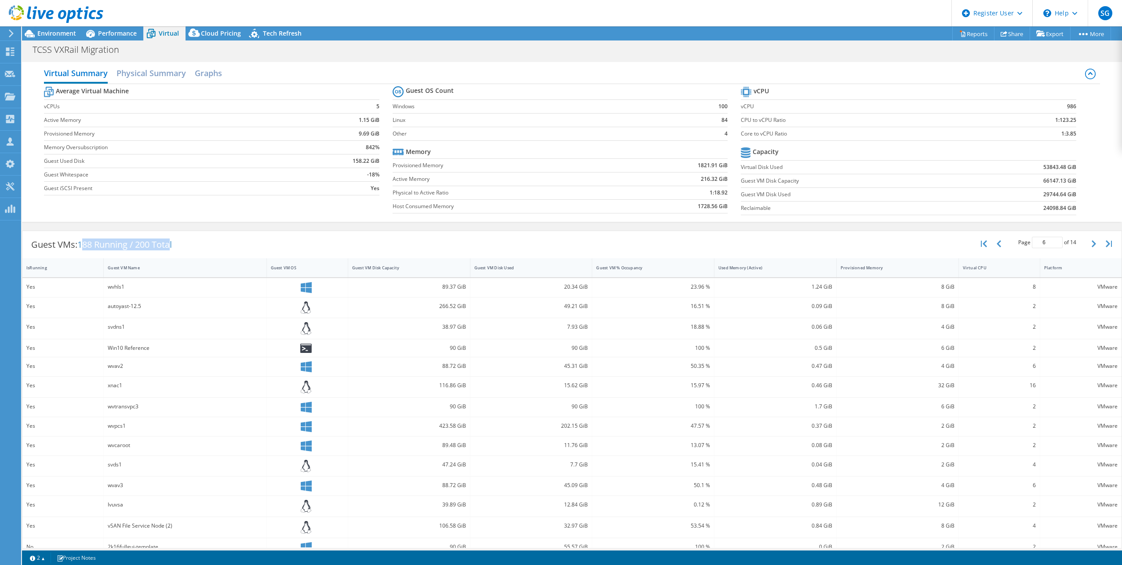
drag, startPoint x: 82, startPoint y: 244, endPoint x: 173, endPoint y: 245, distance: 91.5
click at [172, 245] on span "188 Running / 200 Total" at bounding box center [124, 244] width 95 height 12
drag, startPoint x: 173, startPoint y: 245, endPoint x: 182, endPoint y: 247, distance: 8.9
click at [181, 246] on div "Guest VMs: 188 Running / 200 Total" at bounding box center [101, 244] width 158 height 27
click at [41, 266] on div "IsRunning" at bounding box center [57, 268] width 62 height 6
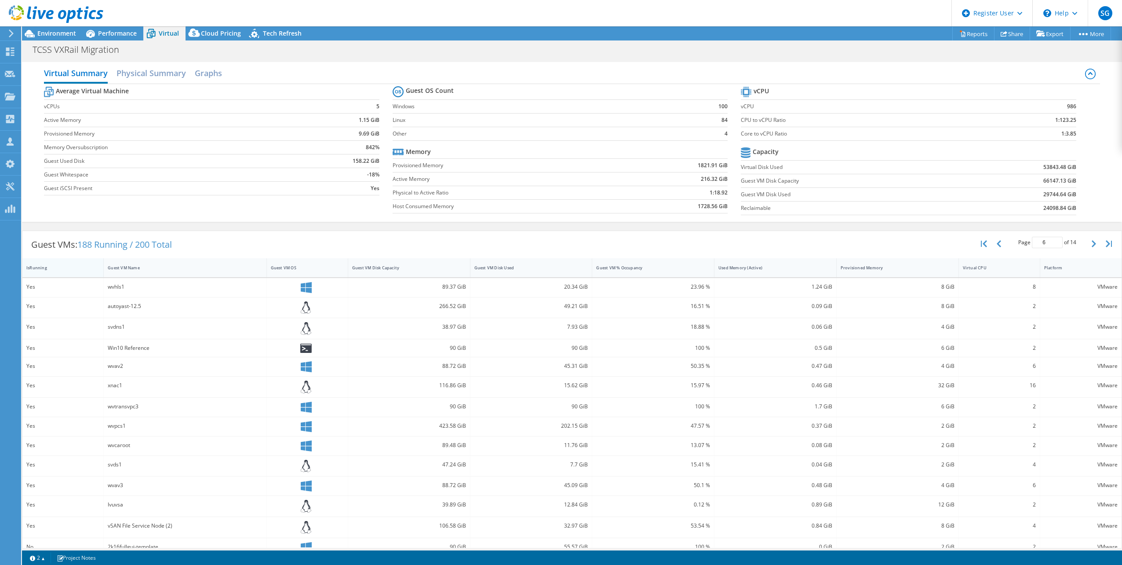
type input "1"
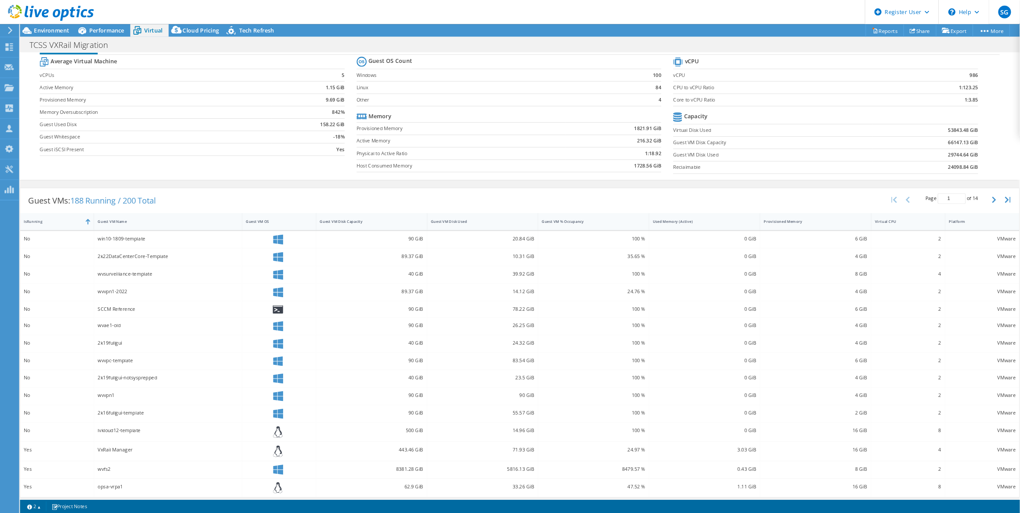
scroll to position [24, 0]
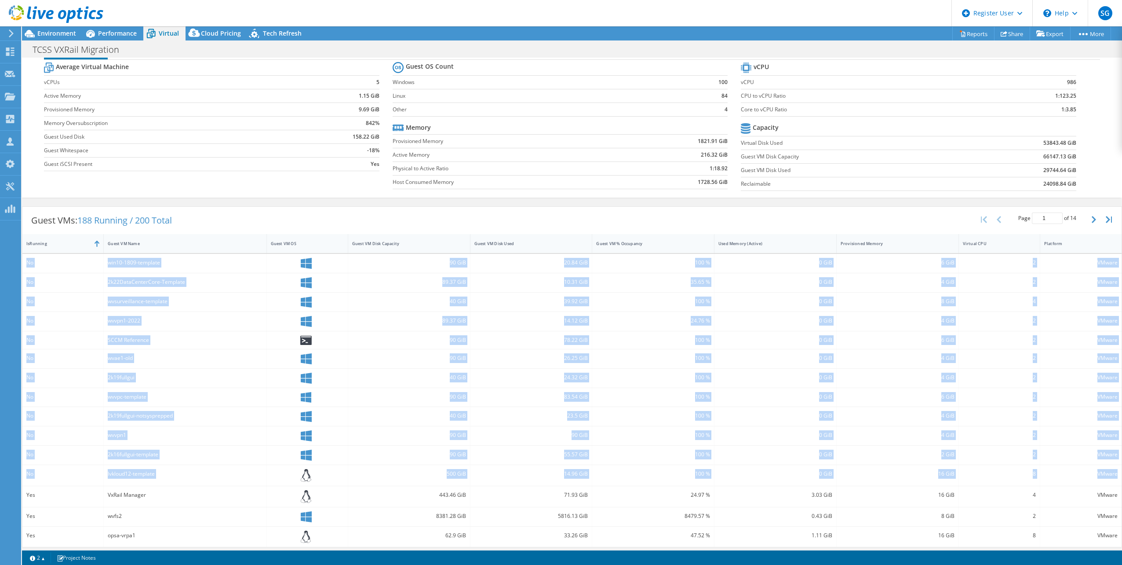
drag, startPoint x: 26, startPoint y: 261, endPoint x: 1114, endPoint y: 475, distance: 1109.0
click at [1114, 475] on div "No win10-1809-template 90 GiB 20.84 GiB 100 % 0 GiB 6 GiB 2 VMware No 2k22DataC…" at bounding box center [571, 400] width 1099 height 293
click at [637, 383] on div "100 %" at bounding box center [653, 377] width 122 height 19
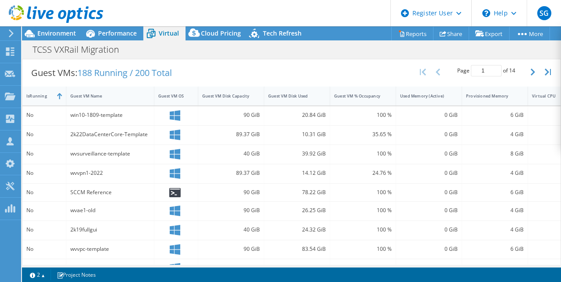
scroll to position [178, 0]
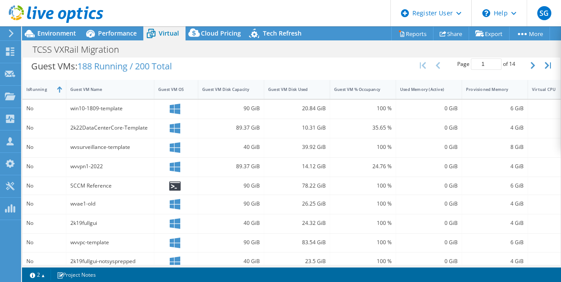
click at [255, 119] on div "89.37 GiB" at bounding box center [231, 128] width 66 height 19
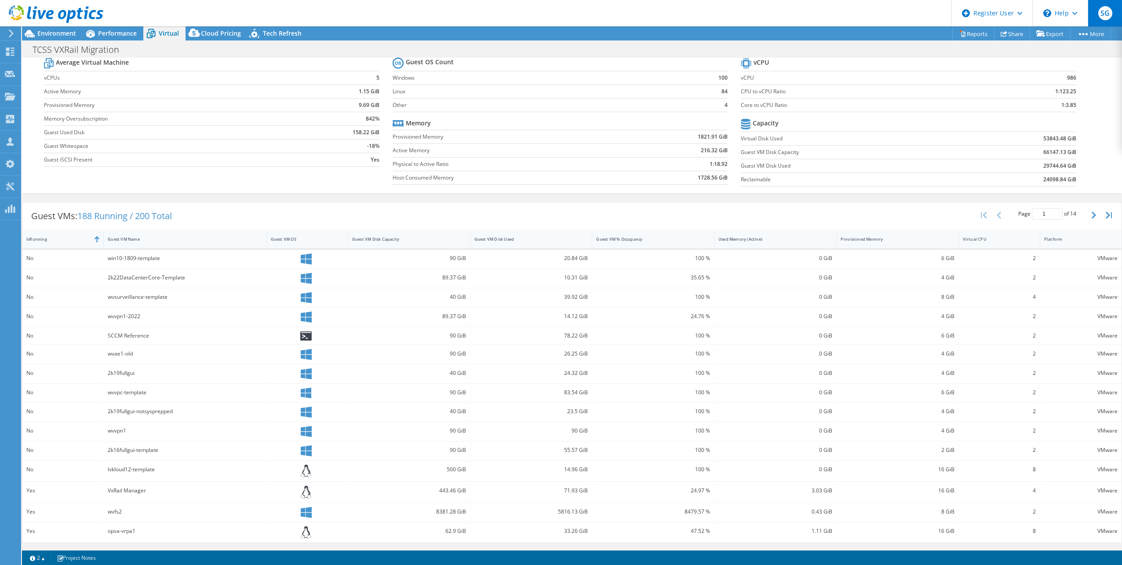
scroll to position [24, 0]
drag, startPoint x: 540, startPoint y: 0, endPoint x: 58, endPoint y: 36, distance: 483.3
click at [58, 36] on span "Environment" at bounding box center [56, 33] width 39 height 8
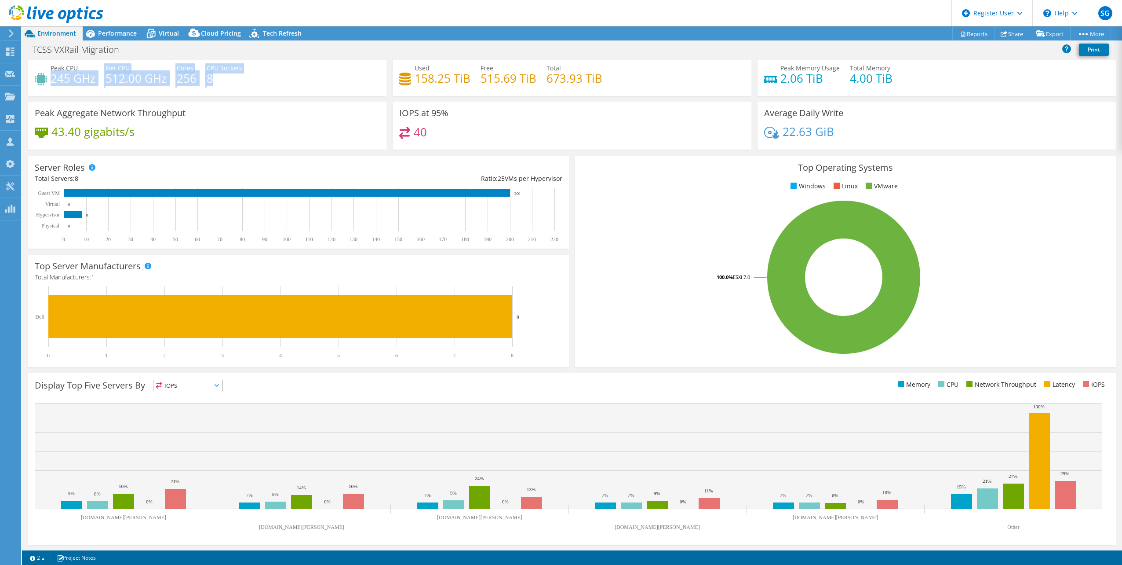
drag, startPoint x: 52, startPoint y: 74, endPoint x: 232, endPoint y: 74, distance: 179.8
click at [232, 74] on div "Peak CPU 245 GHz Net CPU 512.00 GHz Cores 256 CPU Sockets 8" at bounding box center [207, 77] width 345 height 29
drag, startPoint x: 232, startPoint y: 74, endPoint x: 232, endPoint y: 80, distance: 5.3
click at [232, 80] on h4 "8" at bounding box center [225, 78] width 36 height 10
click at [343, 54] on div "TCSS VXRail Migration Print" at bounding box center [572, 49] width 1100 height 16
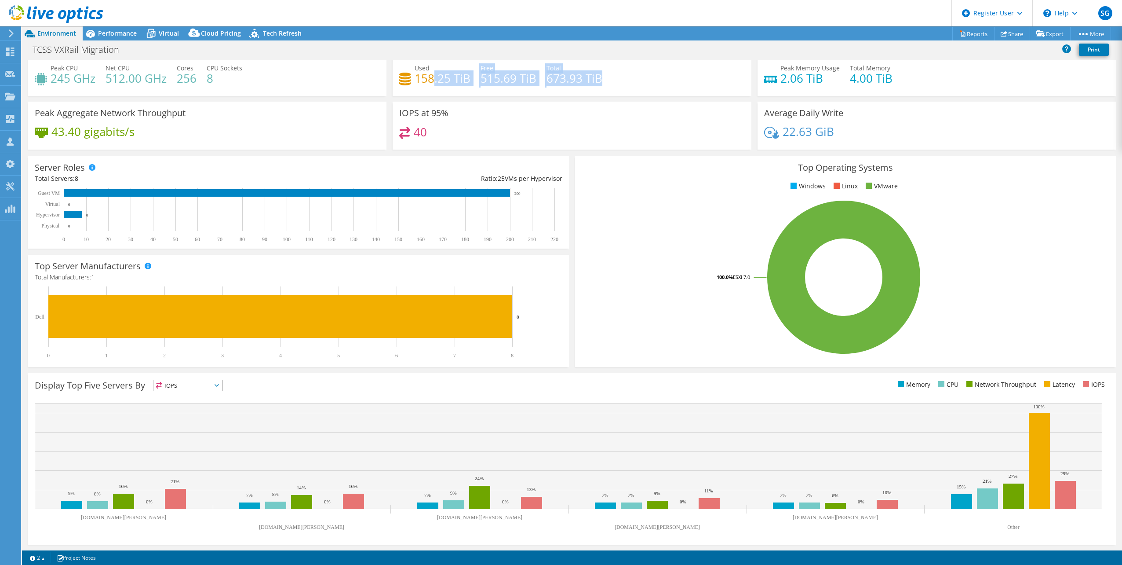
drag, startPoint x: 429, startPoint y: 80, endPoint x: 579, endPoint y: 91, distance: 149.9
click at [579, 91] on div "Used 158.25 TiB Free 515.69 TiB Total 673.93 TiB" at bounding box center [571, 77] width 345 height 29
drag, startPoint x: 579, startPoint y: 91, endPoint x: 665, endPoint y: 82, distance: 86.6
click at [665, 82] on div "Used 158.25 TiB Free 515.69 TiB Total 673.93 TiB" at bounding box center [571, 77] width 345 height 29
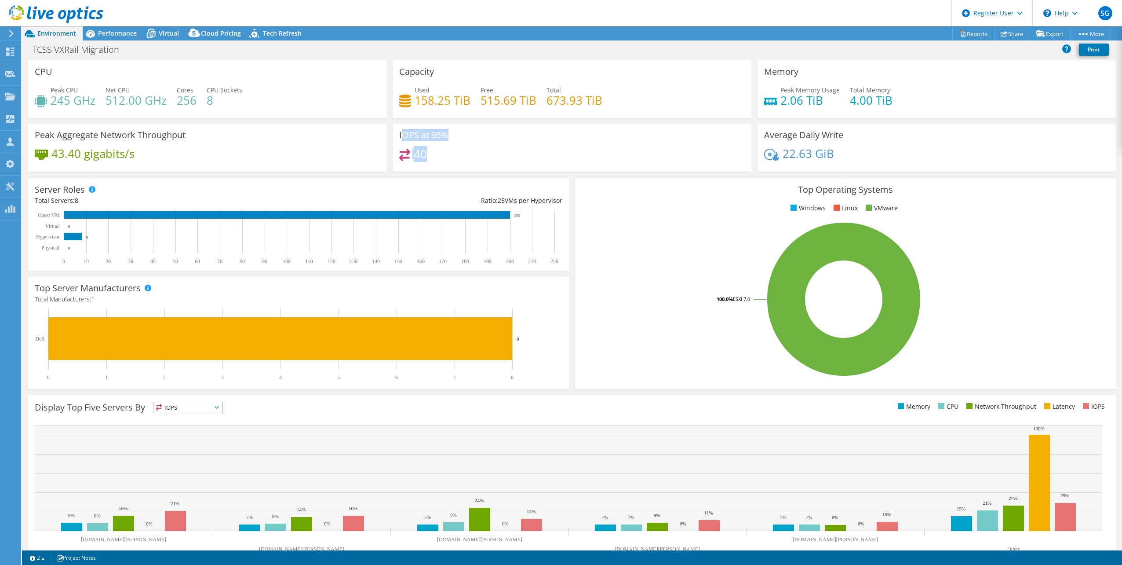
drag, startPoint x: 399, startPoint y: 138, endPoint x: 431, endPoint y: 156, distance: 36.4
click at [431, 156] on div "IOPS at 95% 40" at bounding box center [572, 148] width 358 height 48
drag, startPoint x: 431, startPoint y: 156, endPoint x: 481, endPoint y: 152, distance: 50.3
click at [481, 152] on div "40" at bounding box center [571, 158] width 345 height 19
drag, startPoint x: 398, startPoint y: 132, endPoint x: 426, endPoint y: 154, distance: 35.0
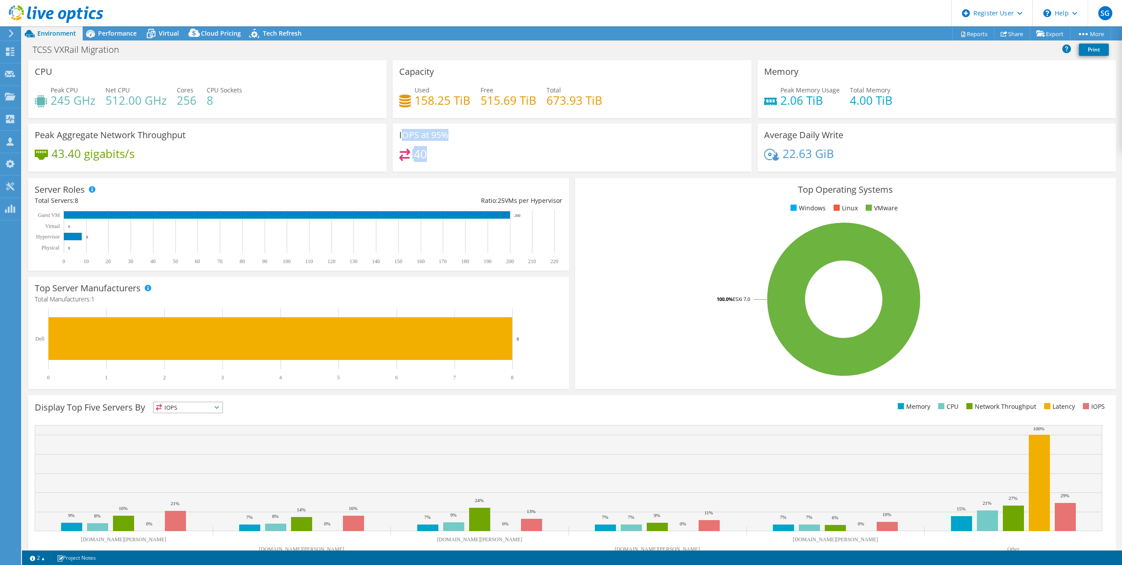
click at [426, 154] on div "IOPS at 95% 40" at bounding box center [572, 148] width 358 height 48
drag, startPoint x: 426, startPoint y: 154, endPoint x: 448, endPoint y: 158, distance: 23.3
click at [448, 158] on div "40" at bounding box center [571, 158] width 345 height 19
click at [116, 33] on span "Performance" at bounding box center [117, 33] width 39 height 8
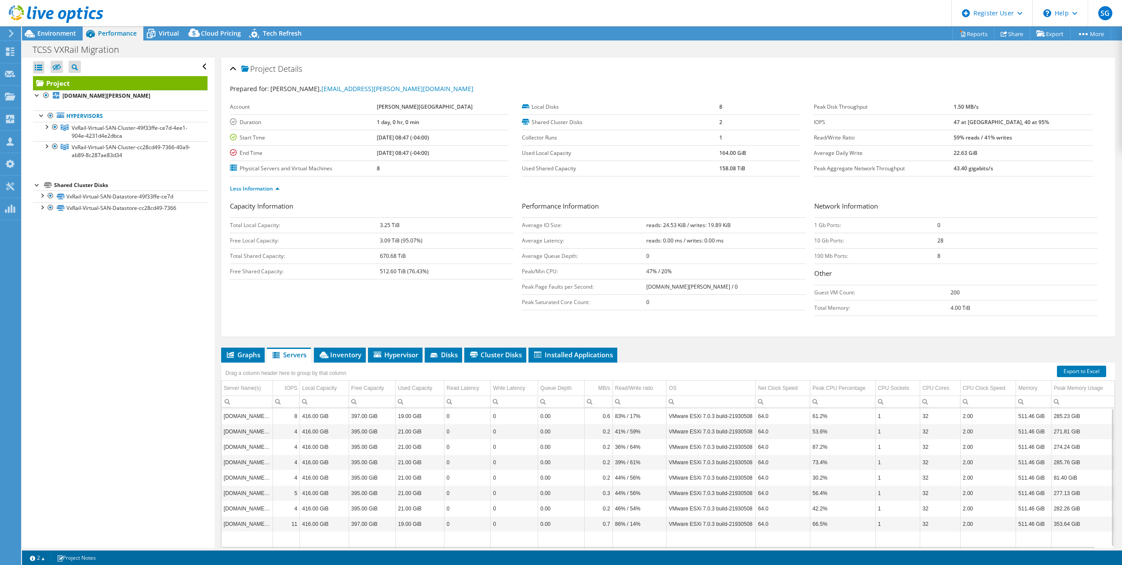
scroll to position [33, 0]
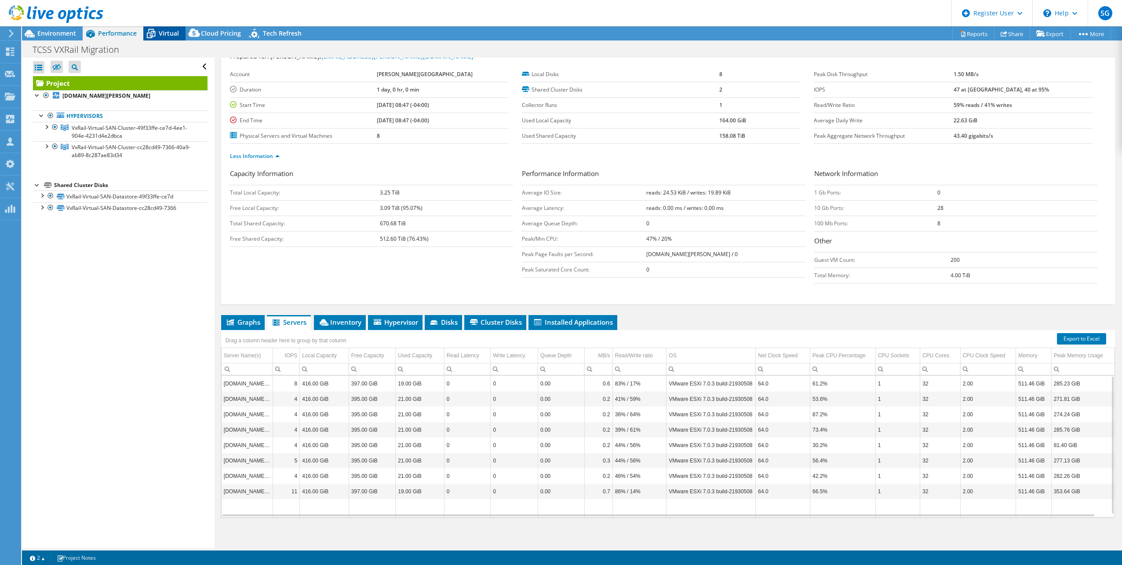
click at [161, 34] on span "Virtual" at bounding box center [169, 33] width 20 height 8
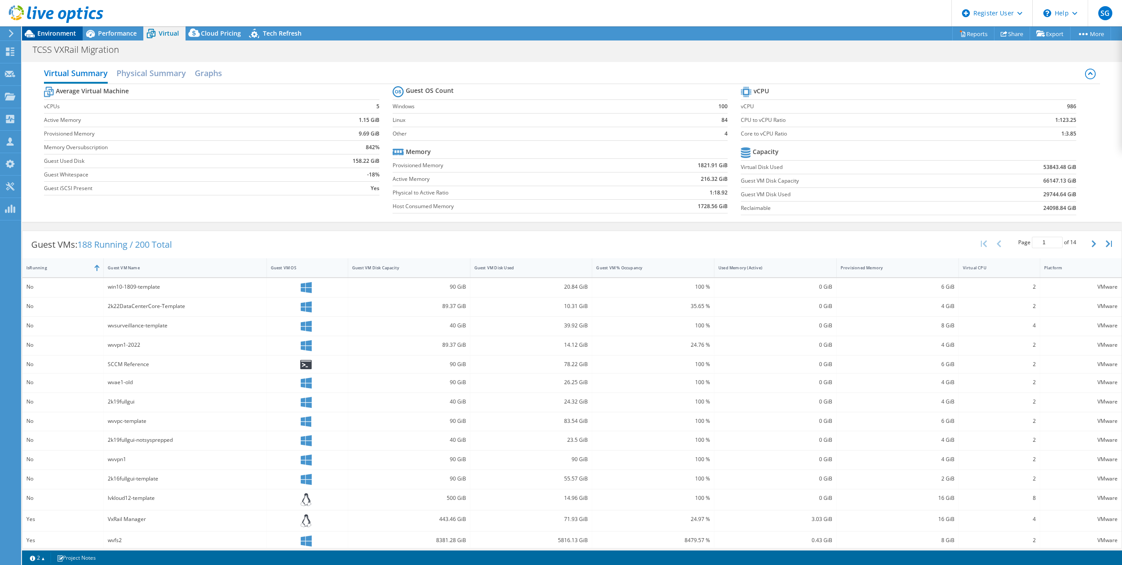
click at [58, 33] on span "Environment" at bounding box center [56, 33] width 39 height 8
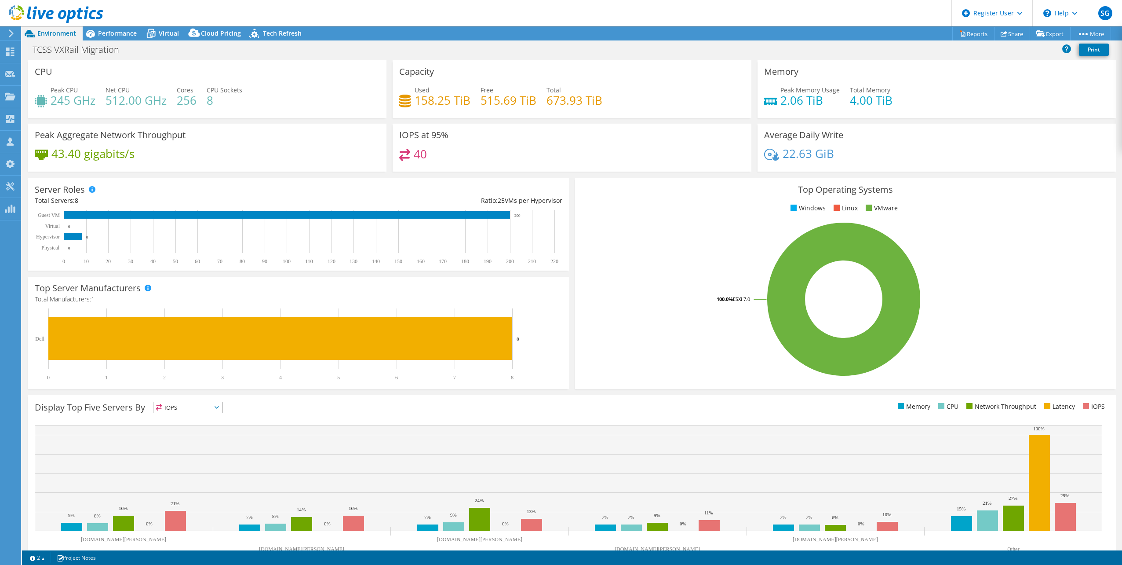
click at [565, 173] on div "IOPS at 95% 40" at bounding box center [572, 151] width 365 height 54
click at [720, 174] on div "IOPS at 95% 40" at bounding box center [572, 151] width 365 height 54
click at [597, 120] on div "Capacity Used 158.25 TiB Free 515.69 TiB Total 673.93 TiB" at bounding box center [572, 91] width 365 height 63
click at [589, 26] on header "SG Dell User Sachin Ganeshbabu Sachin.Ganeshbabu@Dell.com Dell My Profile Log O…" at bounding box center [561, 13] width 1122 height 26
click at [820, 36] on div "Project Actions Project Actions Reports Share Export vSAN ReadyNode Sizer" at bounding box center [572, 33] width 1100 height 14
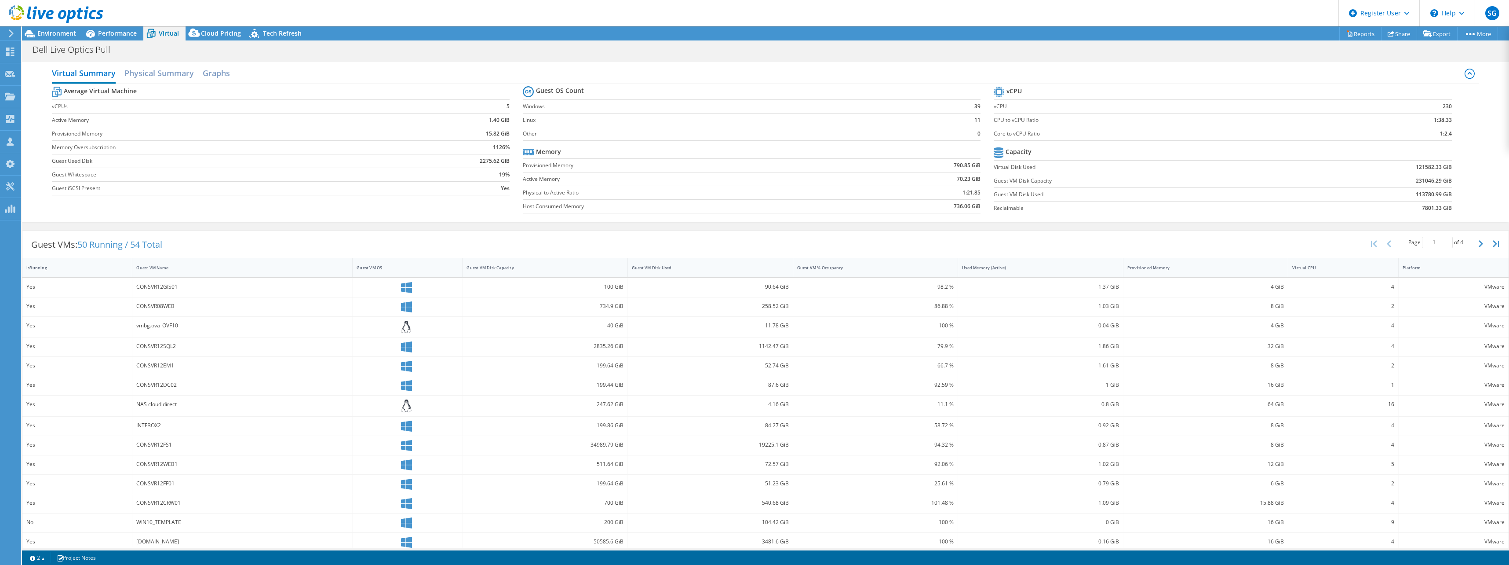
select select "USD"
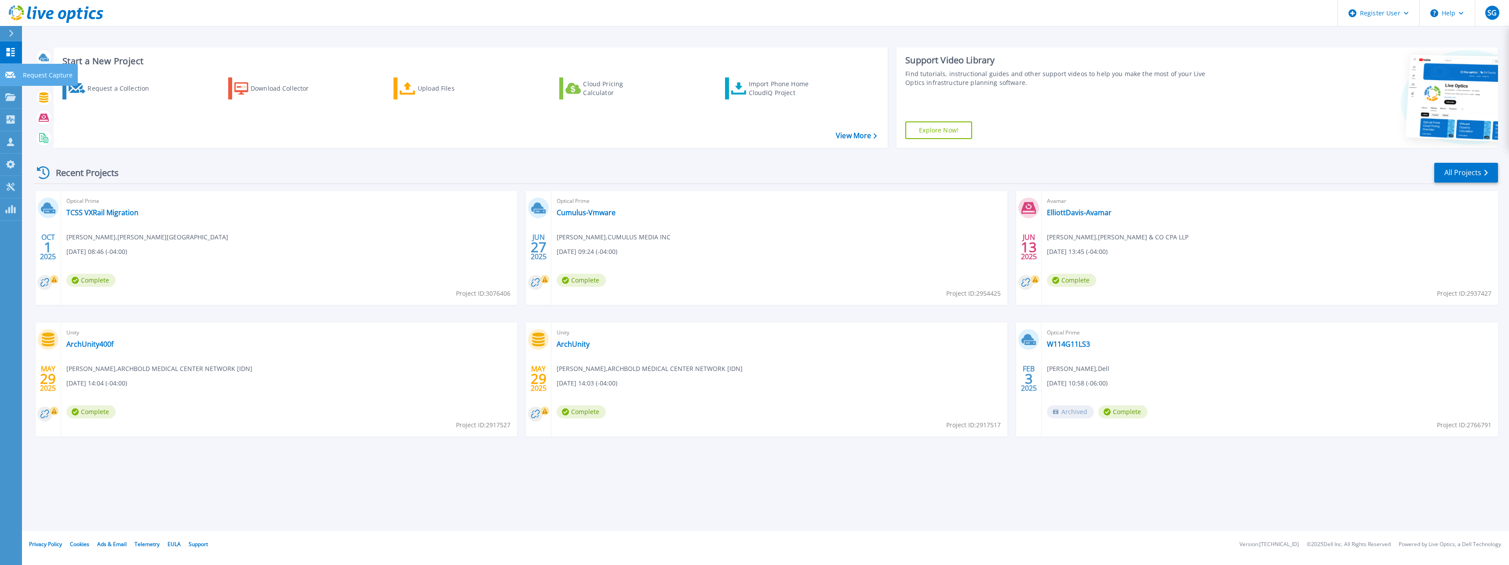
click at [15, 75] on icon at bounding box center [10, 75] width 11 height 7
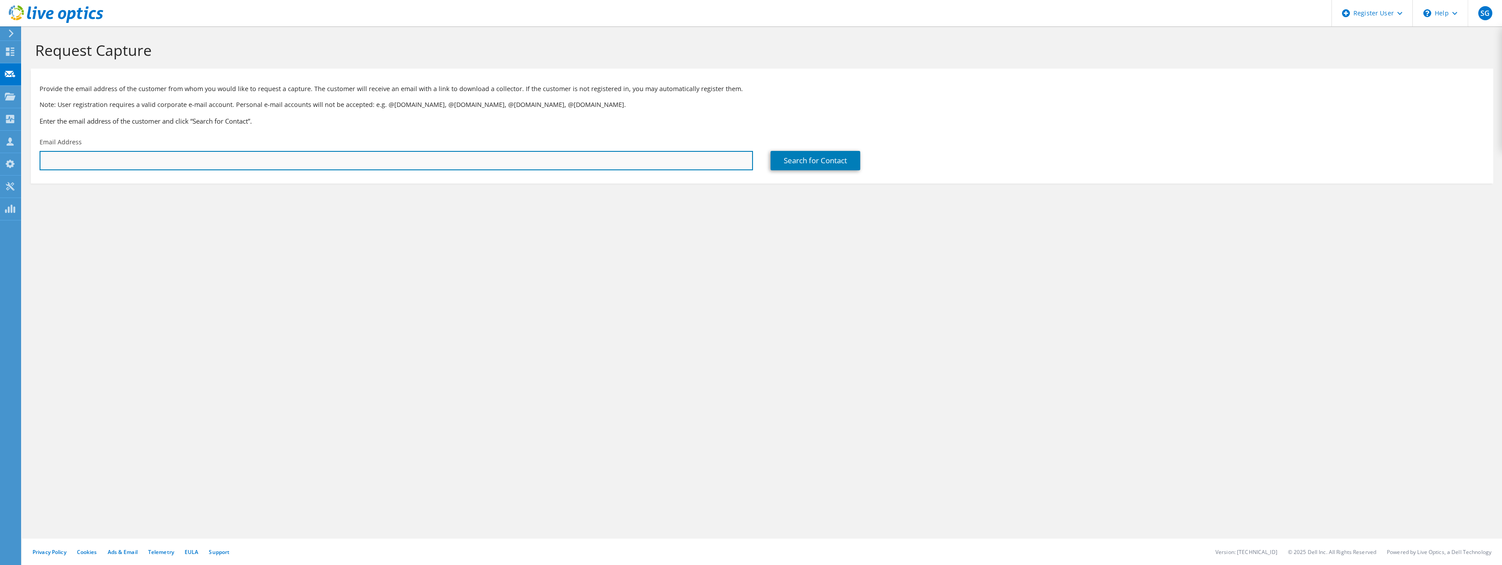
click at [291, 164] on input "text" at bounding box center [397, 160] width 714 height 19
paste input "[EMAIL_ADDRESS][PERSON_NAME][DOMAIN_NAME]"
type input "[EMAIL_ADDRESS][PERSON_NAME][DOMAIN_NAME]"
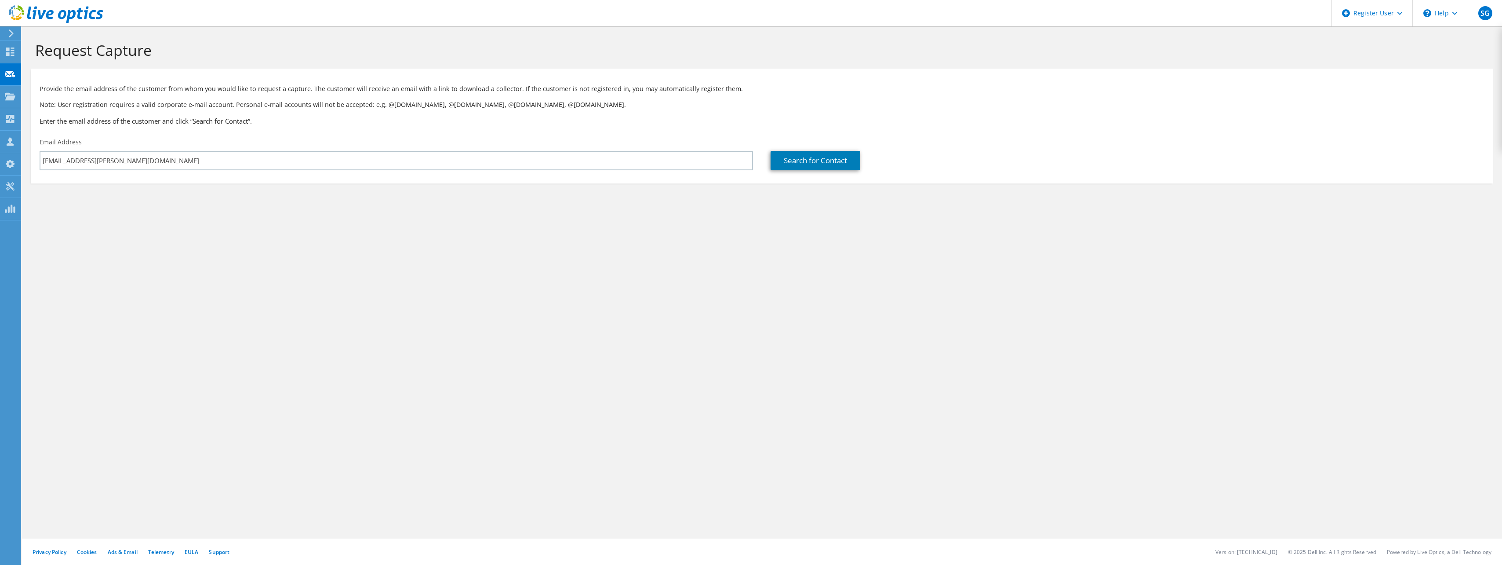
click at [365, 131] on div "Provide the email address of the customer from whom you would like to request a…" at bounding box center [762, 103] width 1463 height 60
click at [816, 160] on link "Search for Contact" at bounding box center [816, 160] width 90 height 19
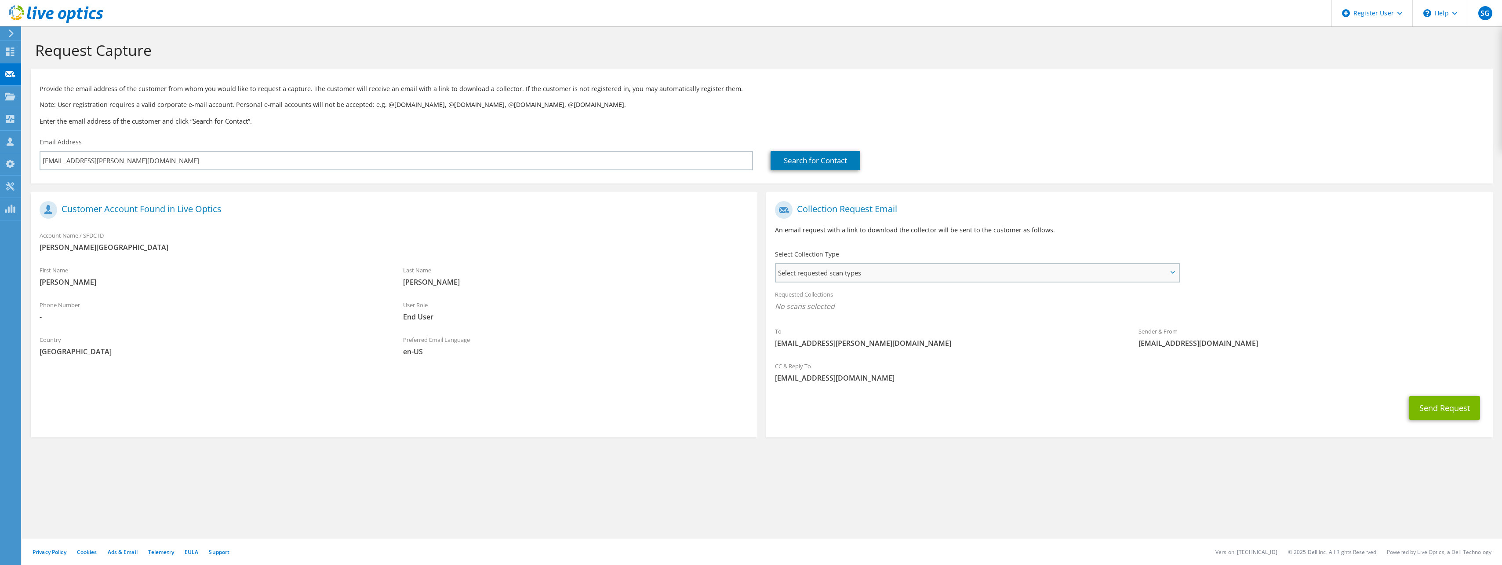
click at [907, 271] on span "Select requested scan types" at bounding box center [977, 273] width 402 height 18
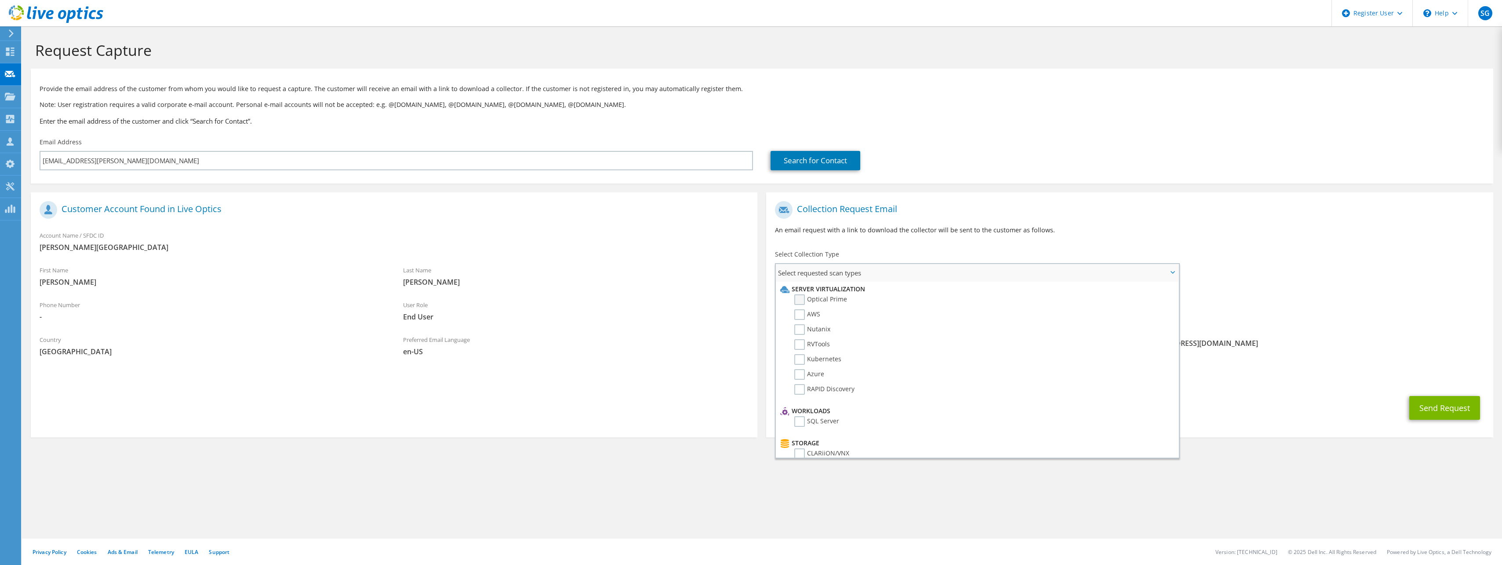
click at [808, 302] on label "Optical Prime" at bounding box center [821, 299] width 53 height 11
click at [0, 0] on input "Optical Prime" at bounding box center [0, 0] width 0 height 0
click at [1193, 212] on h1 "Collection Request Email" at bounding box center [1127, 210] width 705 height 18
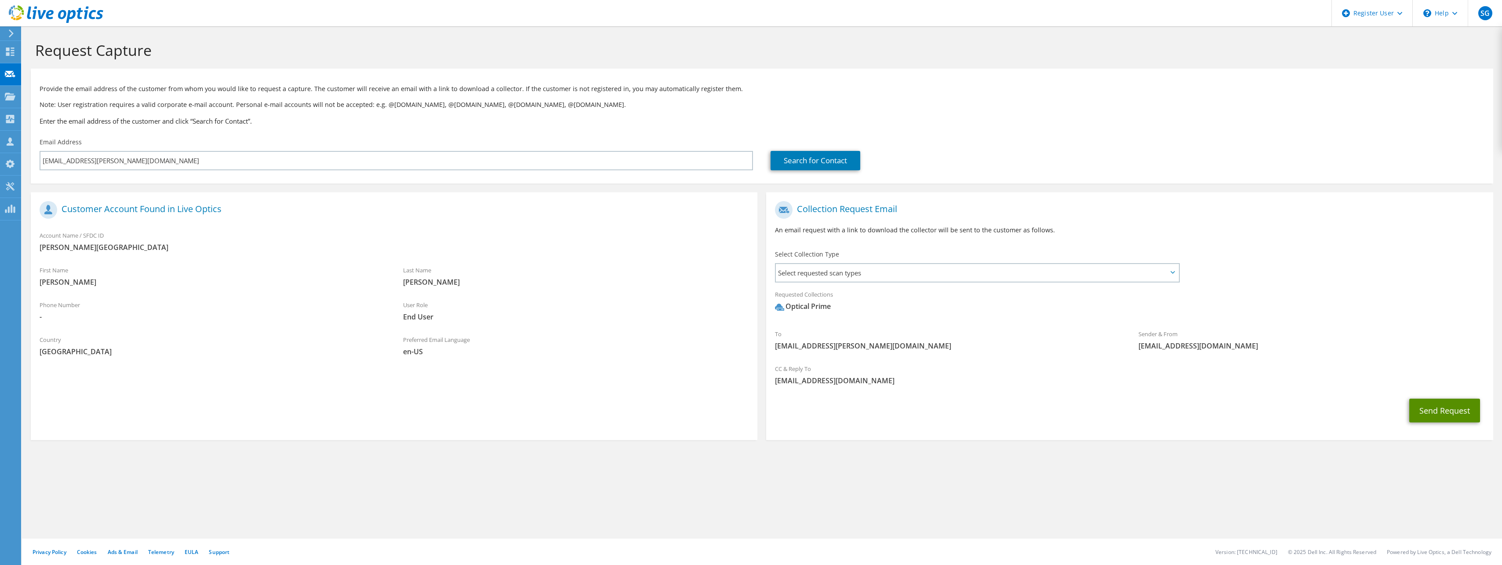
click at [1439, 410] on button "Send Request" at bounding box center [1445, 410] width 71 height 24
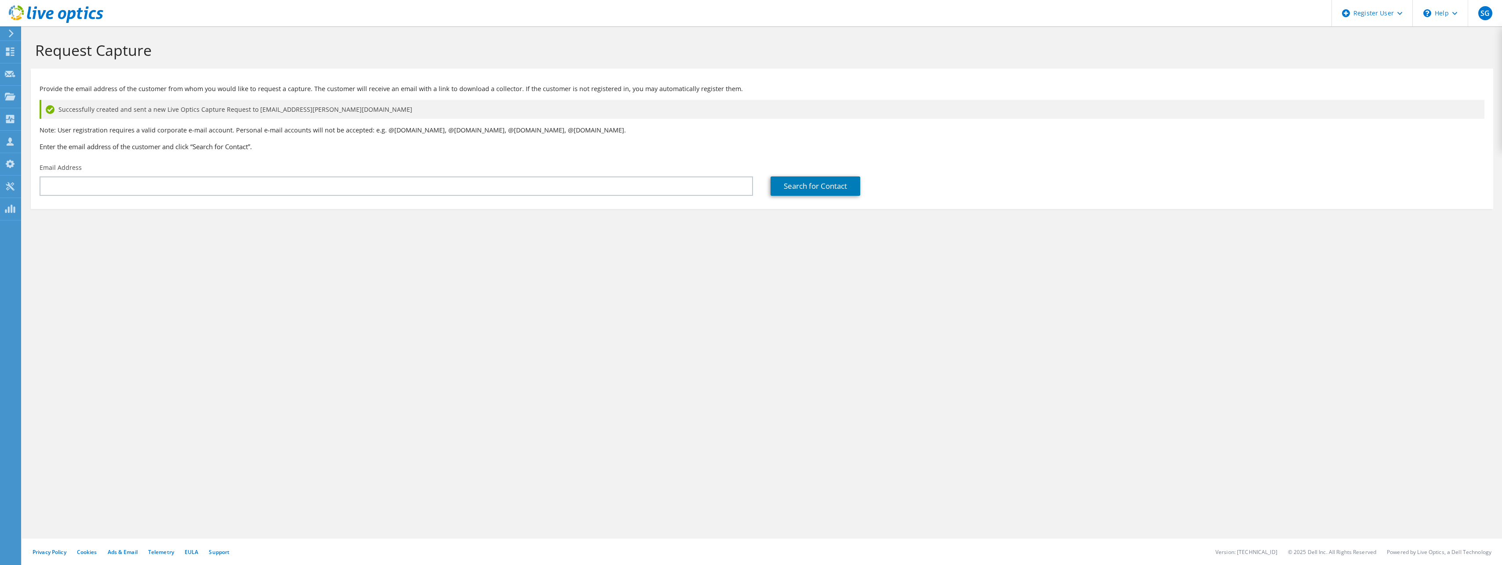
click at [175, 284] on div "Request Capture Provide the email address of the customer from whom you would l…" at bounding box center [762, 295] width 1480 height 538
